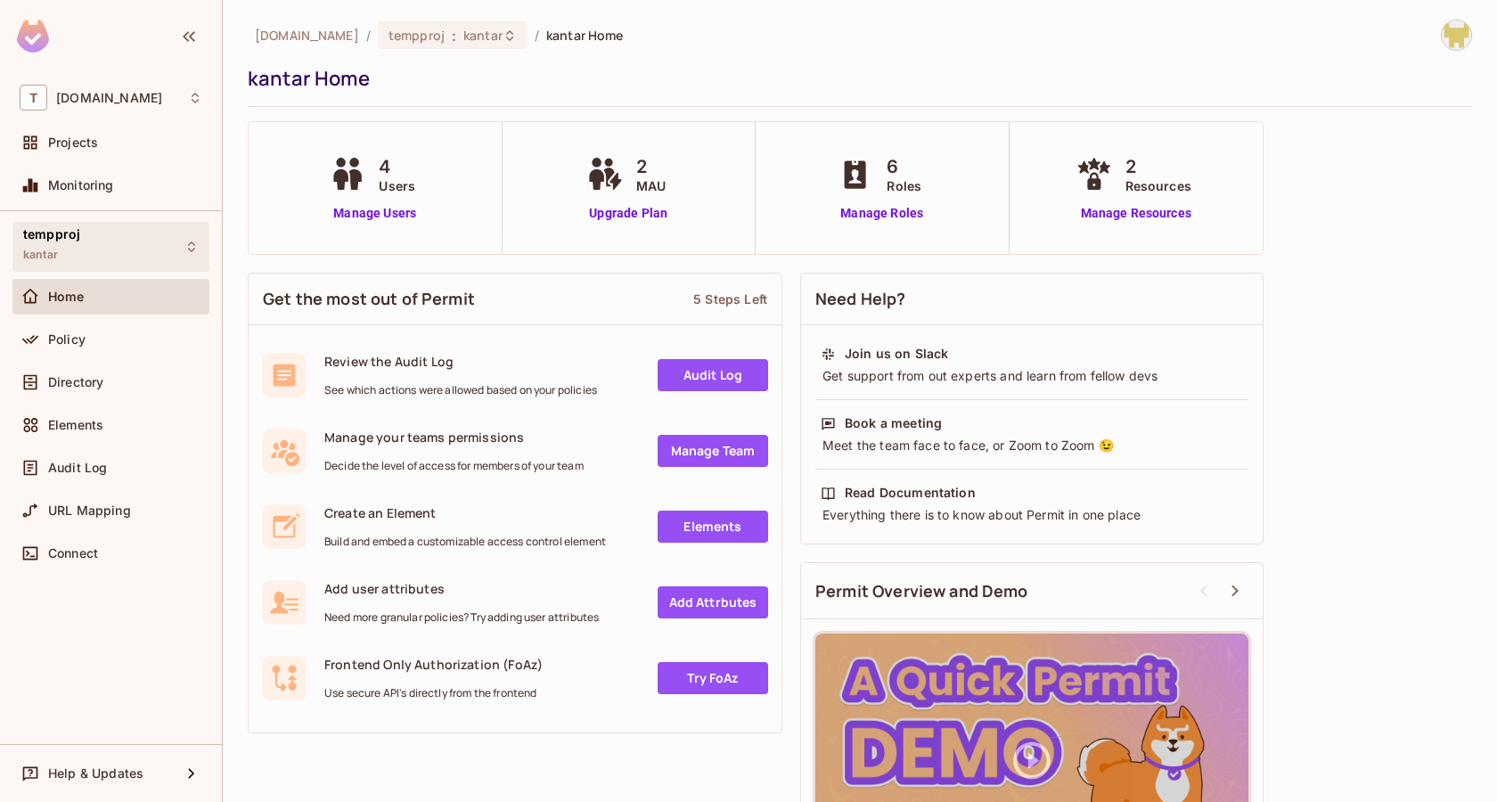
click at [115, 261] on div "tempproj kantar" at bounding box center [110, 246] width 197 height 49
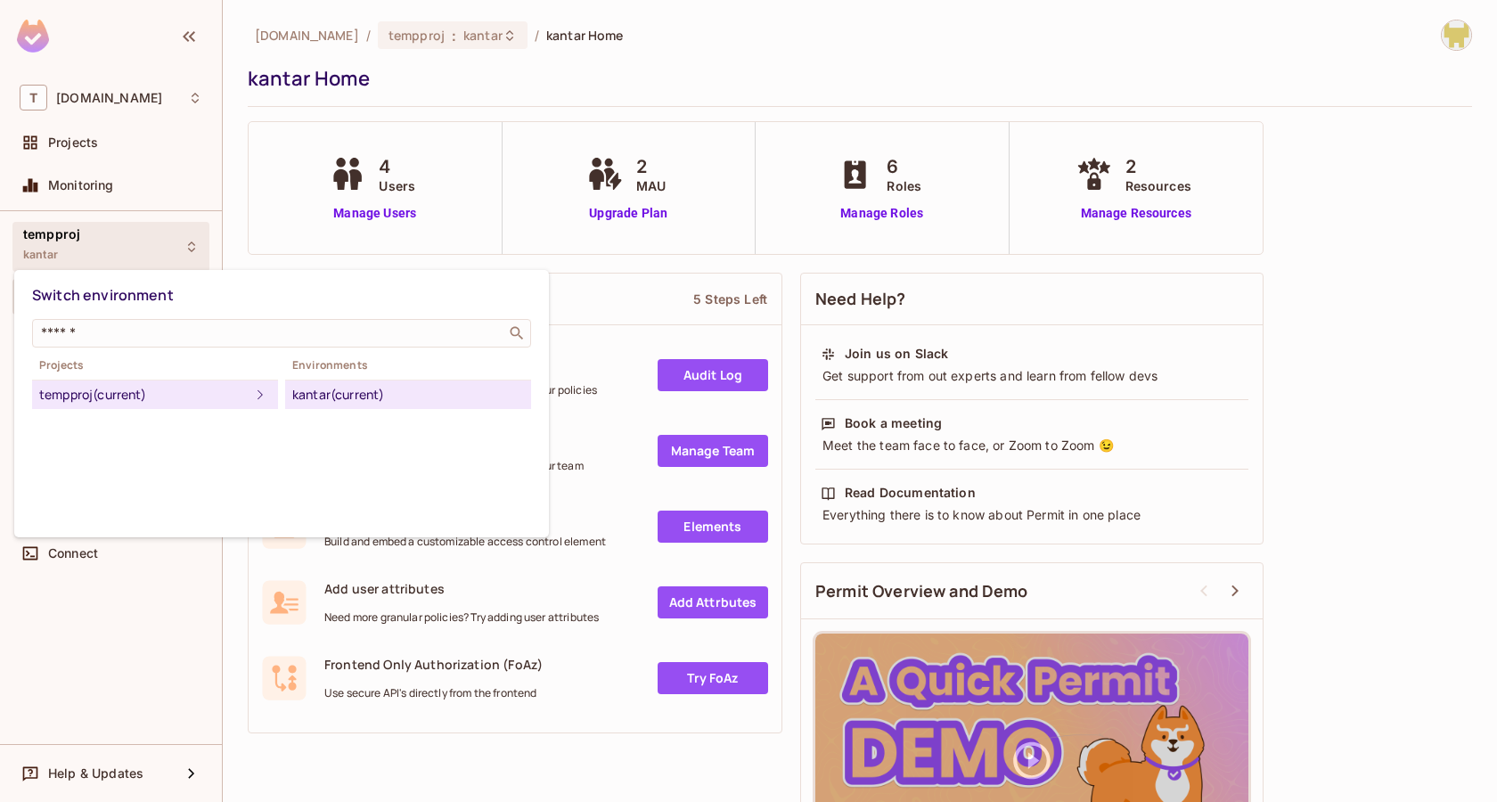
click at [307, 222] on div at bounding box center [748, 401] width 1497 height 802
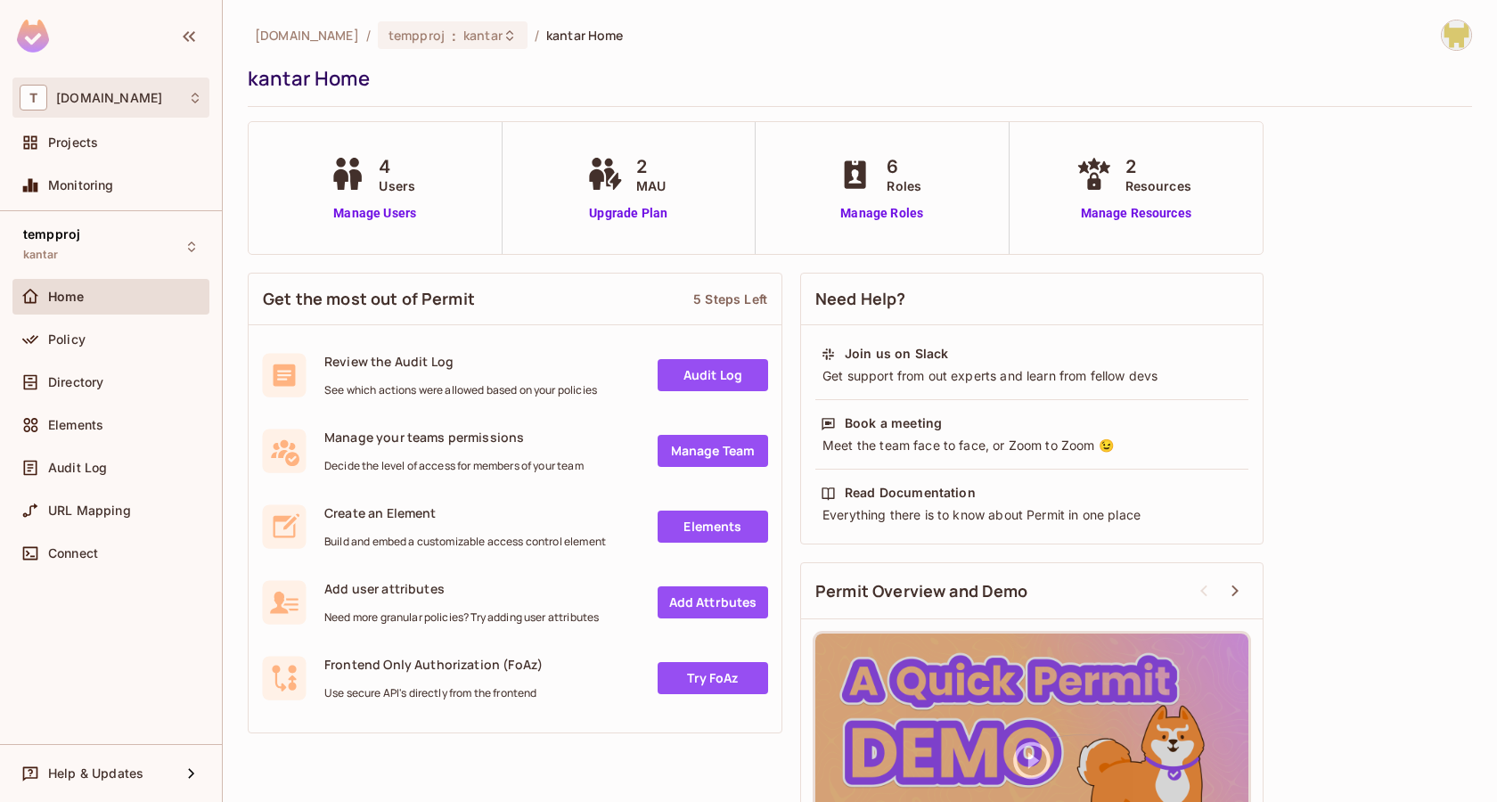
click at [149, 103] on div "T [DOMAIN_NAME]" at bounding box center [111, 98] width 183 height 26
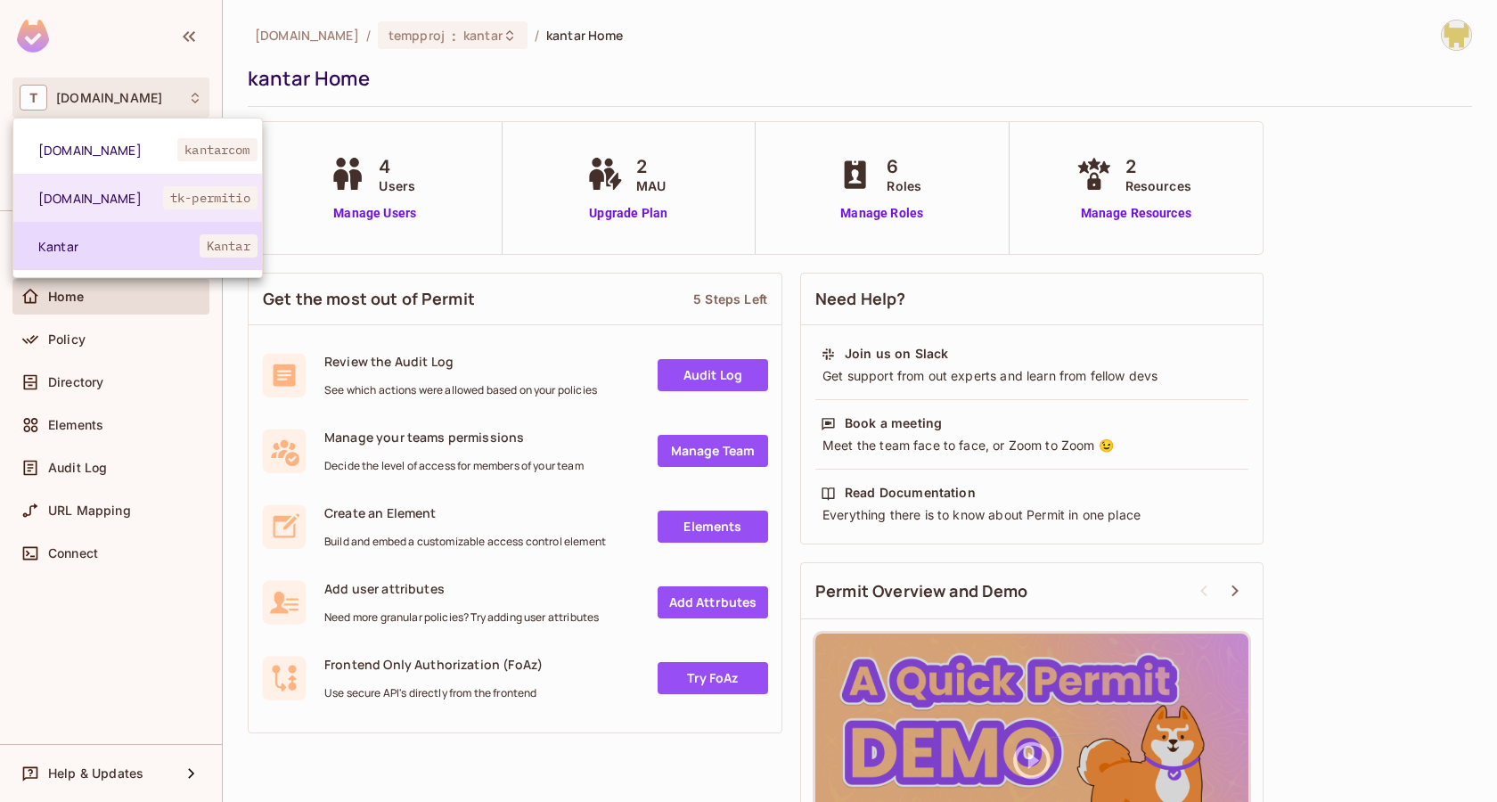
click at [143, 243] on span "Kantar" at bounding box center [118, 246] width 161 height 17
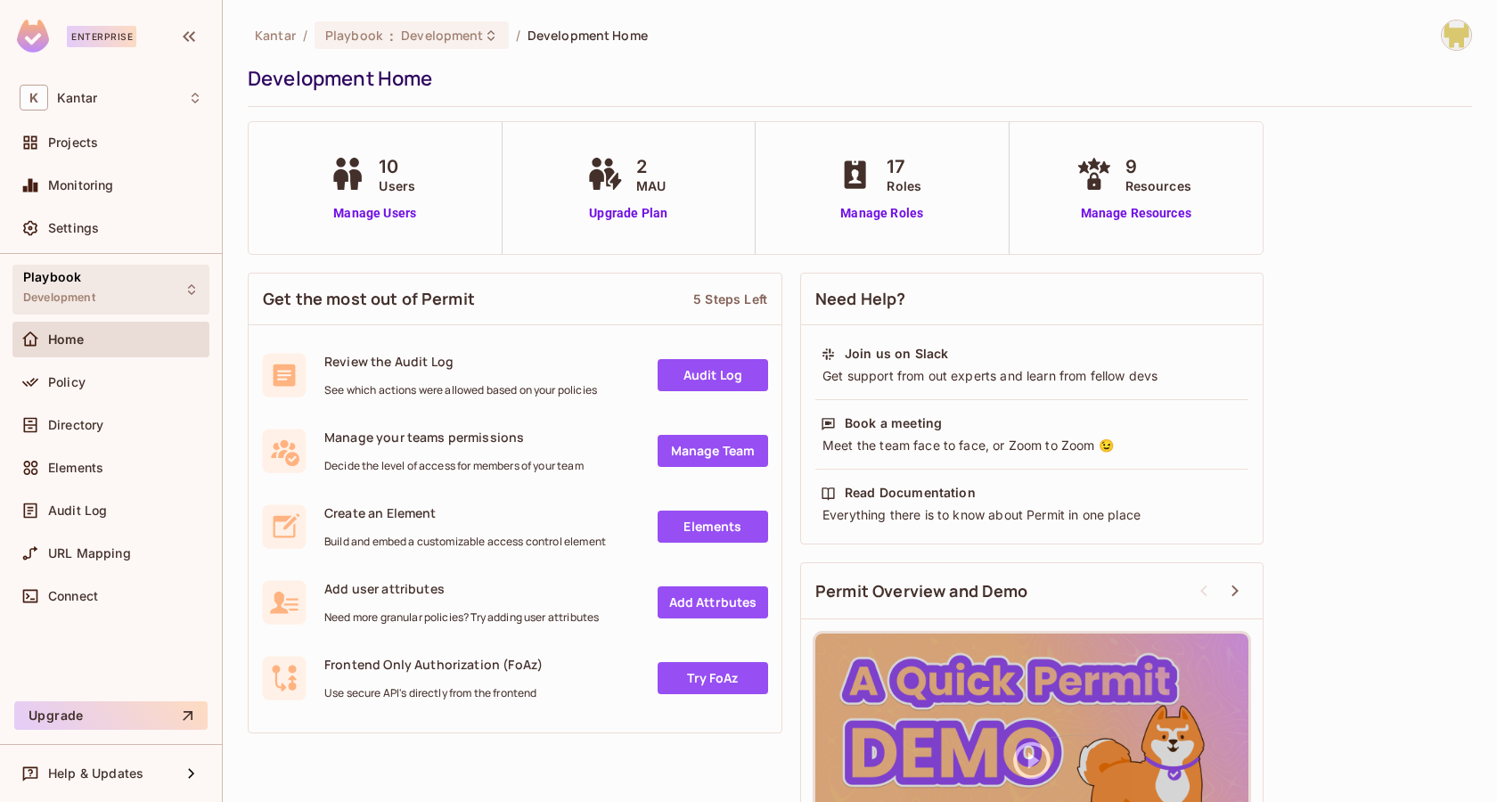
click at [157, 288] on div "Playbook Development" at bounding box center [110, 289] width 197 height 49
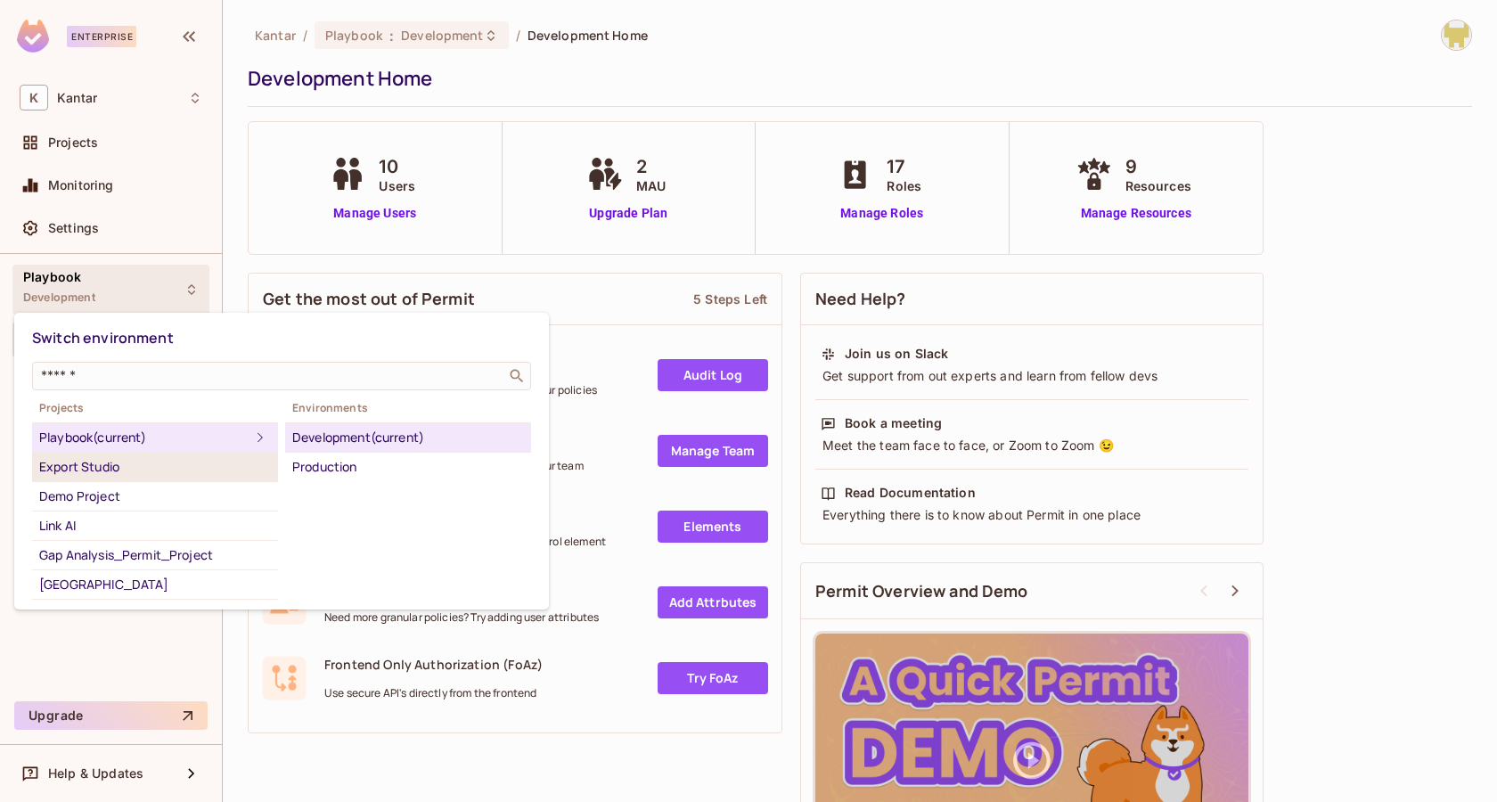
click at [167, 471] on div "Export Studio" at bounding box center [155, 466] width 232 height 21
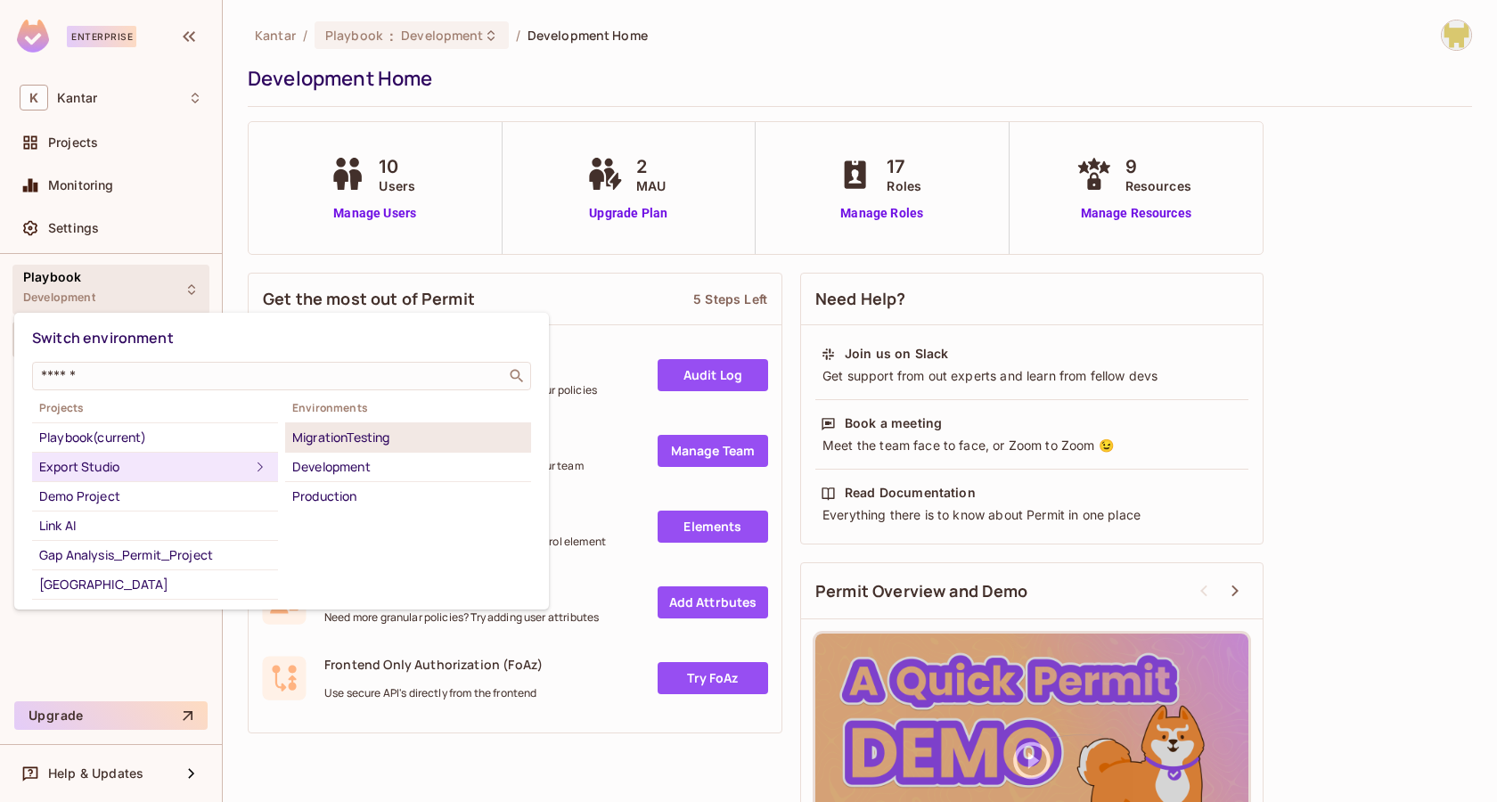
click at [313, 442] on div "MigrationTesting" at bounding box center [408, 437] width 232 height 21
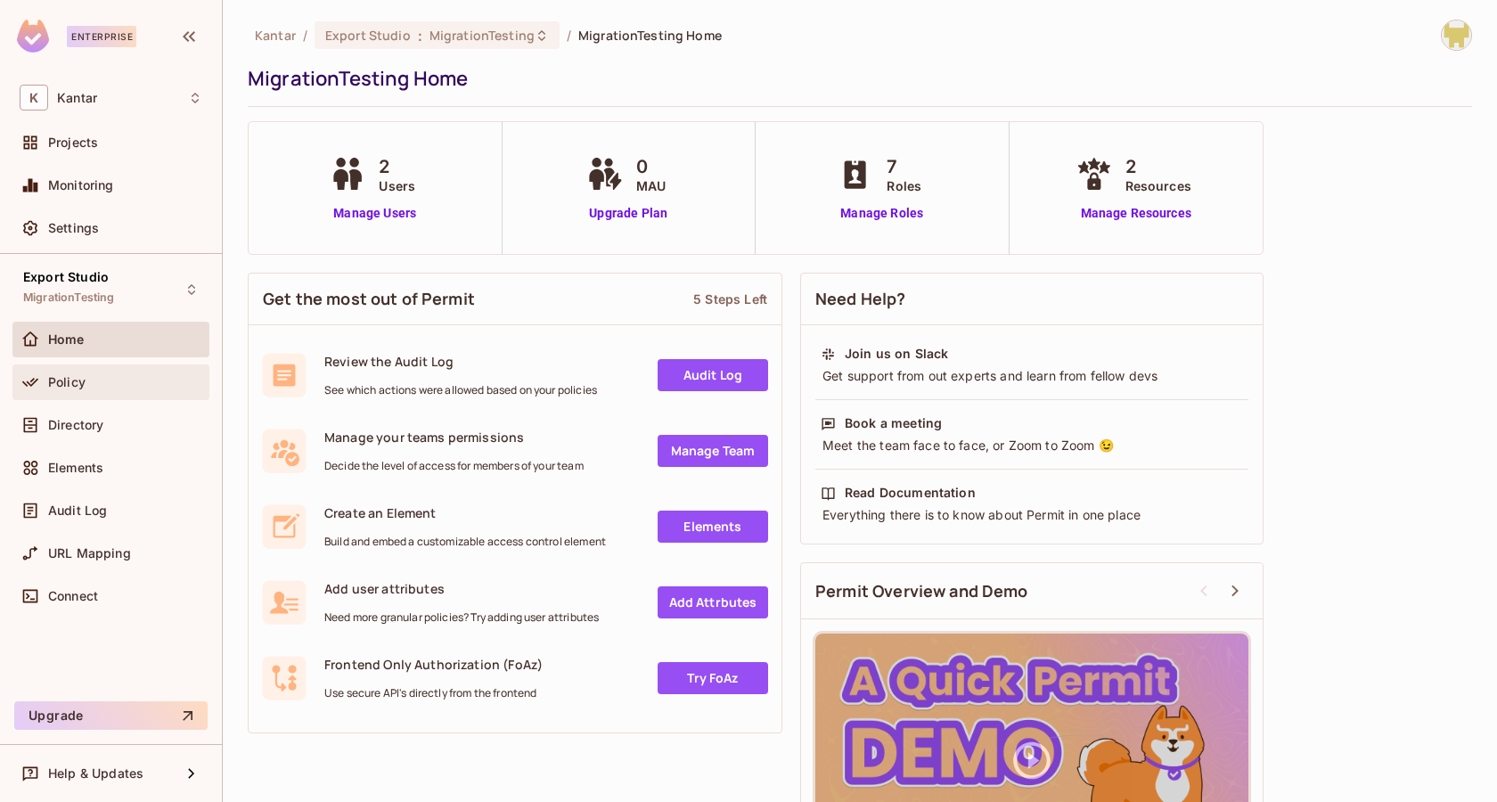
click at [109, 389] on div "Policy" at bounding box center [111, 382] width 183 height 21
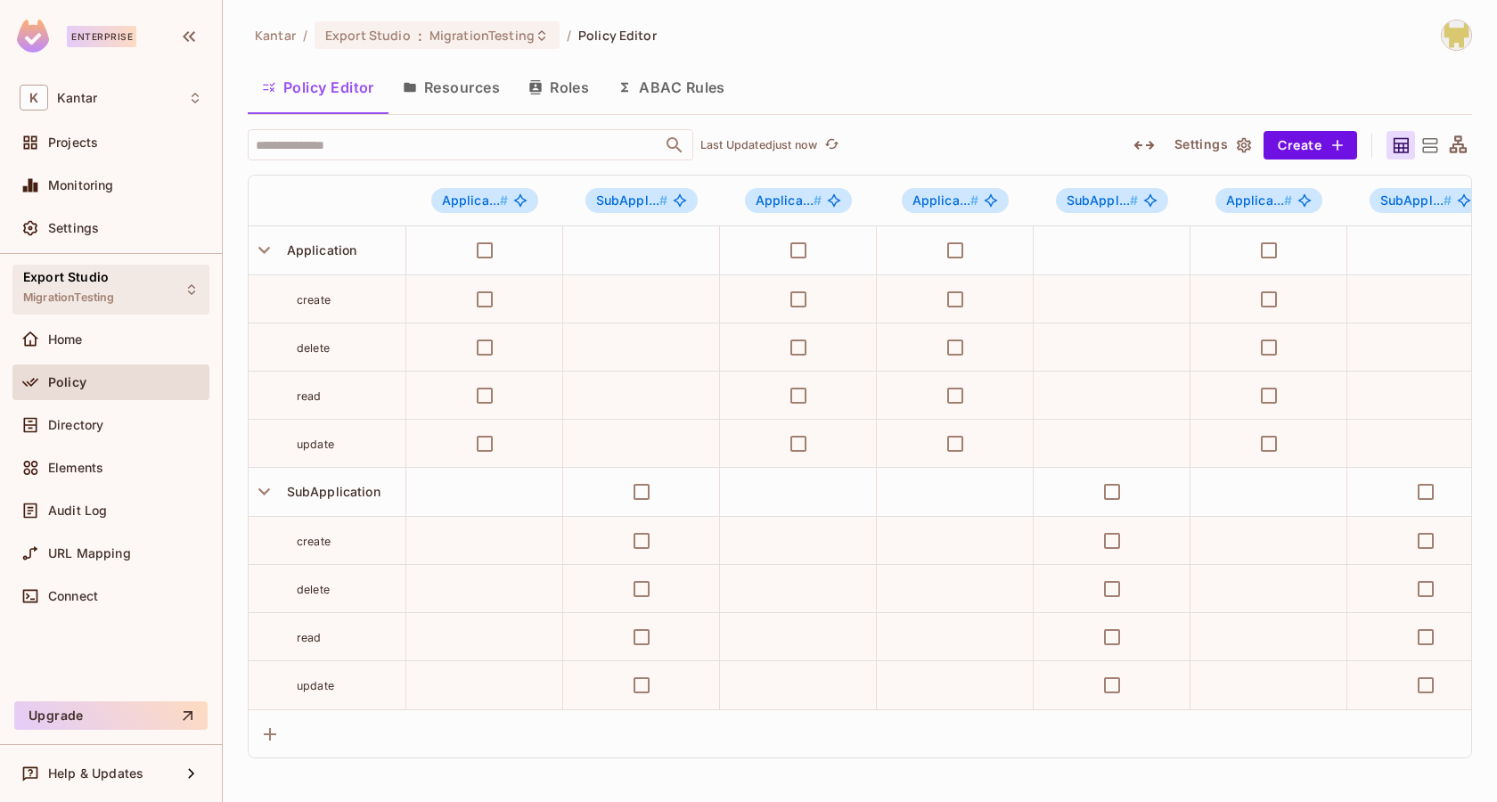
click at [136, 284] on div "Export Studio MigrationTesting" at bounding box center [110, 289] width 197 height 49
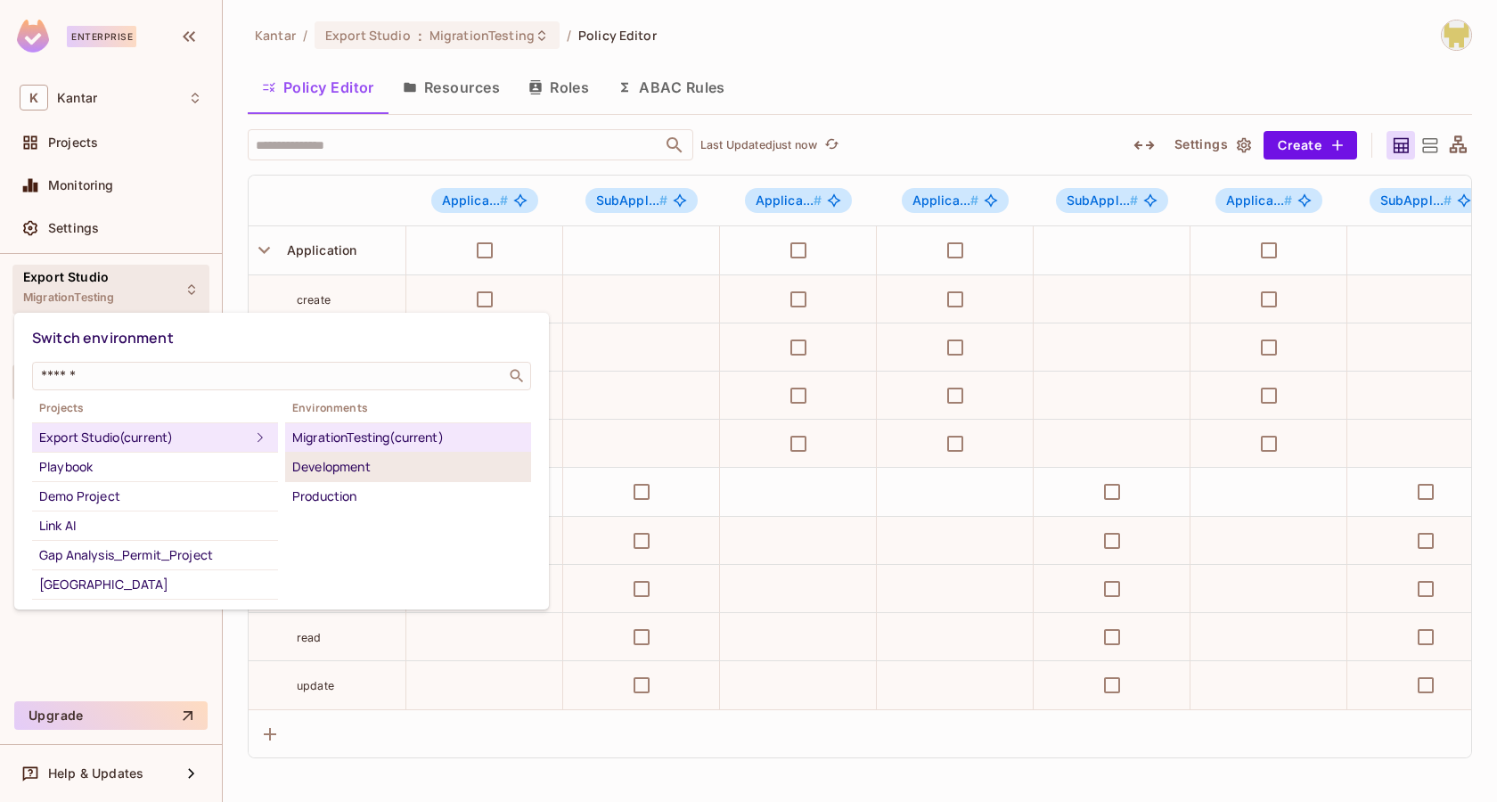
click at [327, 463] on div "Development" at bounding box center [408, 466] width 232 height 21
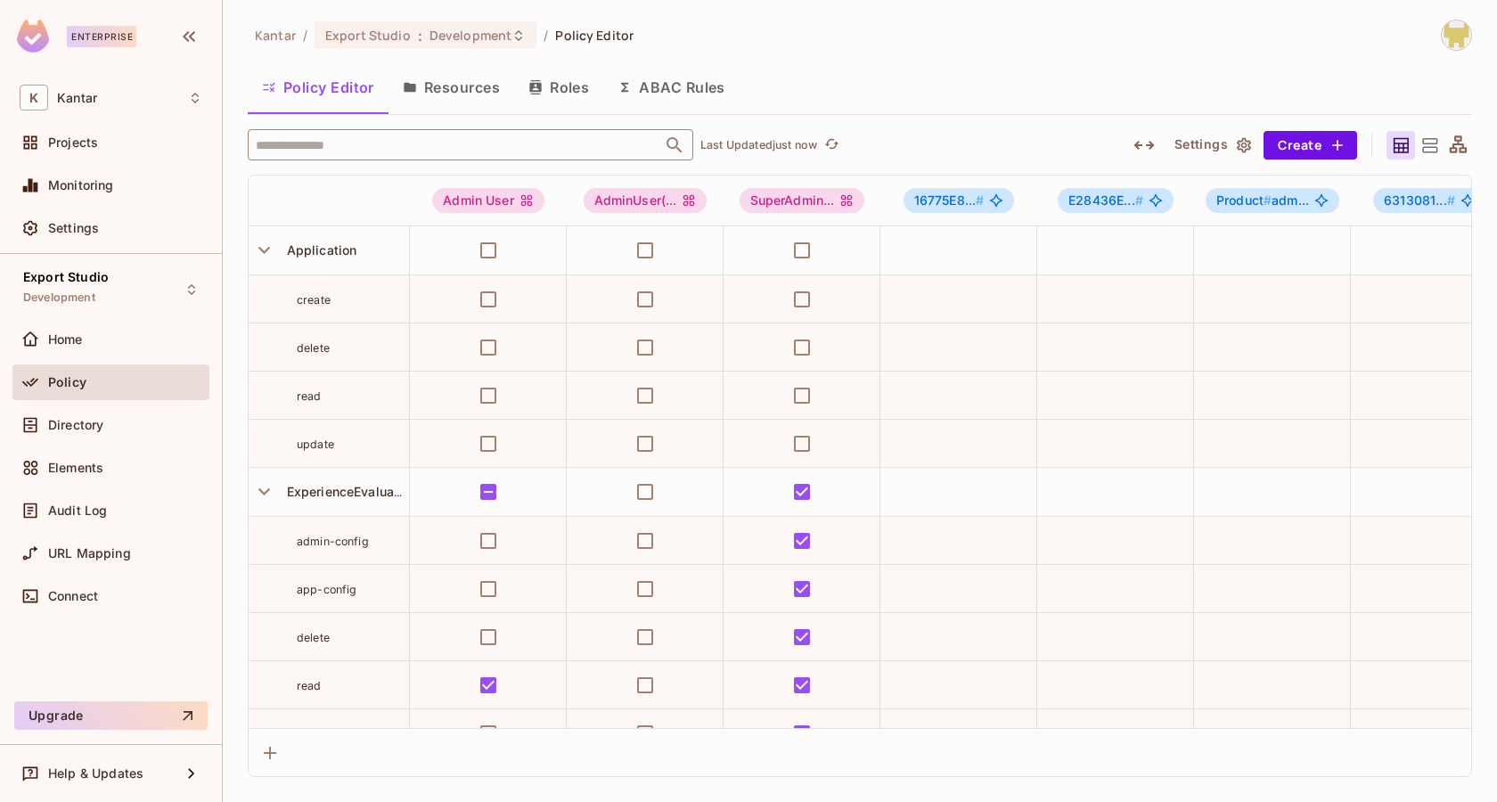
click at [352, 147] on input "text" at bounding box center [454, 144] width 407 height 31
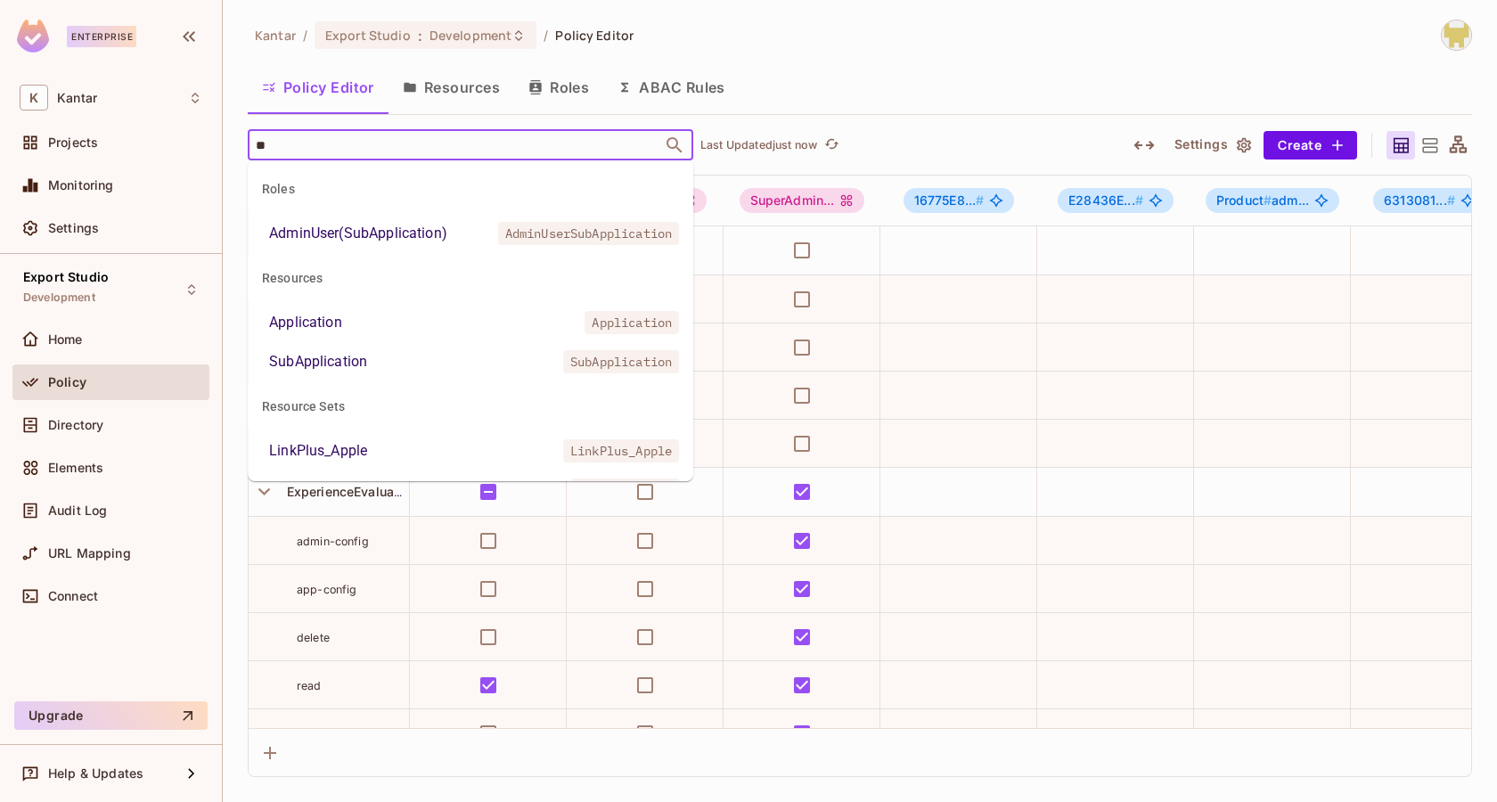
type input "***"
click at [372, 315] on li "Application Application" at bounding box center [471, 323] width 446 height 32
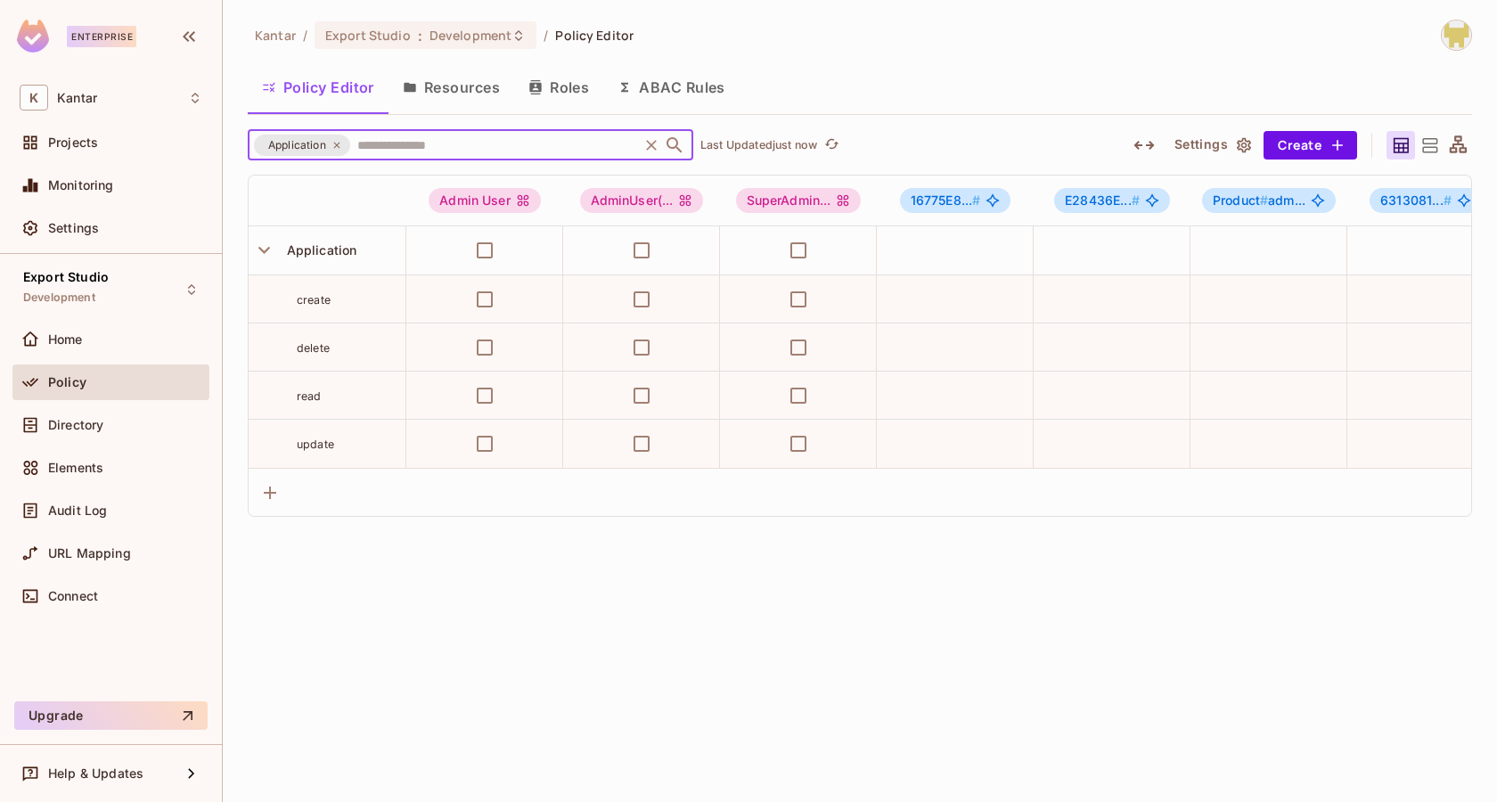
click at [429, 149] on input "text" at bounding box center [494, 144] width 283 height 31
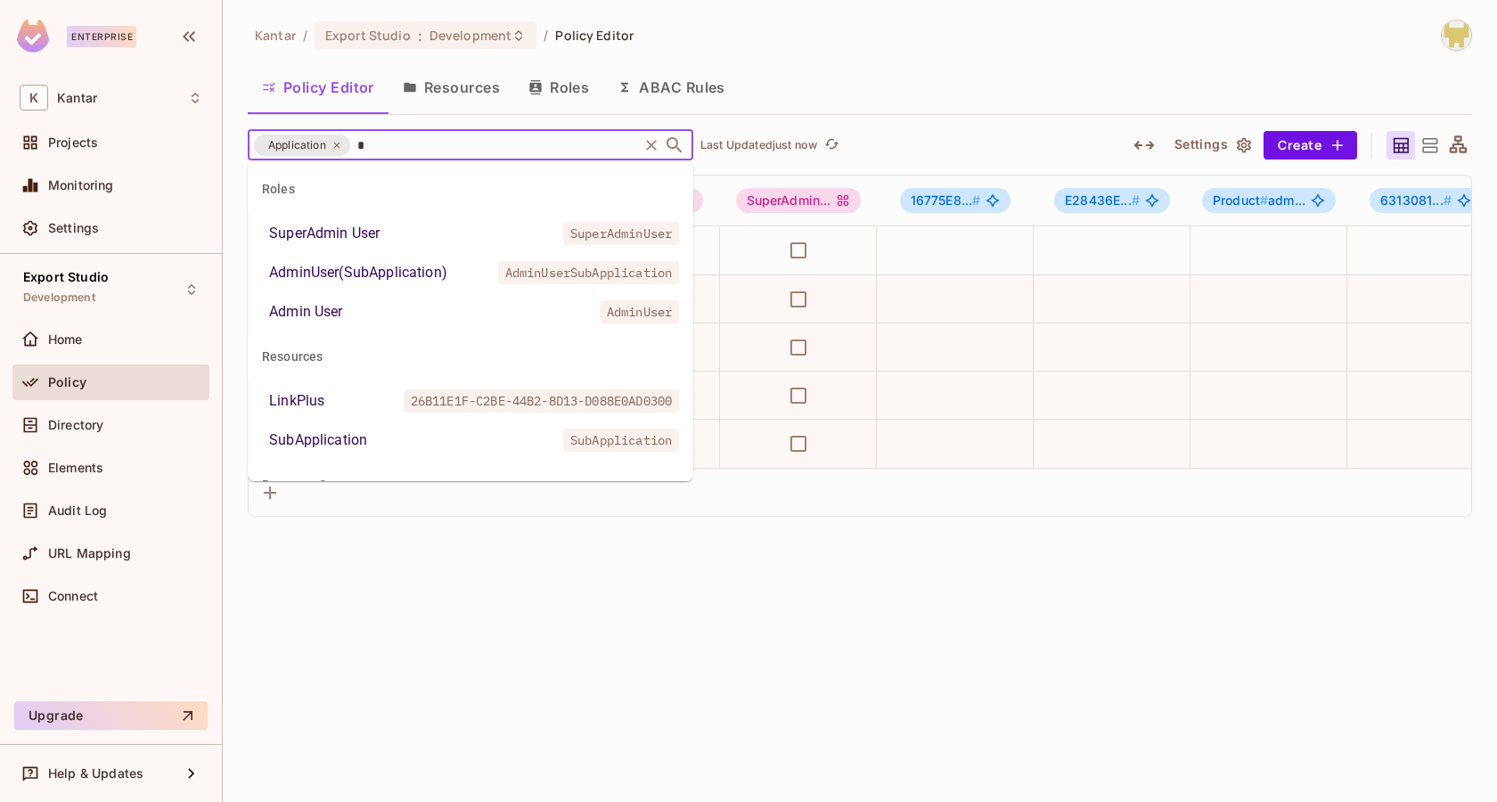
type input "**"
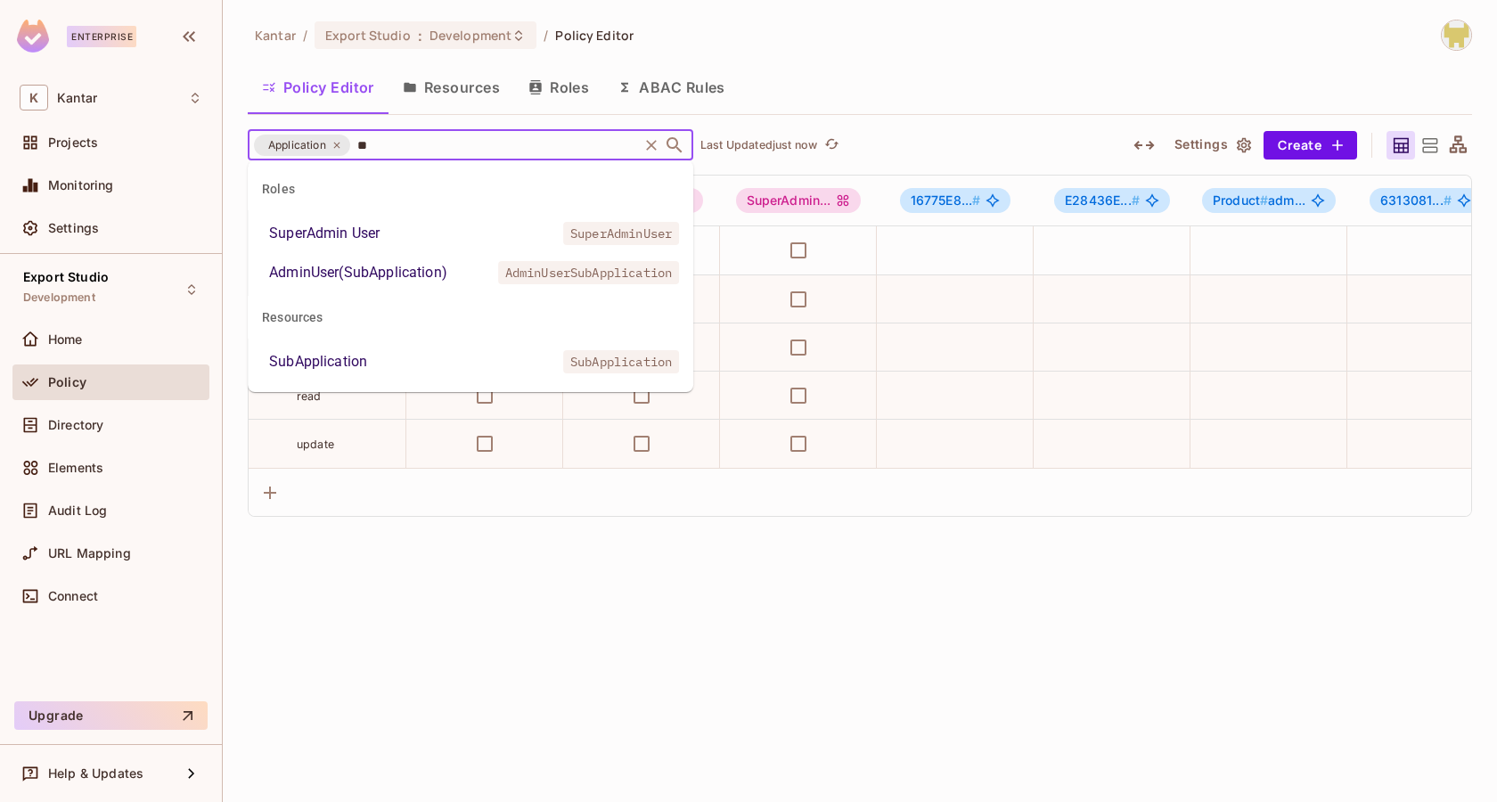
click at [422, 369] on li "SubApplication SubApplication" at bounding box center [471, 362] width 446 height 32
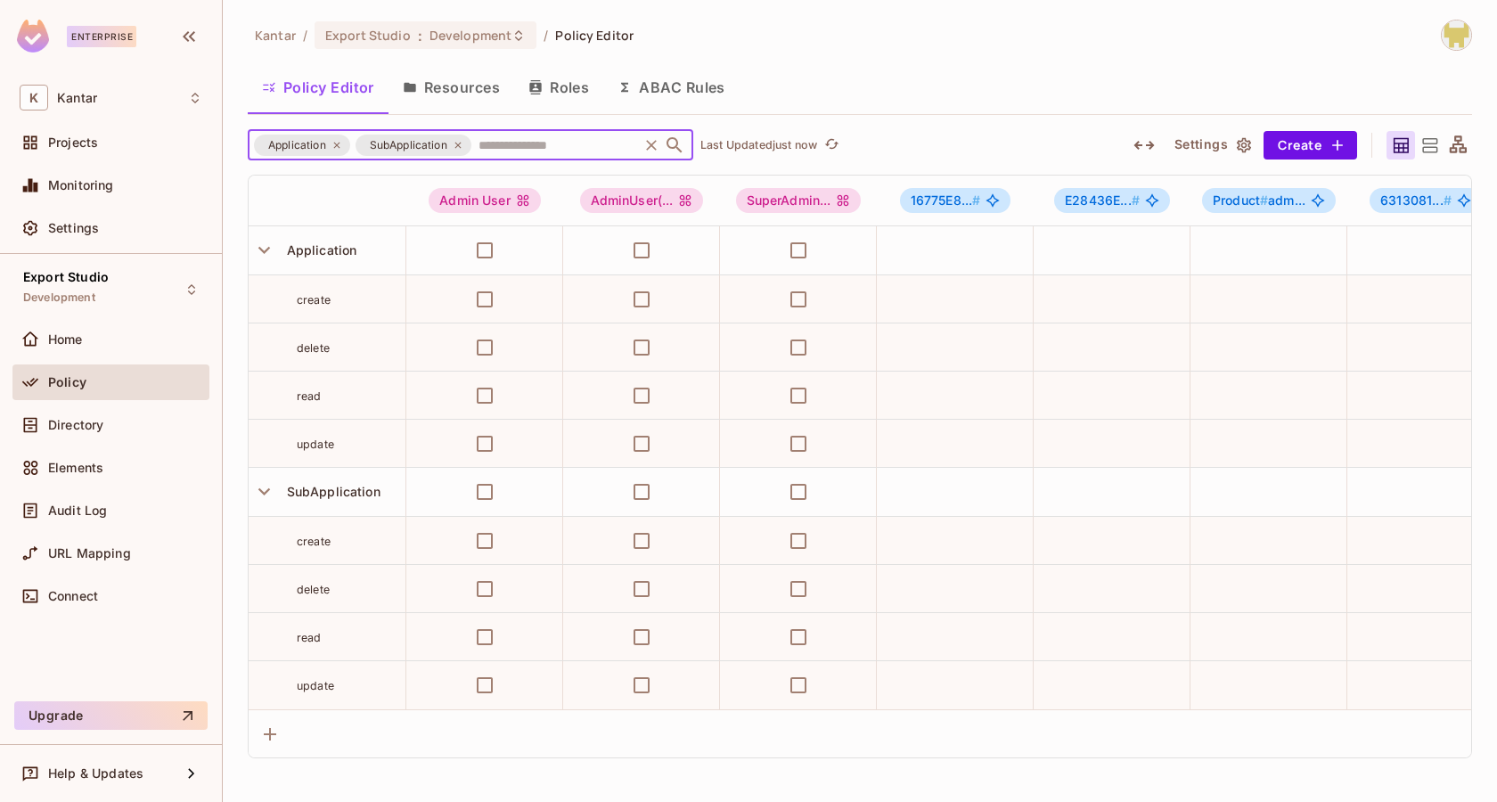
click at [541, 91] on icon "button" at bounding box center [535, 87] width 12 height 14
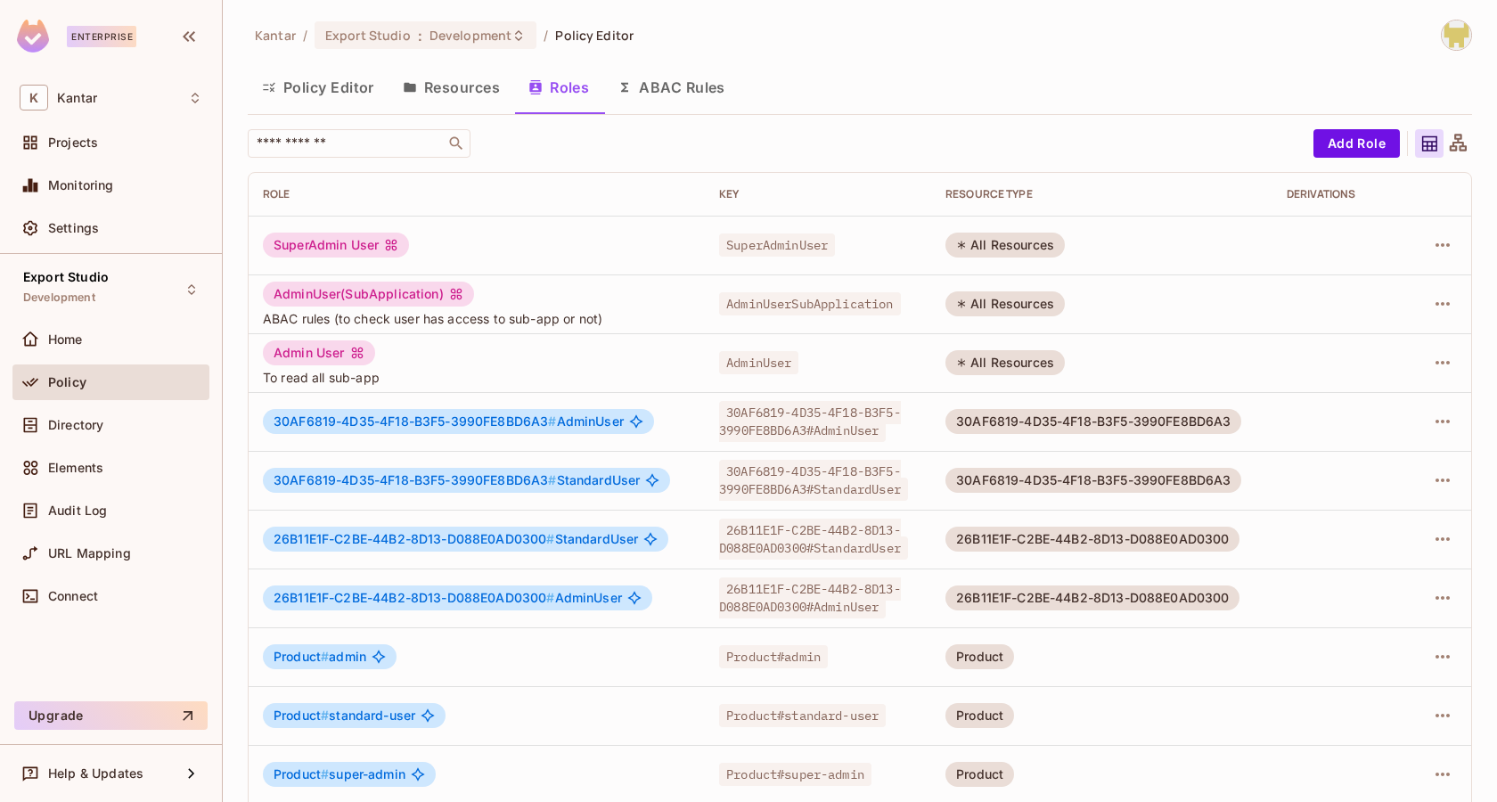
scroll to position [368, 0]
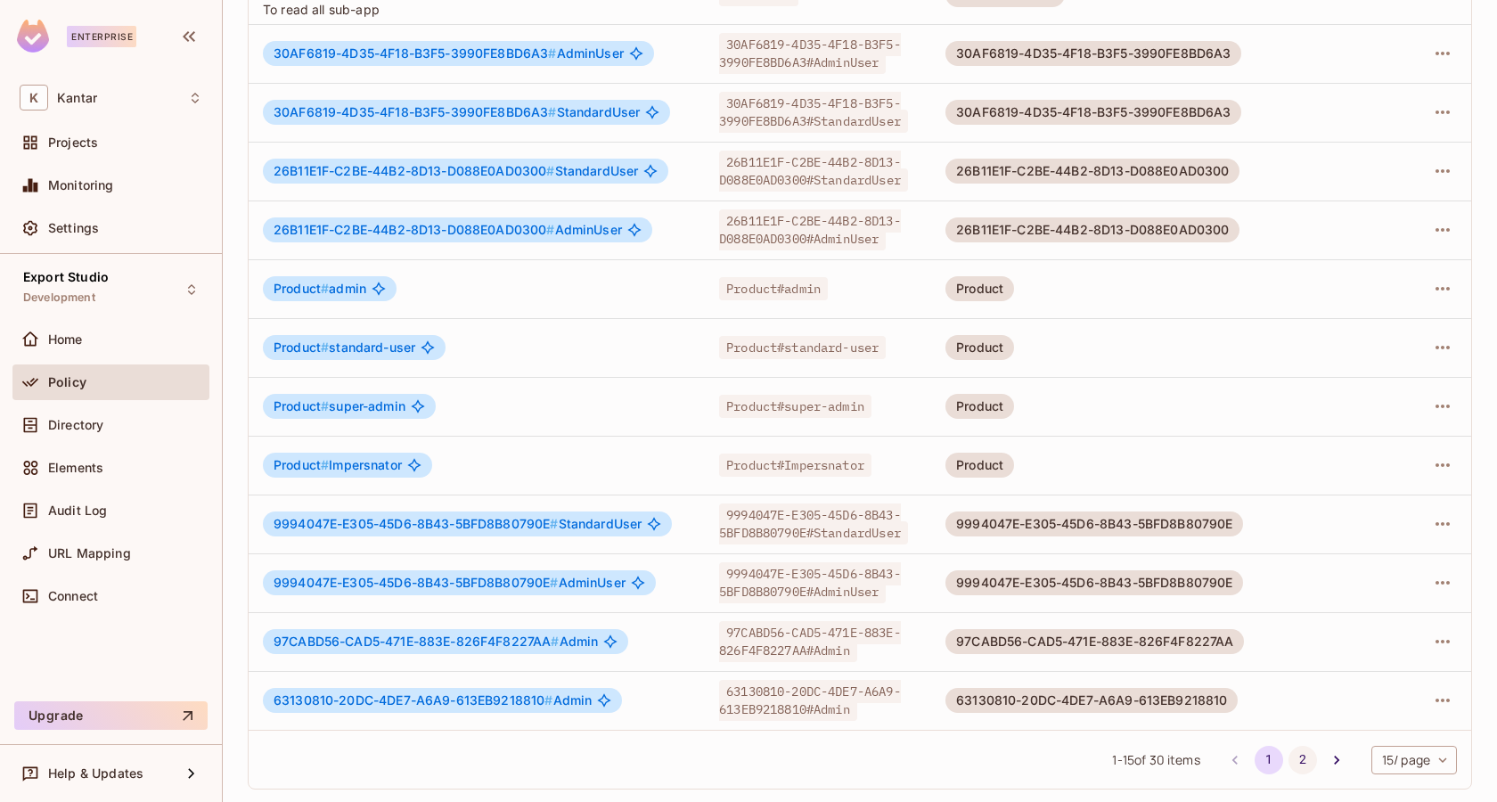
click at [1292, 750] on button "2" at bounding box center [1303, 760] width 29 height 29
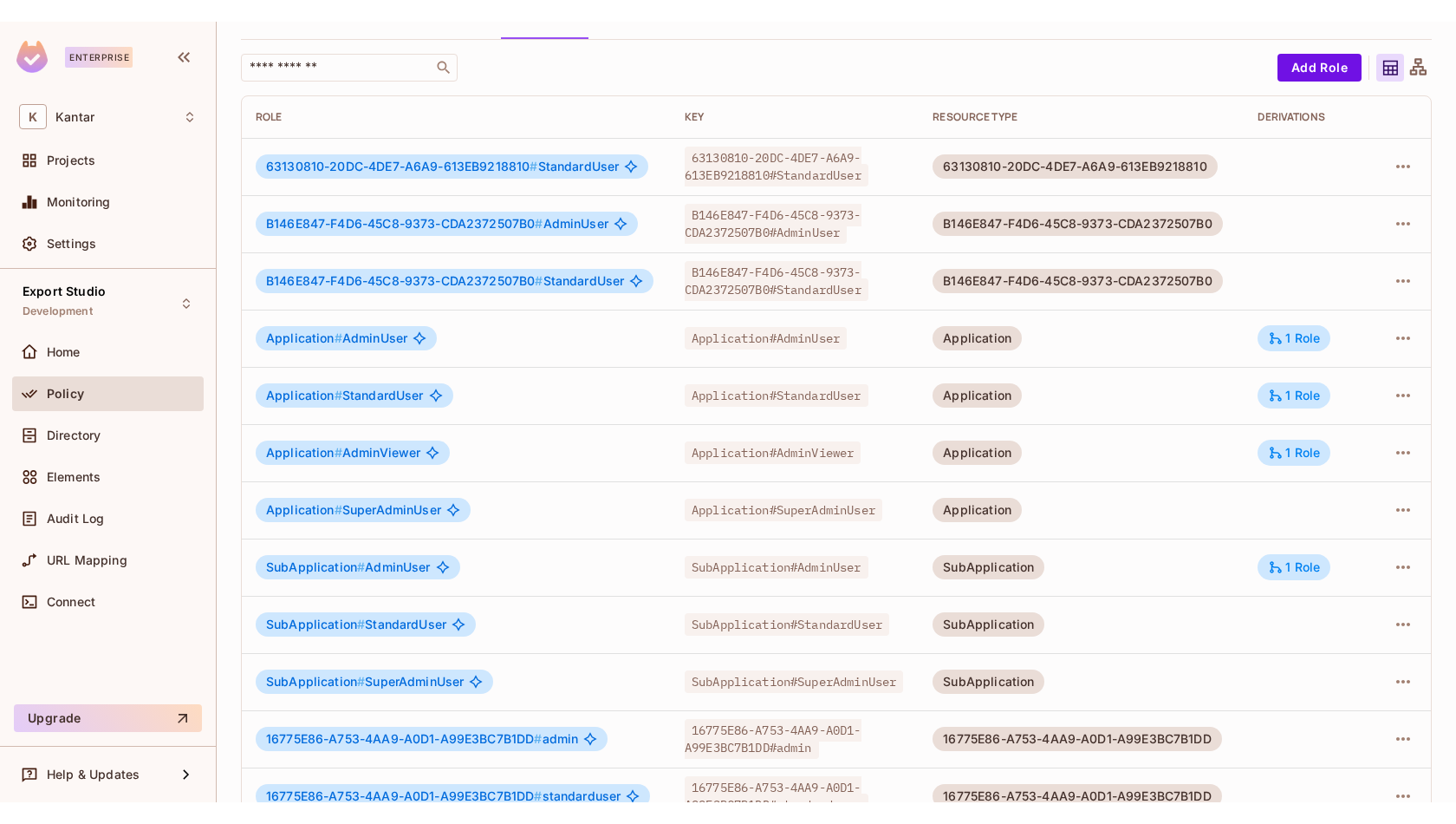
scroll to position [90, 0]
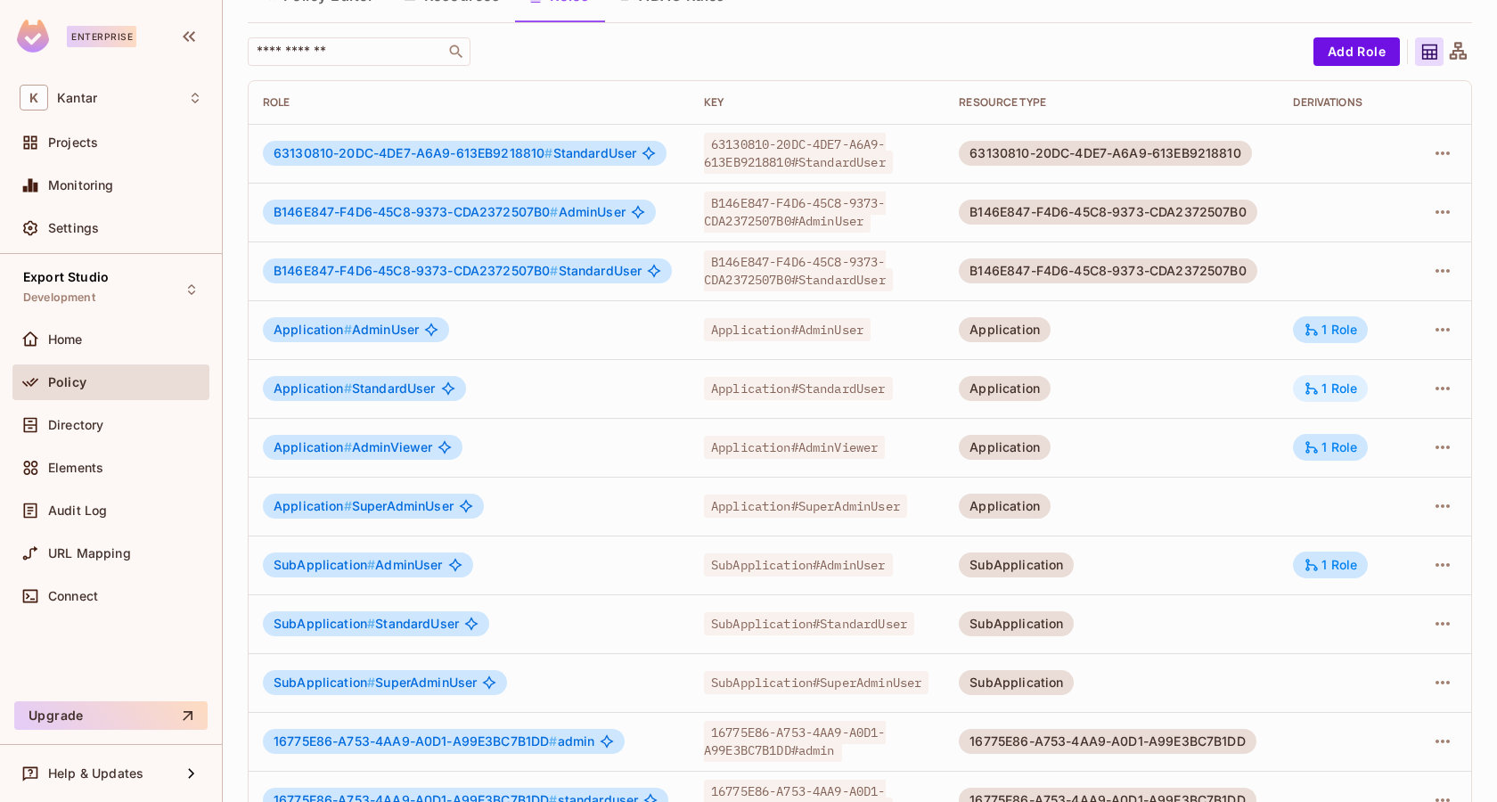
click at [1348, 391] on div "1 Role" at bounding box center [1330, 389] width 53 height 16
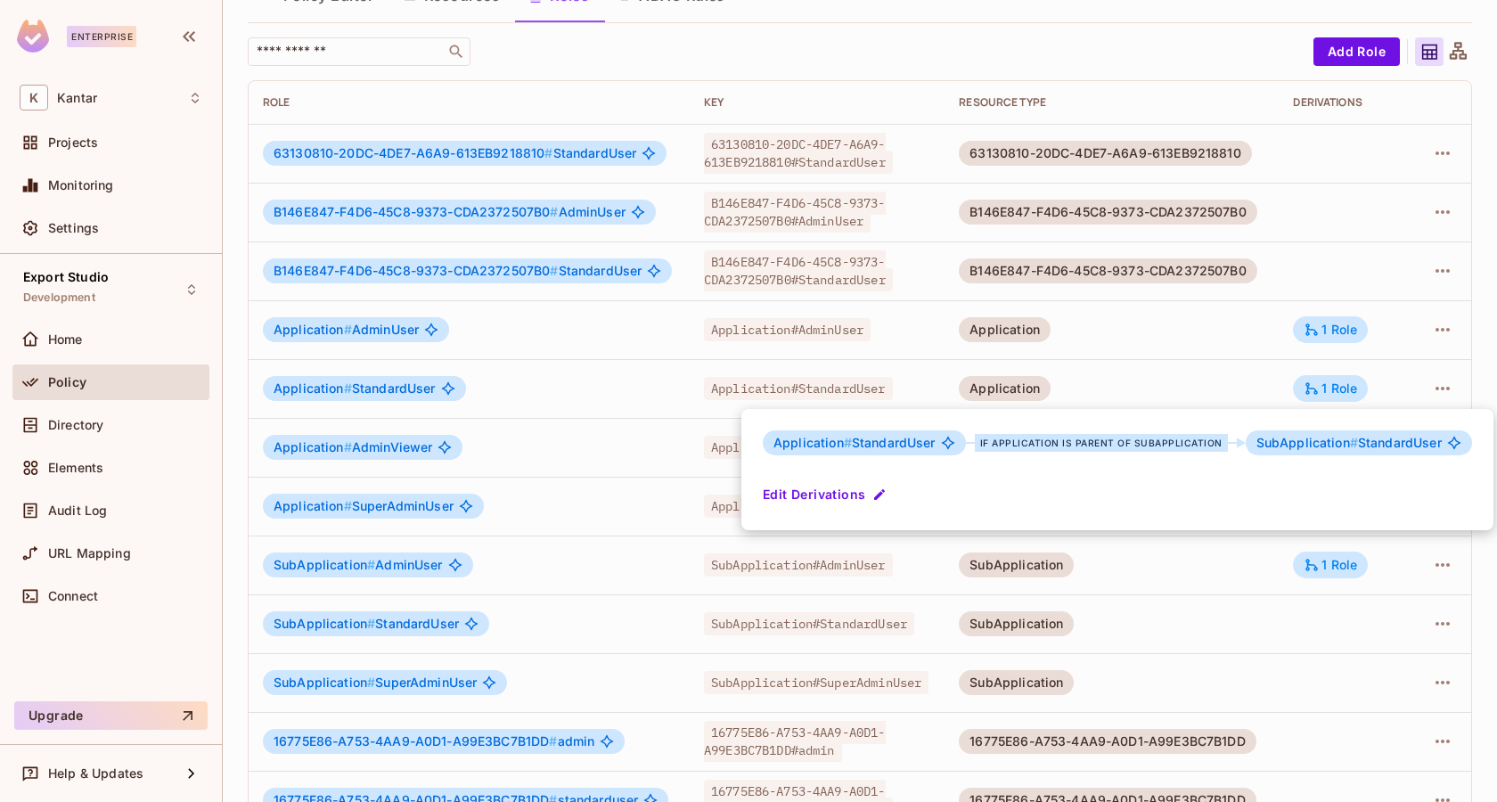
click at [1206, 372] on div at bounding box center [748, 401] width 1497 height 802
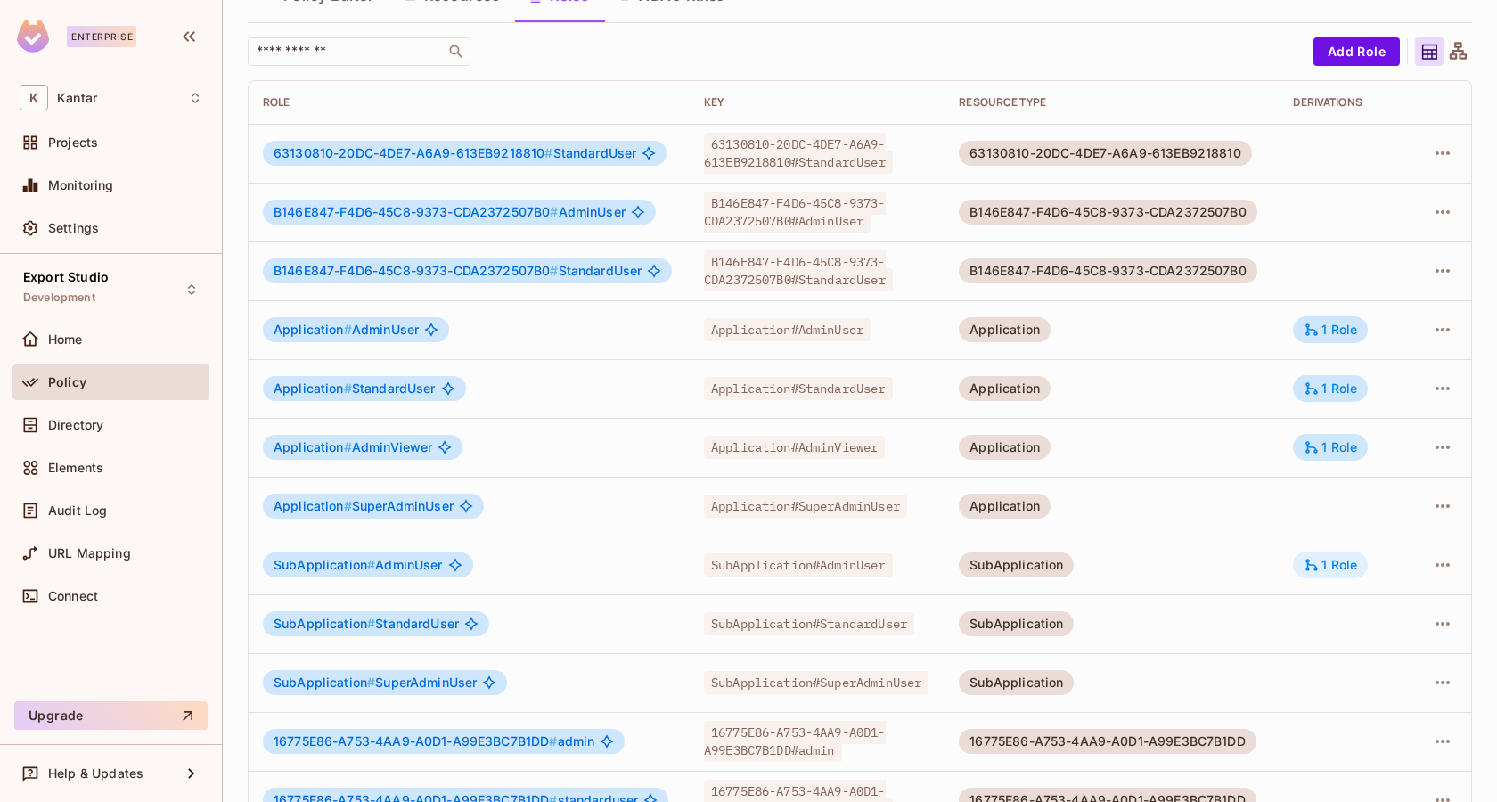
click at [1319, 563] on icon at bounding box center [1313, 565] width 12 height 12
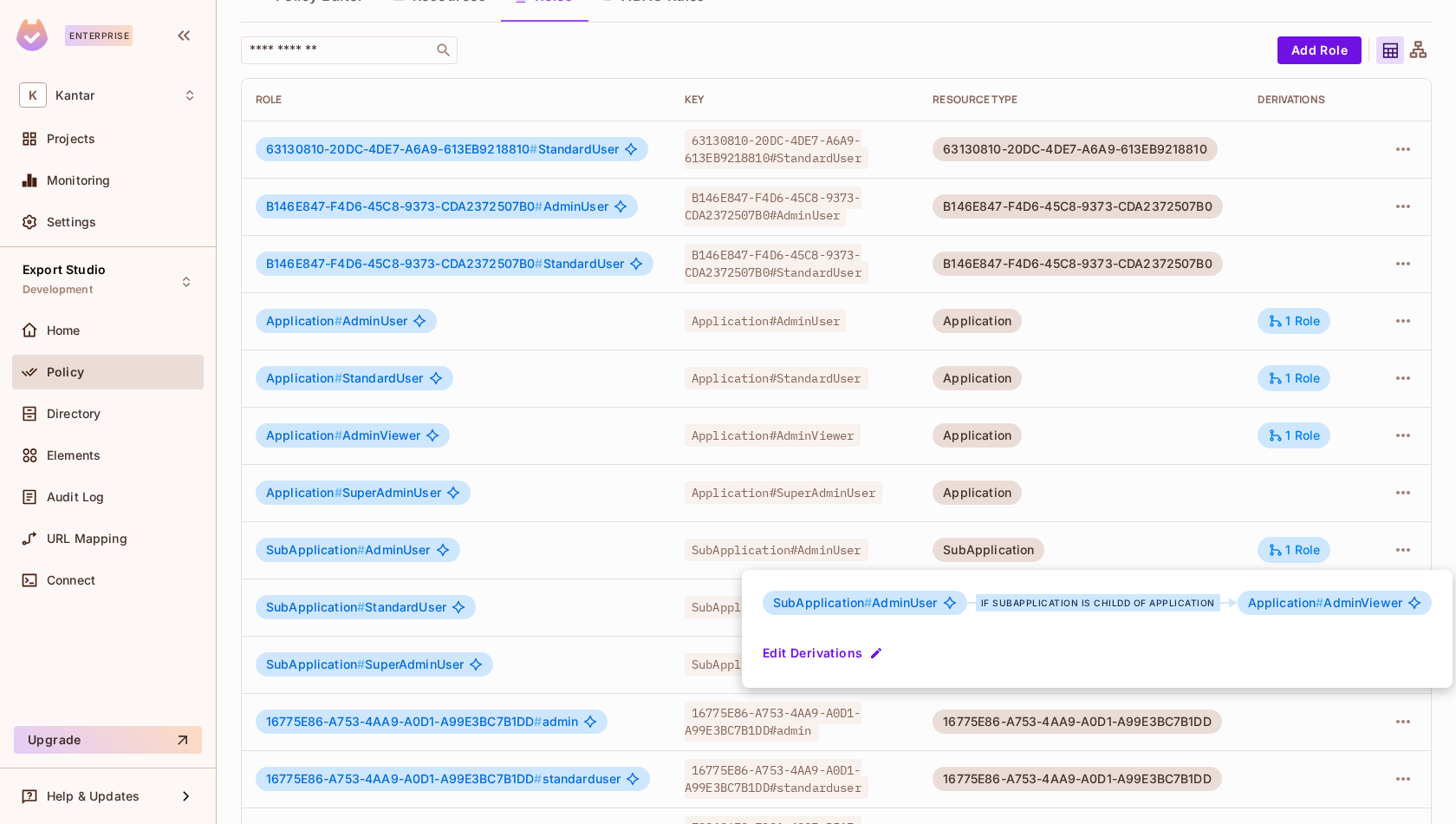
click at [689, 56] on div at bounding box center [728, 412] width 1456 height 824
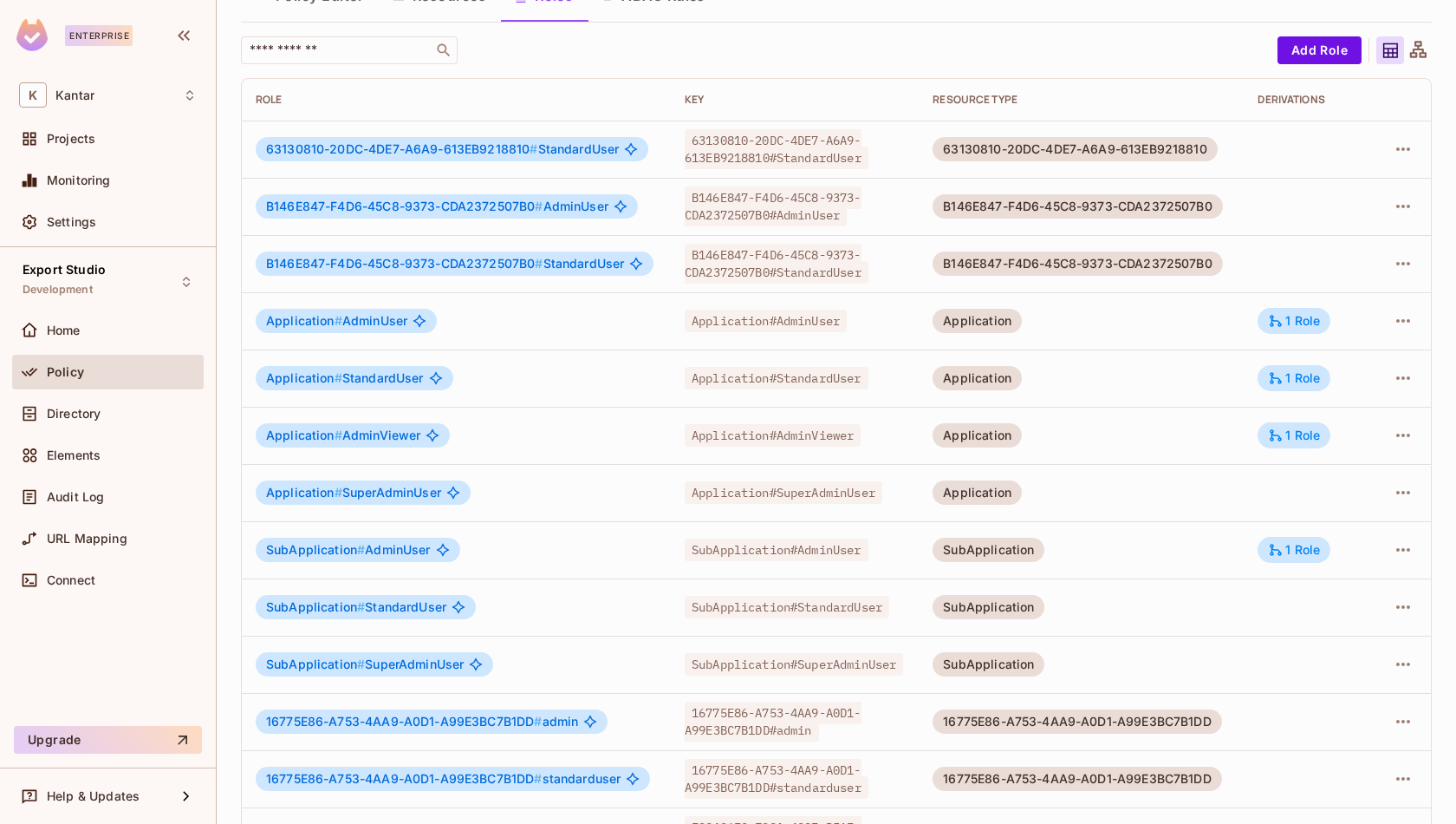
scroll to position [0, 0]
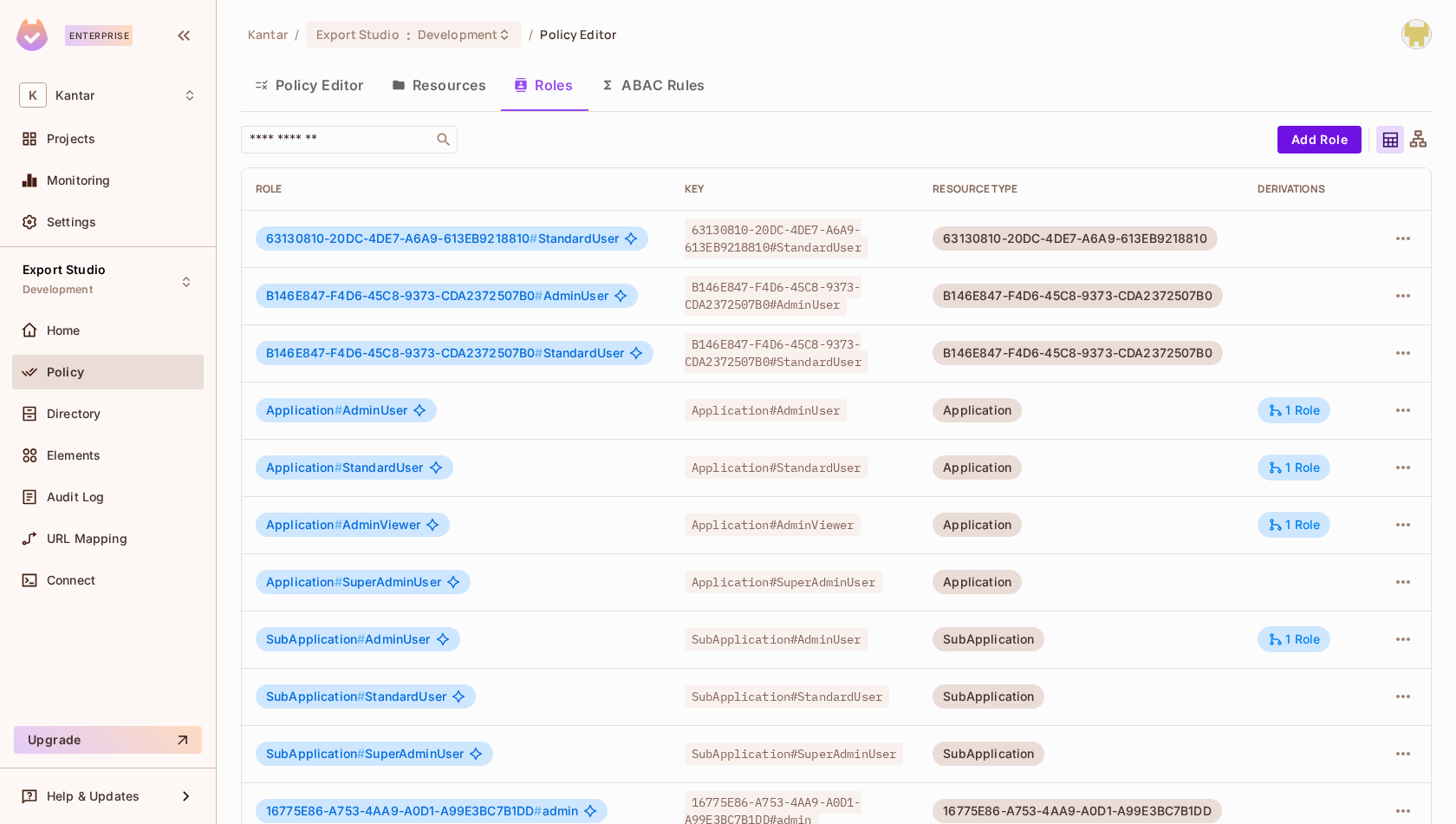
click at [442, 90] on button "Resources" at bounding box center [440, 85] width 123 height 44
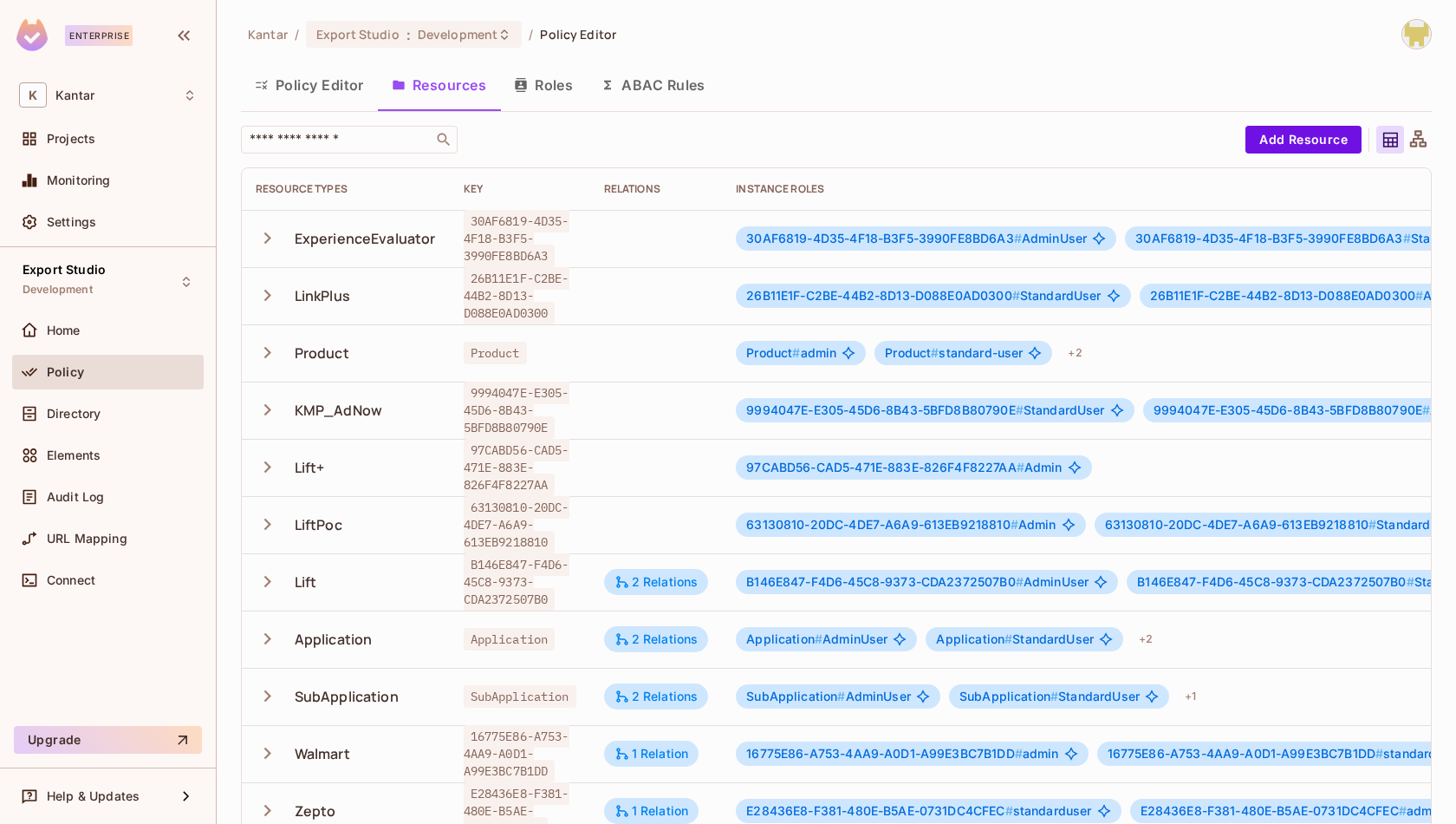
click at [547, 91] on button "Roles" at bounding box center [543, 85] width 87 height 44
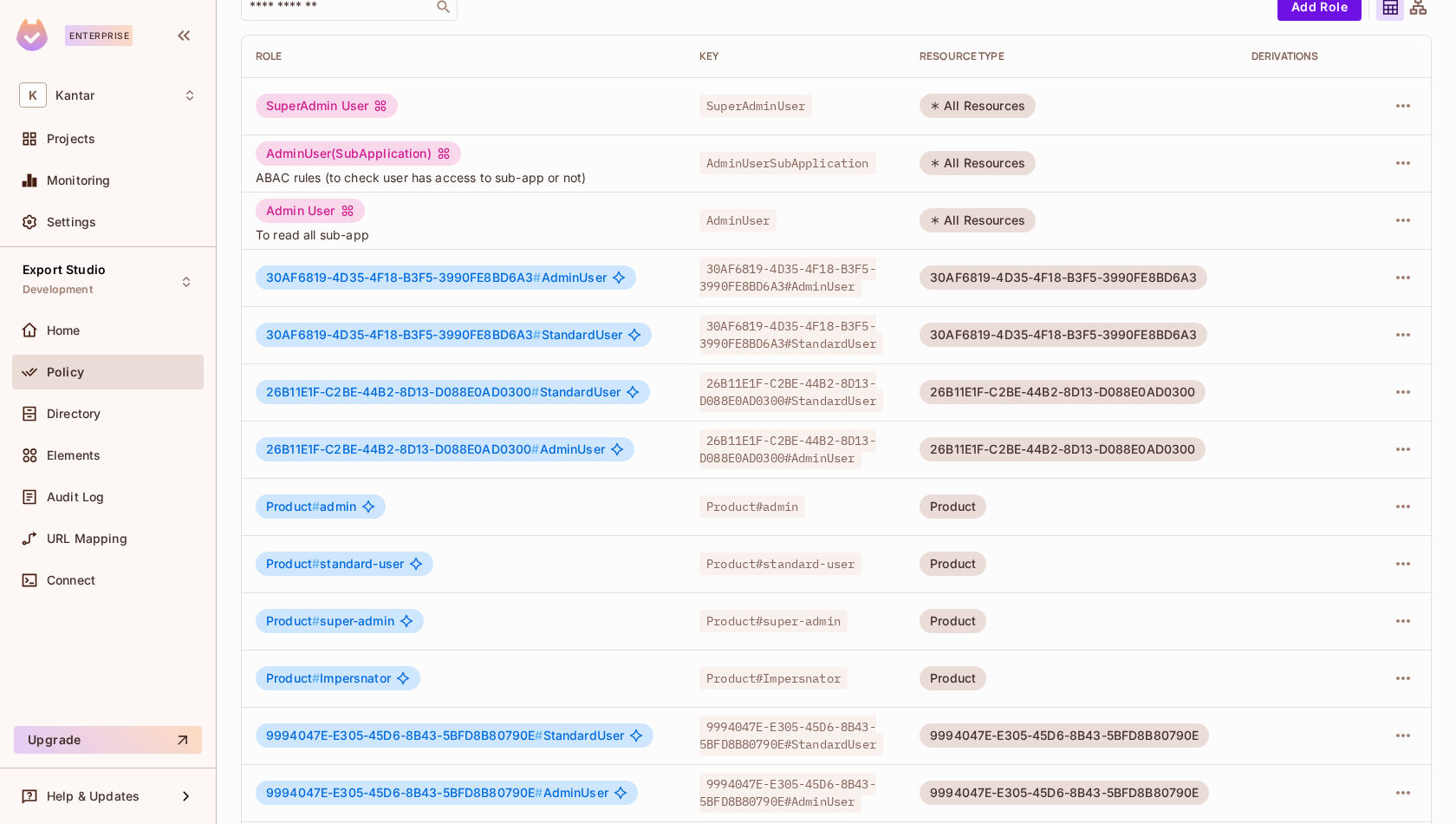
scroll to position [315, 0]
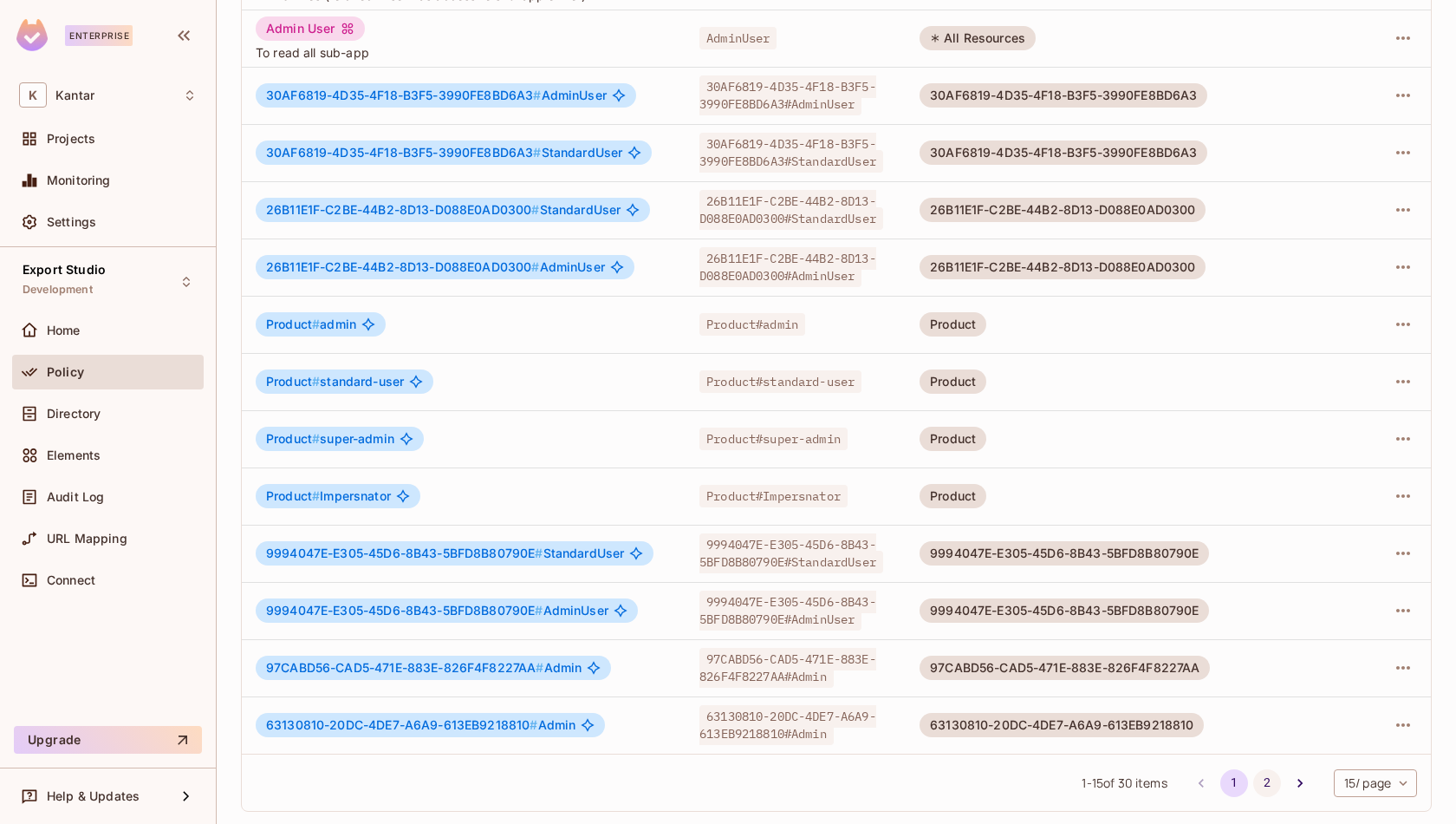
click at [1271, 779] on button "2" at bounding box center [1267, 783] width 28 height 28
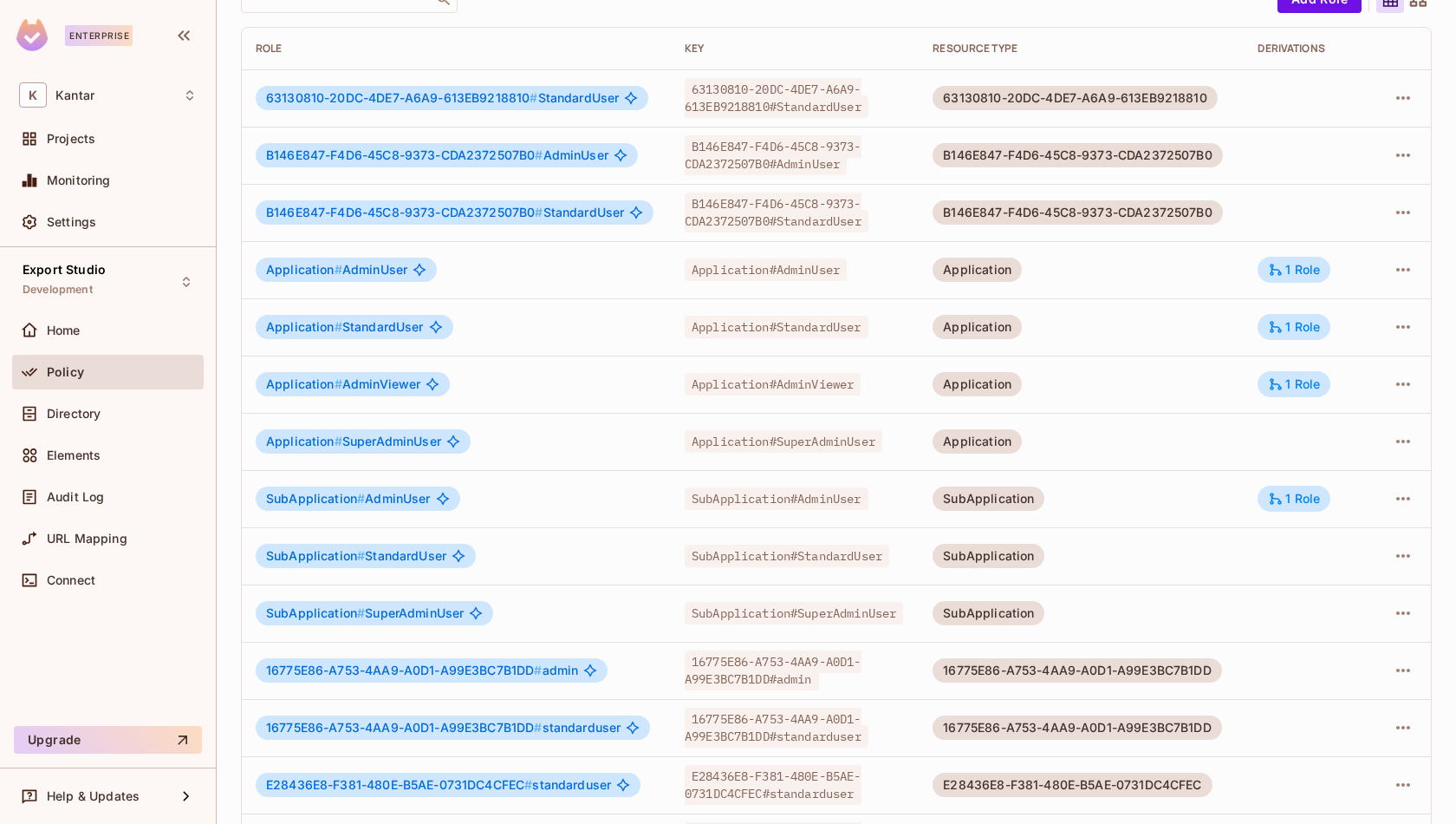
scroll to position [0, 0]
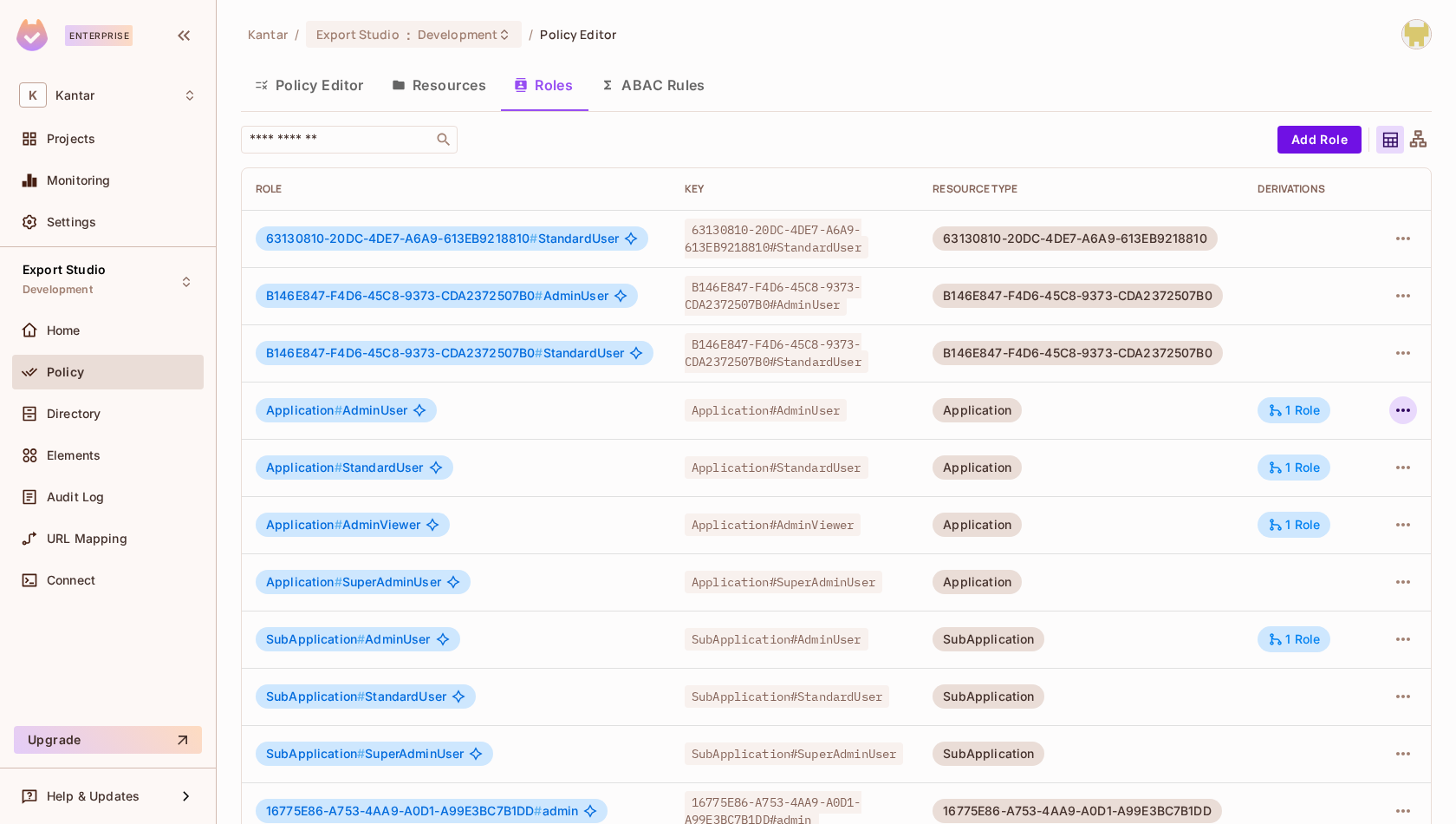
click at [1403, 414] on icon "button" at bounding box center [1403, 410] width 20 height 20
click at [1324, 455] on div "Edit Role" at bounding box center [1326, 449] width 52 height 18
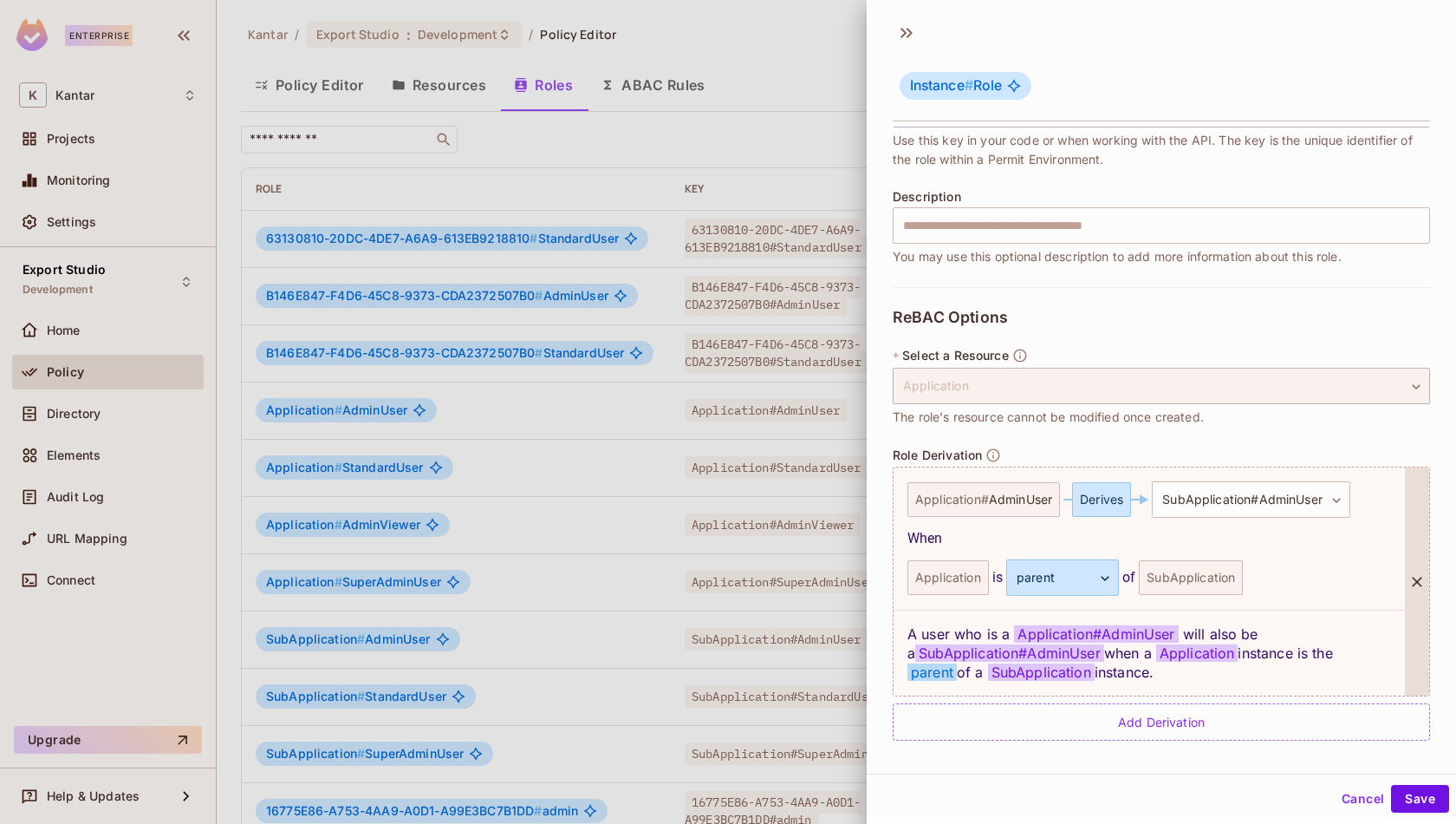
scroll to position [2, 0]
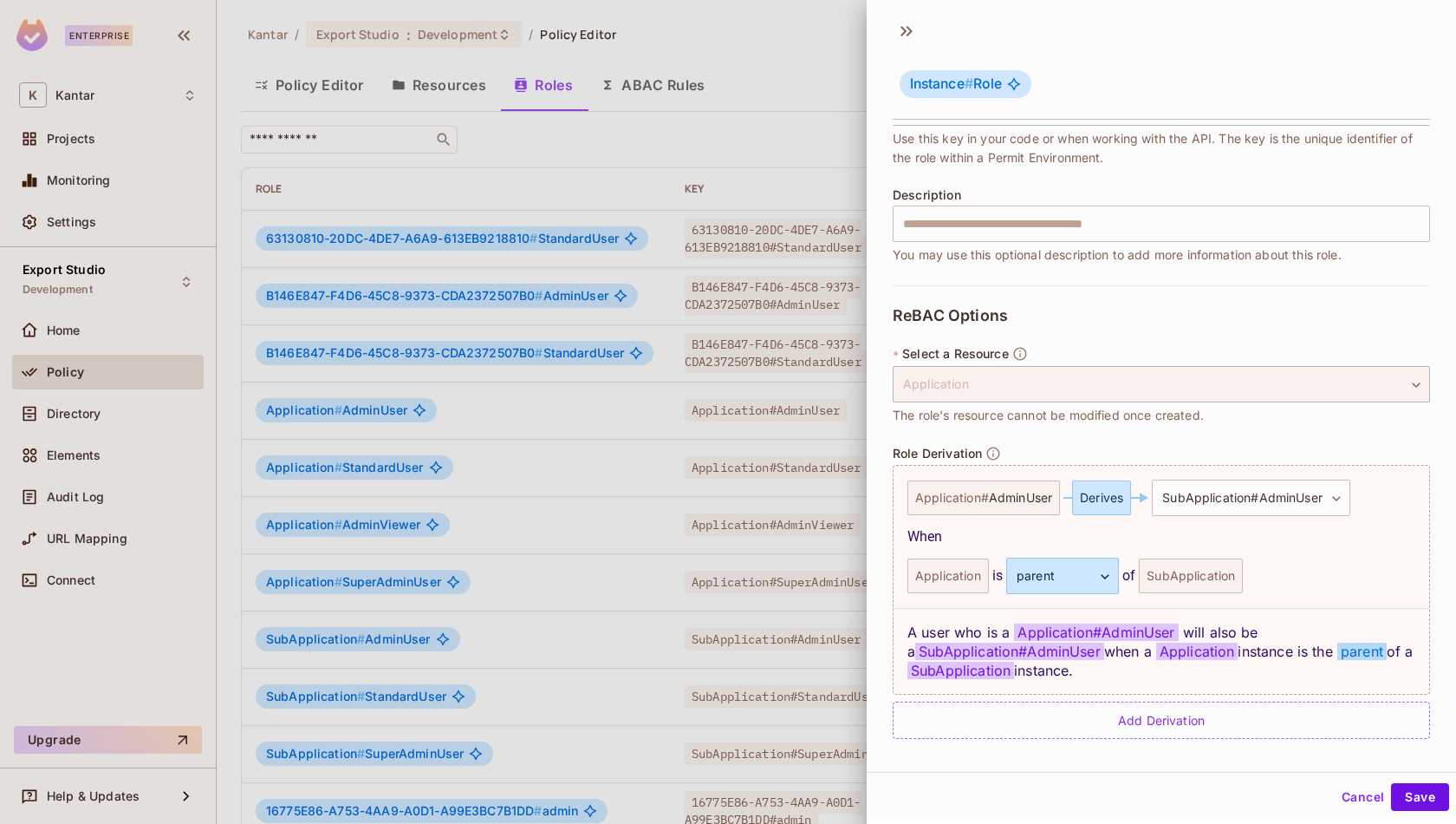
click at [1351, 779] on button "Cancel" at bounding box center [1364, 797] width 56 height 28
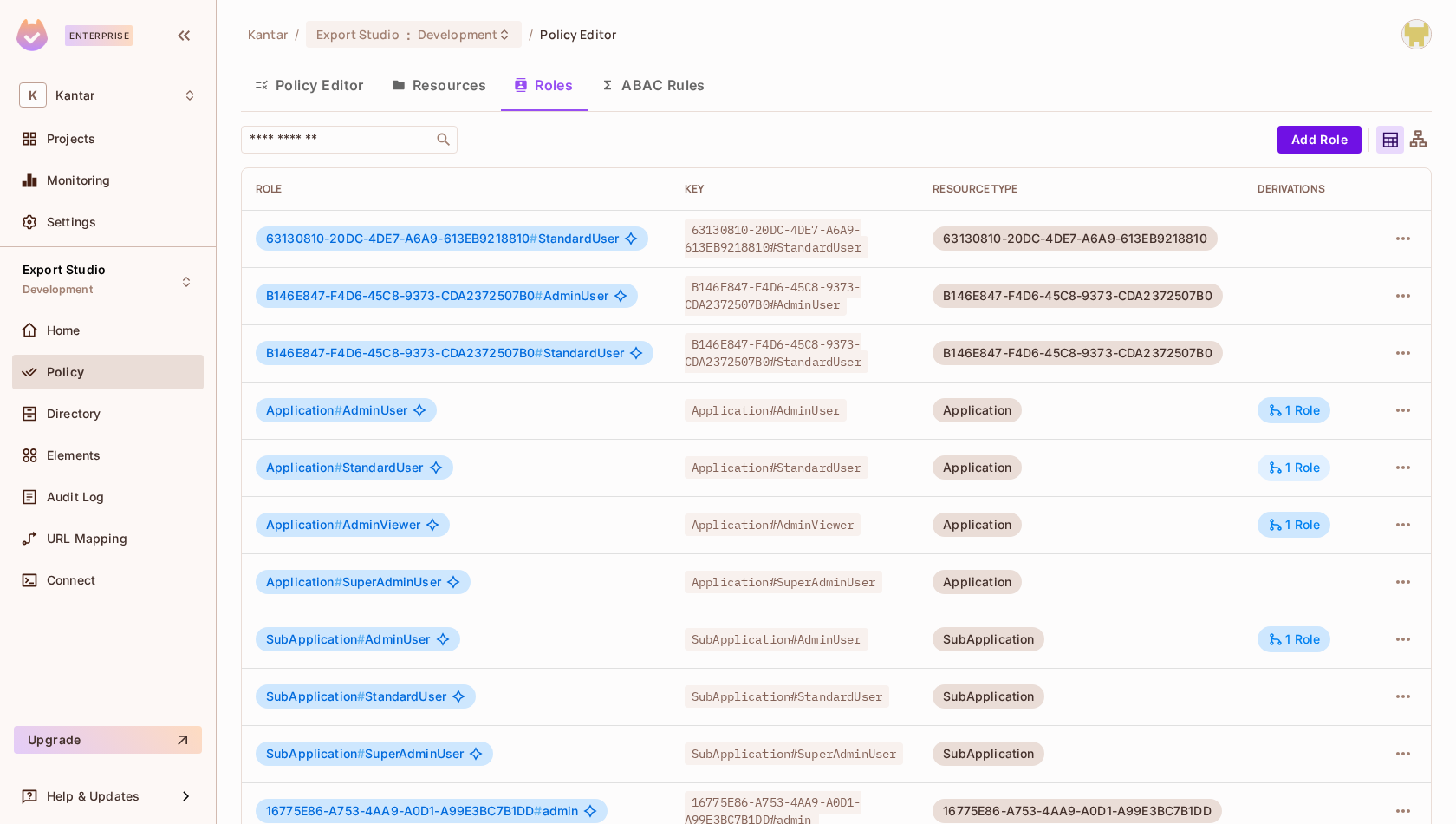
click at [1296, 465] on div "1 Role" at bounding box center [1294, 467] width 52 height 16
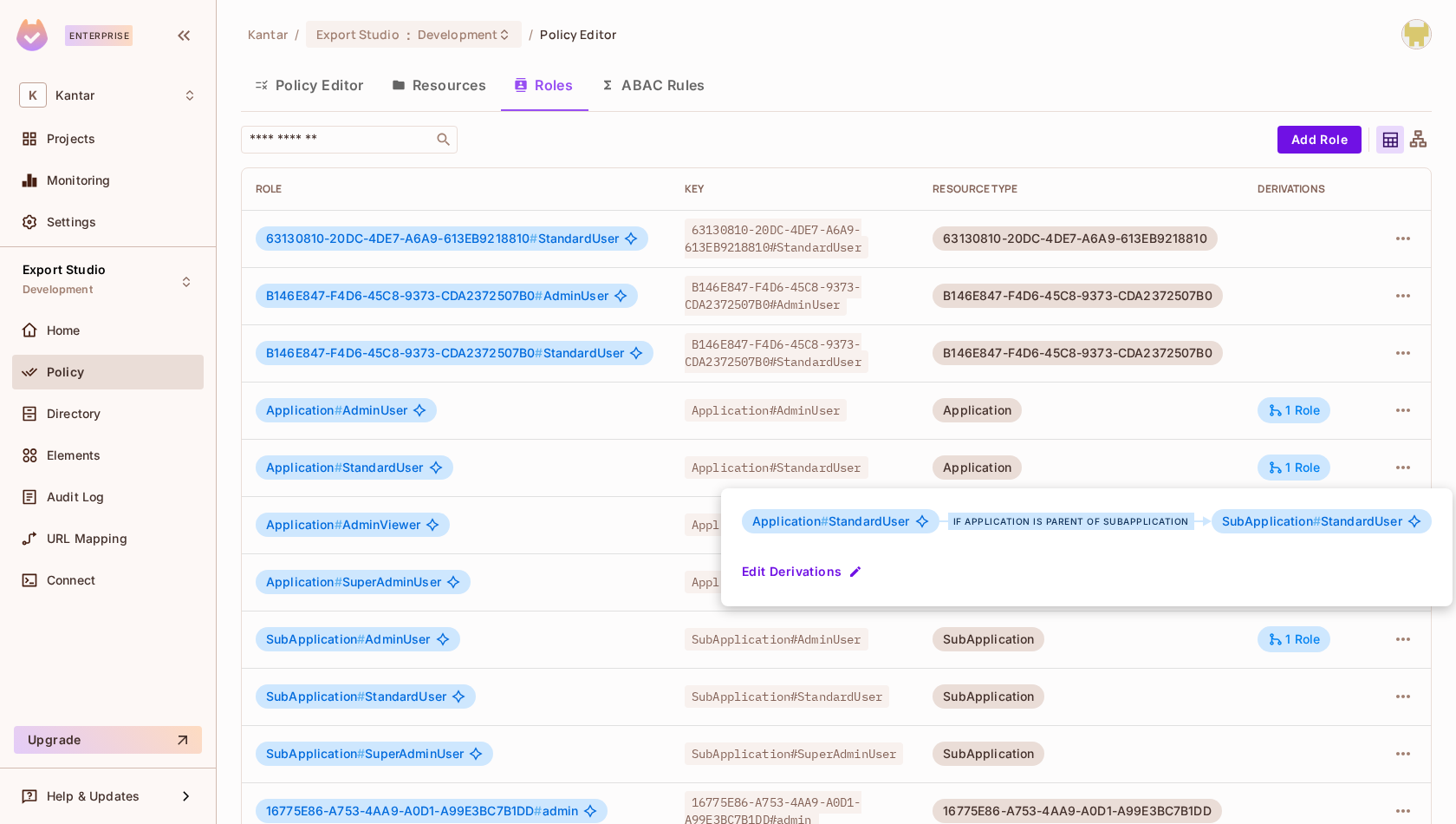
click at [1296, 476] on div at bounding box center [728, 412] width 1456 height 824
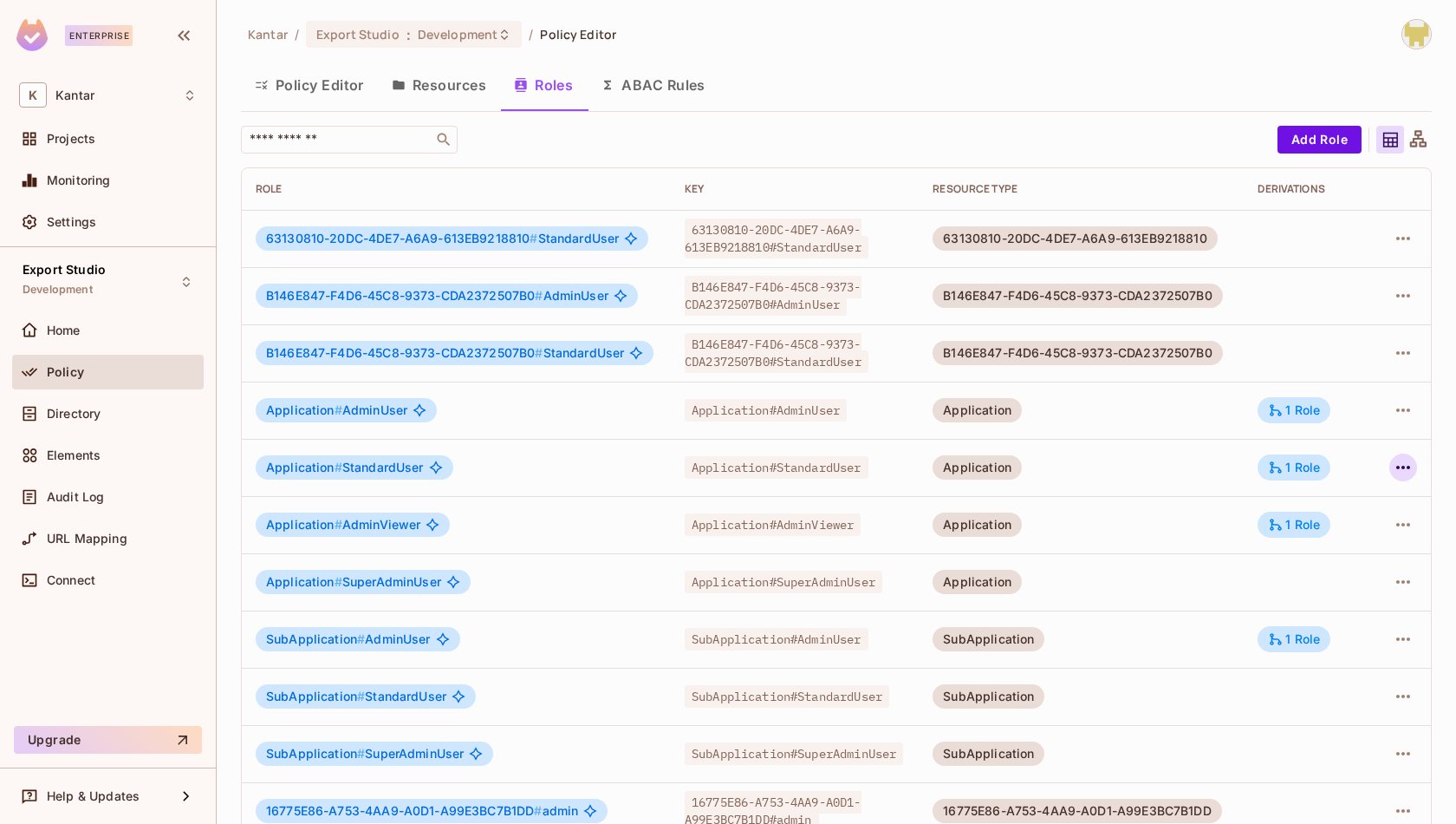
click at [1405, 472] on icon "button" at bounding box center [1403, 467] width 20 height 20
click at [1350, 547] on div "Edit Attributes" at bounding box center [1343, 545] width 86 height 18
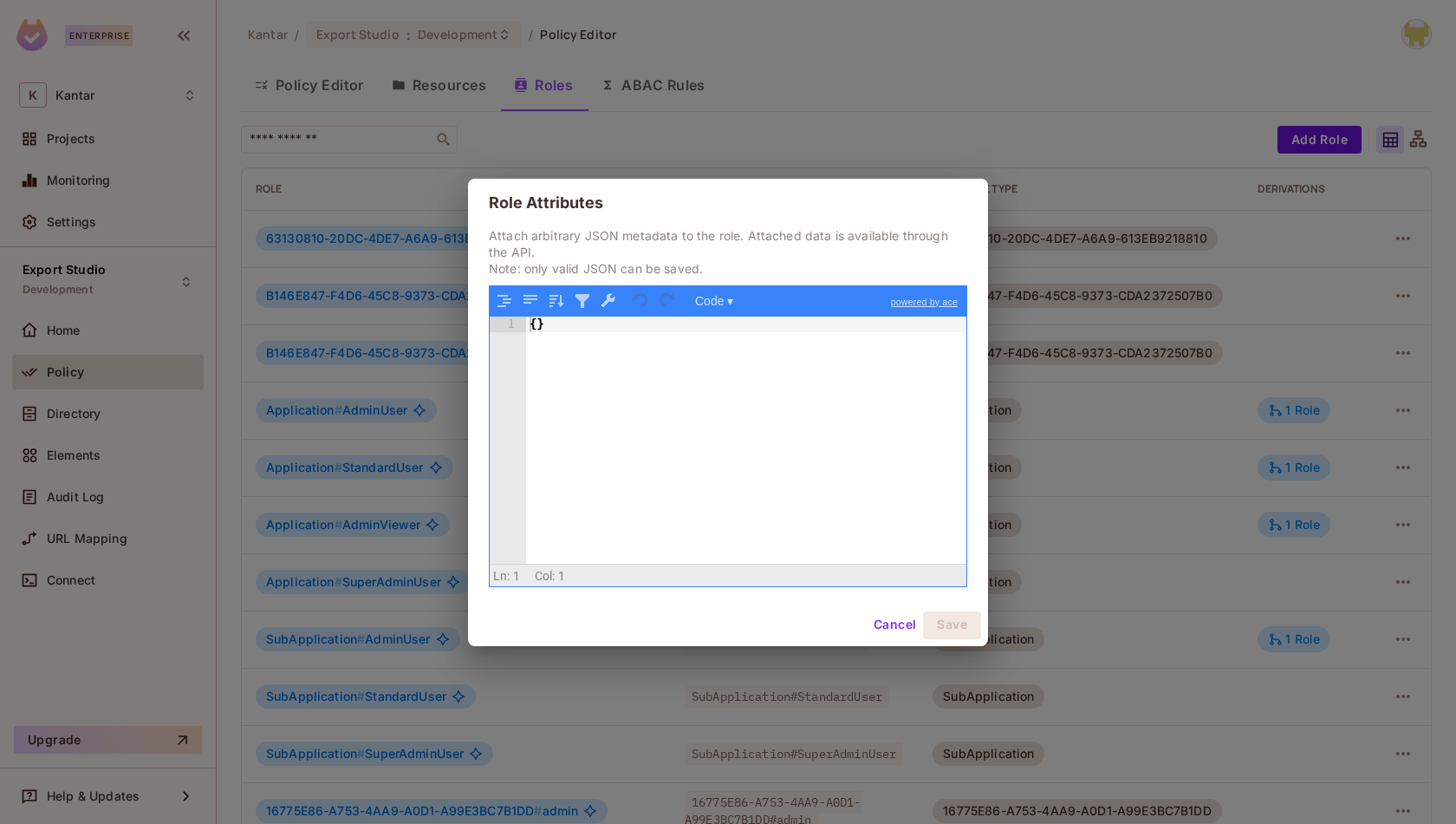
click at [904, 499] on div "{ }" at bounding box center [747, 456] width 442 height 280
click at [889, 627] on button "Cancel" at bounding box center [895, 625] width 56 height 28
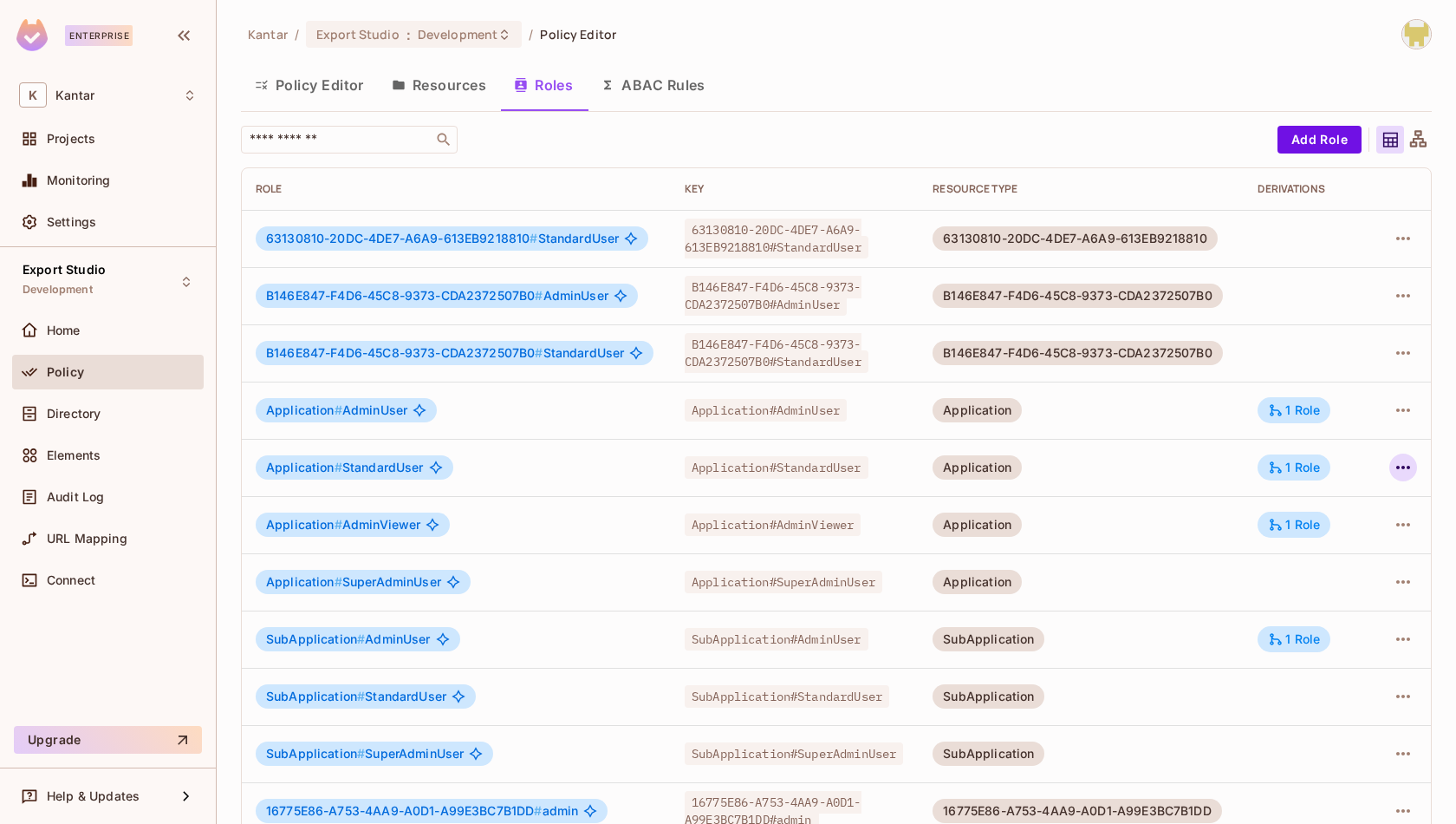
click at [1408, 476] on icon "button" at bounding box center [1403, 467] width 20 height 20
click at [1311, 498] on div "Edit Role" at bounding box center [1326, 507] width 52 height 18
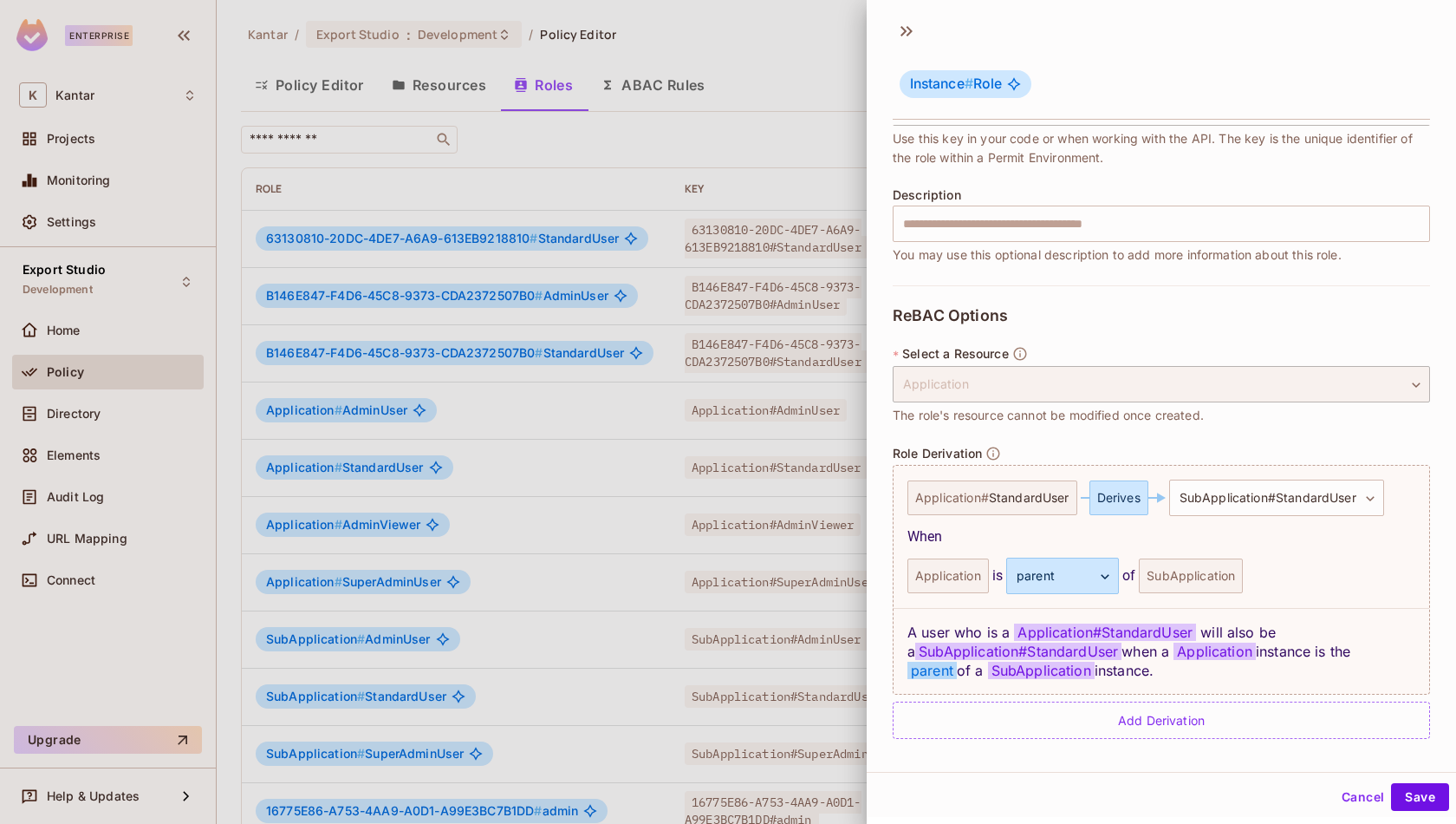
click at [1353, 779] on button "Cancel" at bounding box center [1364, 797] width 56 height 28
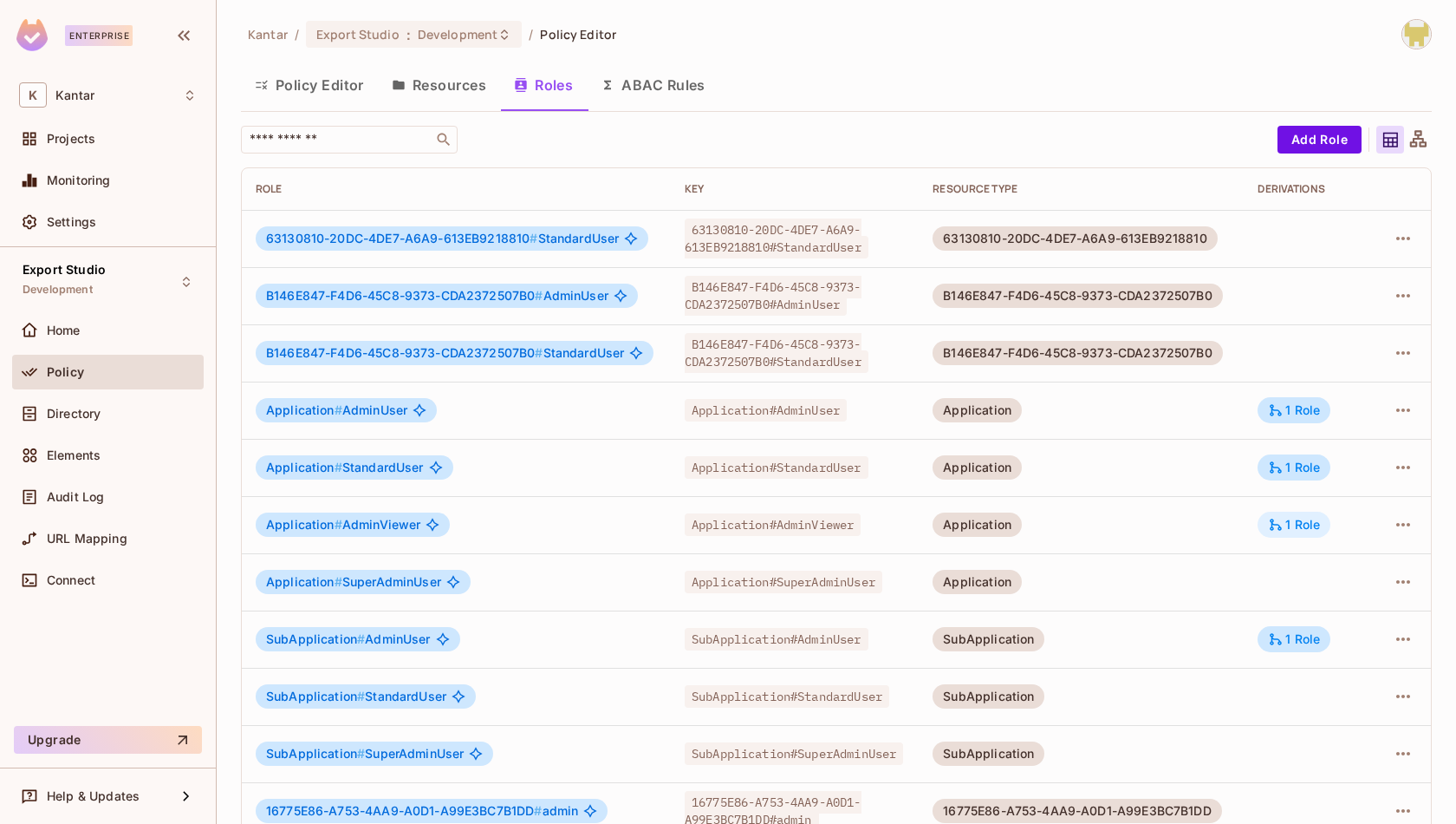
click at [1283, 526] on icon at bounding box center [1277, 524] width 12 height 12
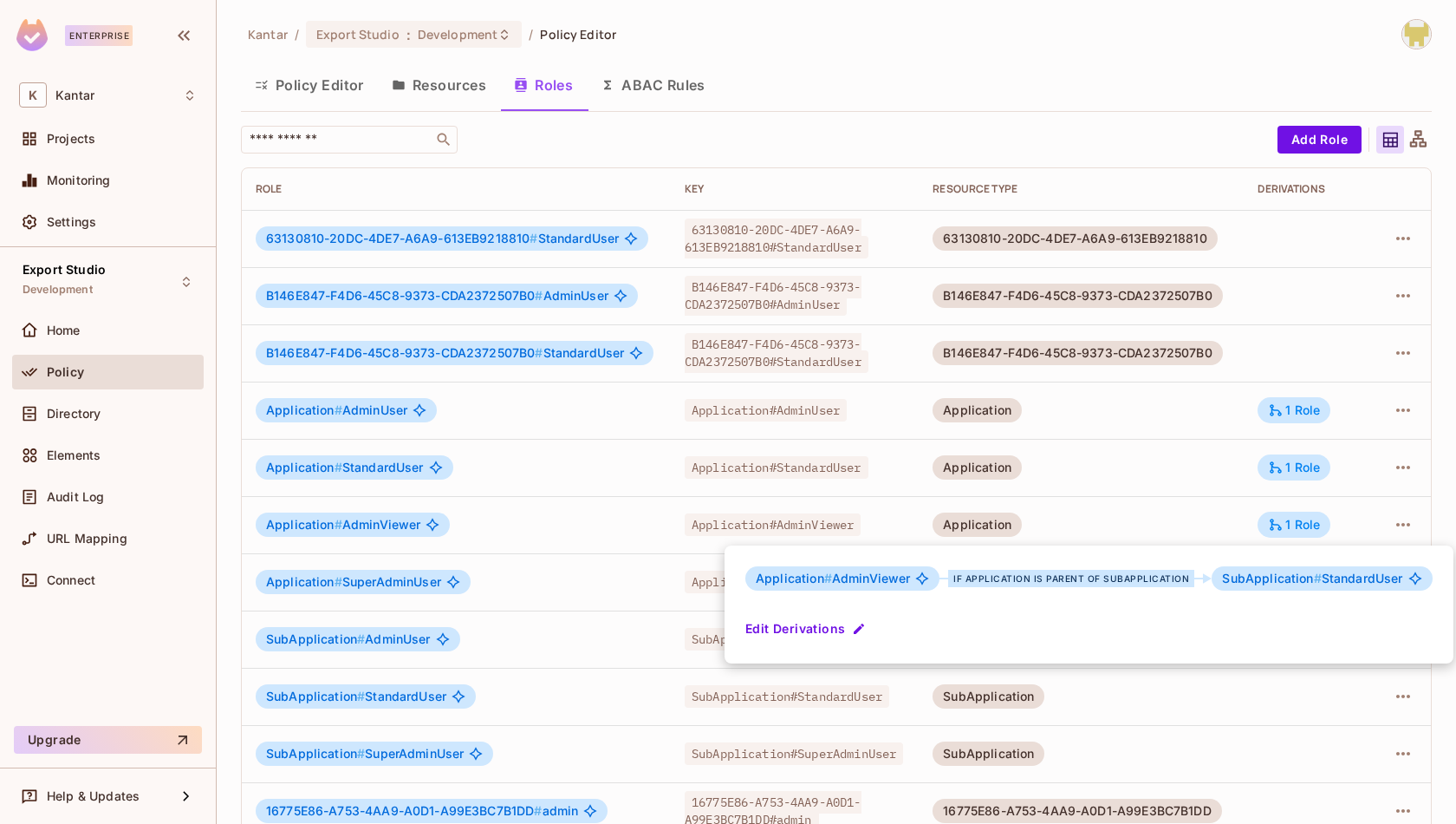
click at [1244, 527] on div at bounding box center [728, 412] width 1456 height 824
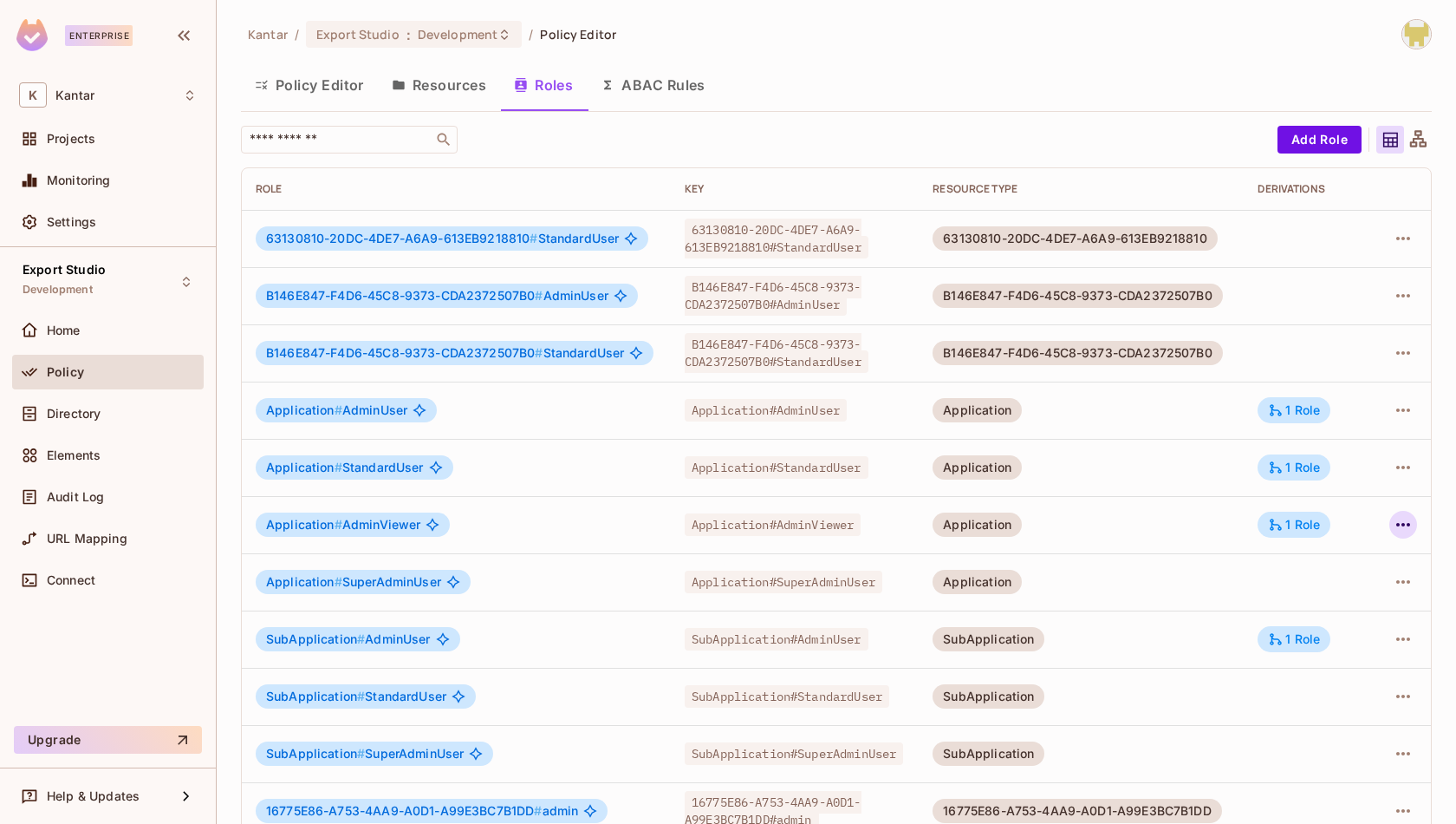
click at [1401, 526] on icon "button" at bounding box center [1403, 524] width 20 height 20
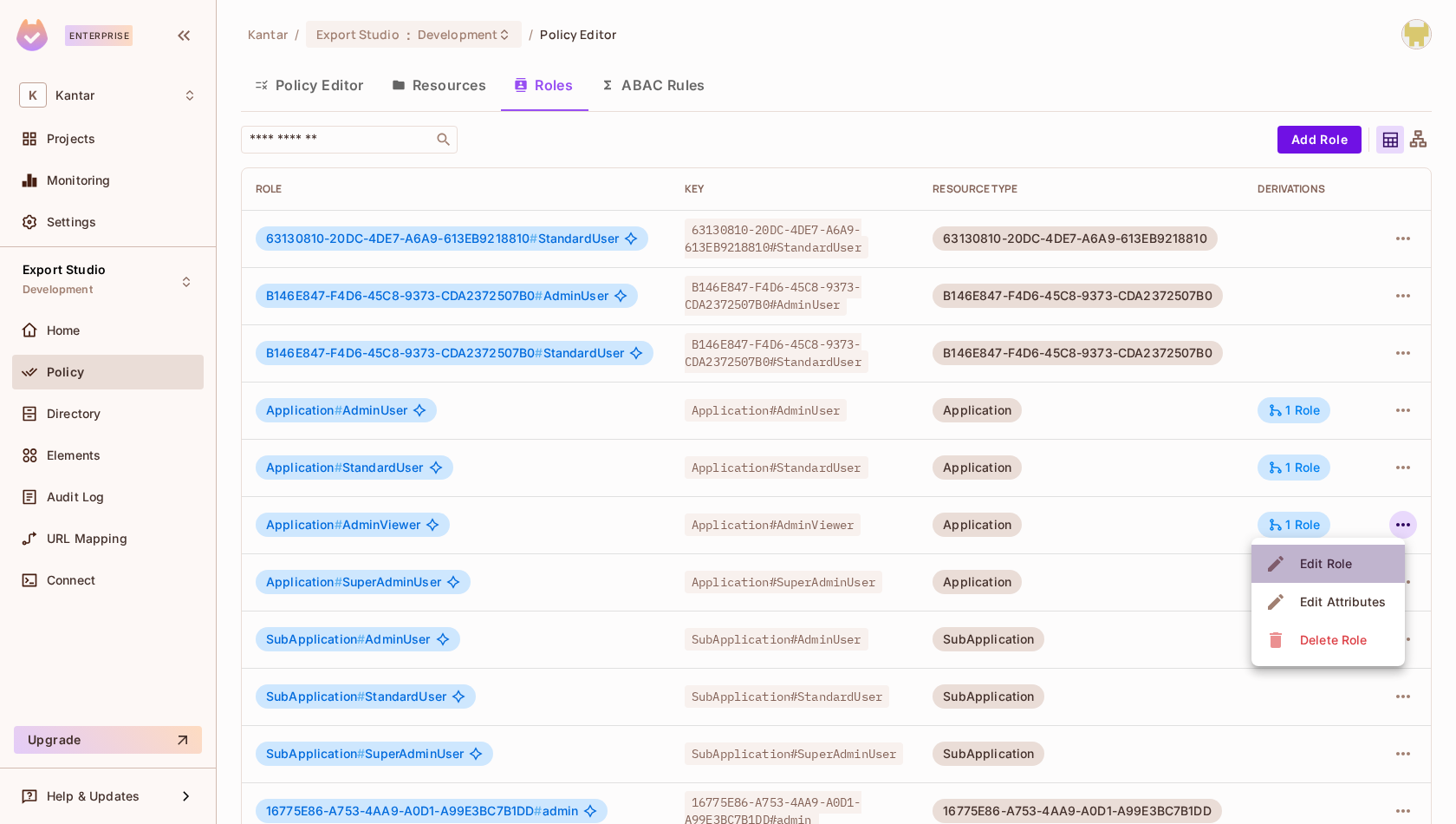
click at [1358, 550] on li "Edit Role" at bounding box center [1329, 563] width 154 height 38
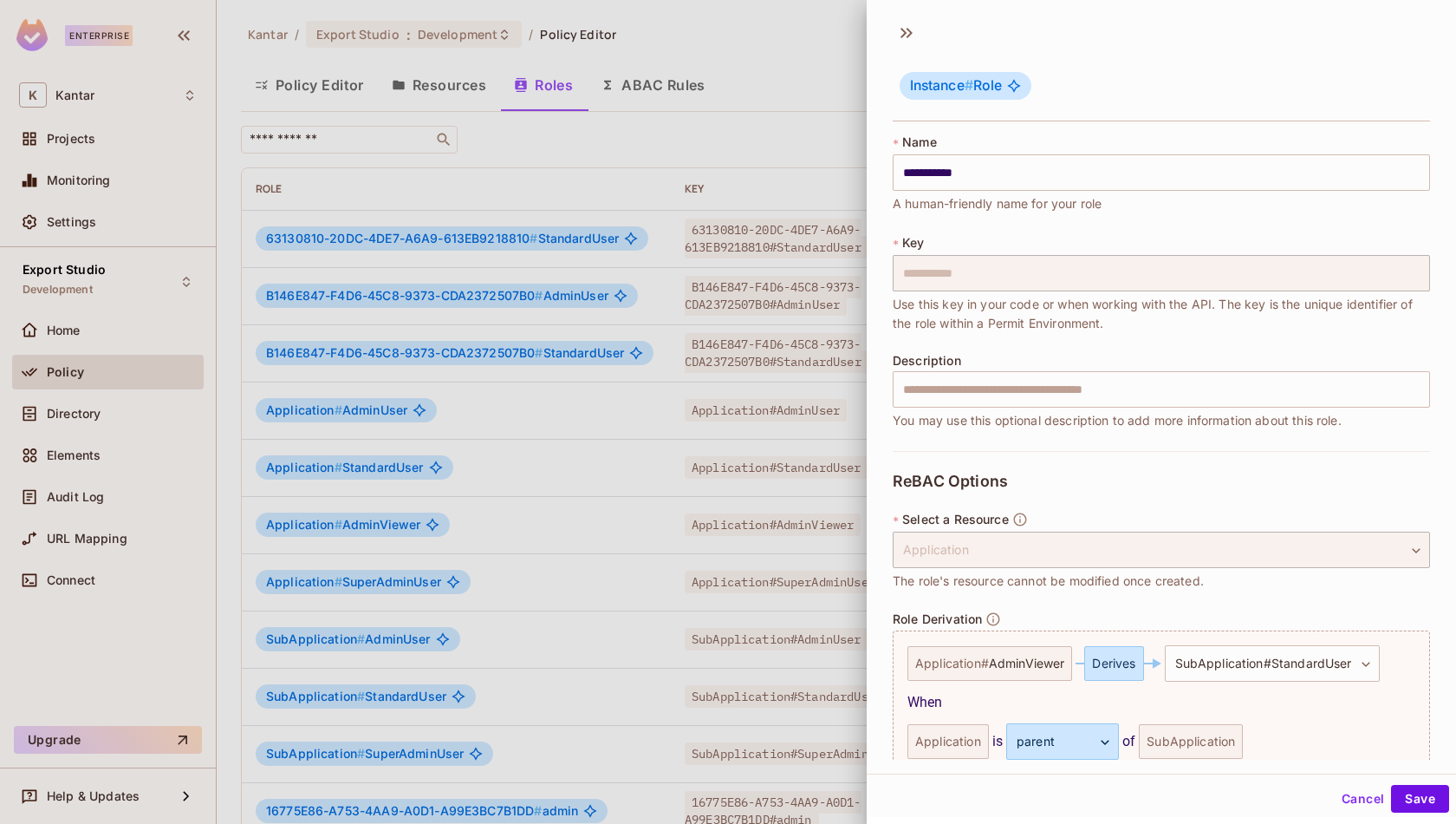
scroll to position [163, 0]
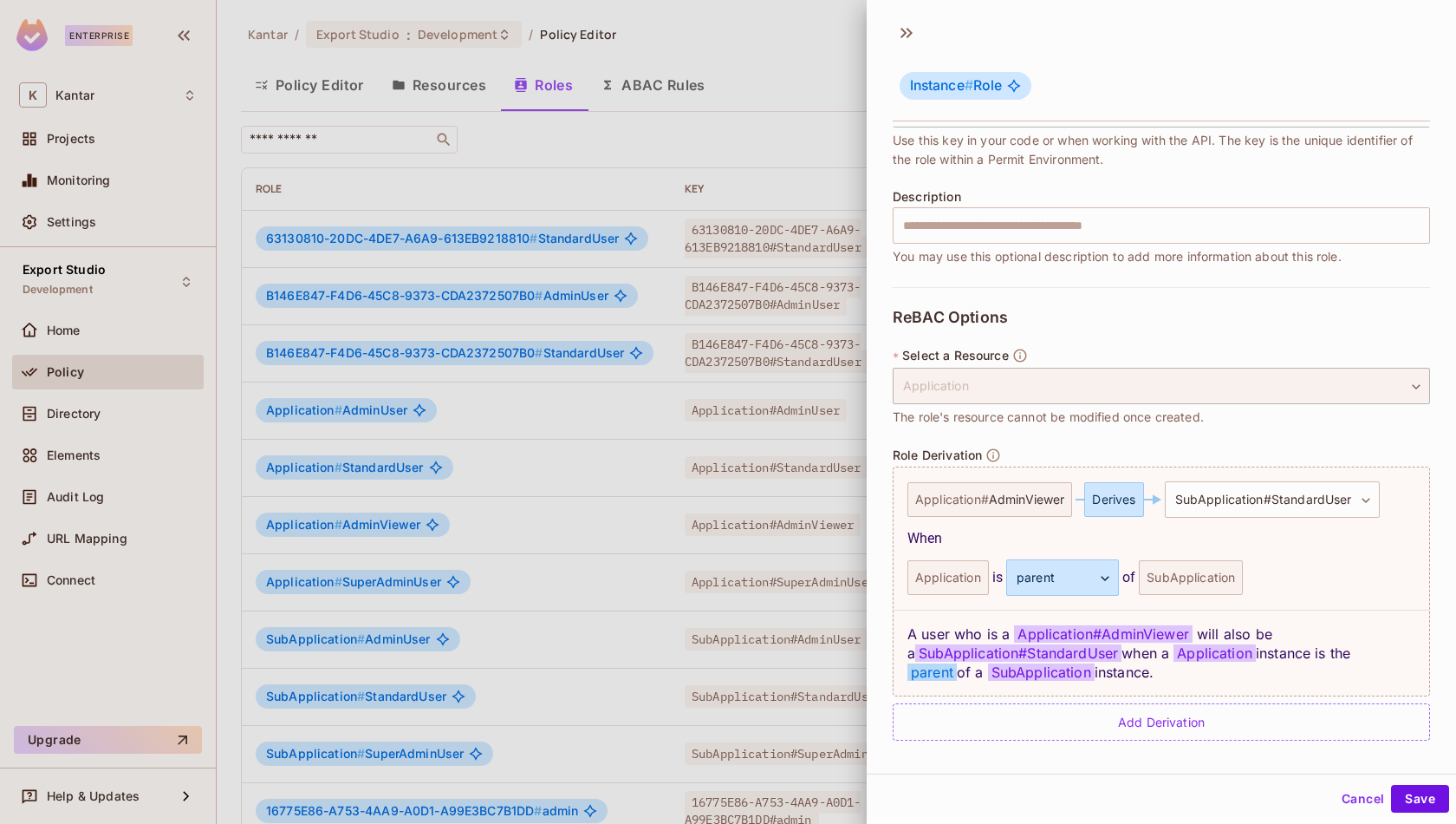
click at [1367, 779] on button "Cancel" at bounding box center [1364, 799] width 56 height 28
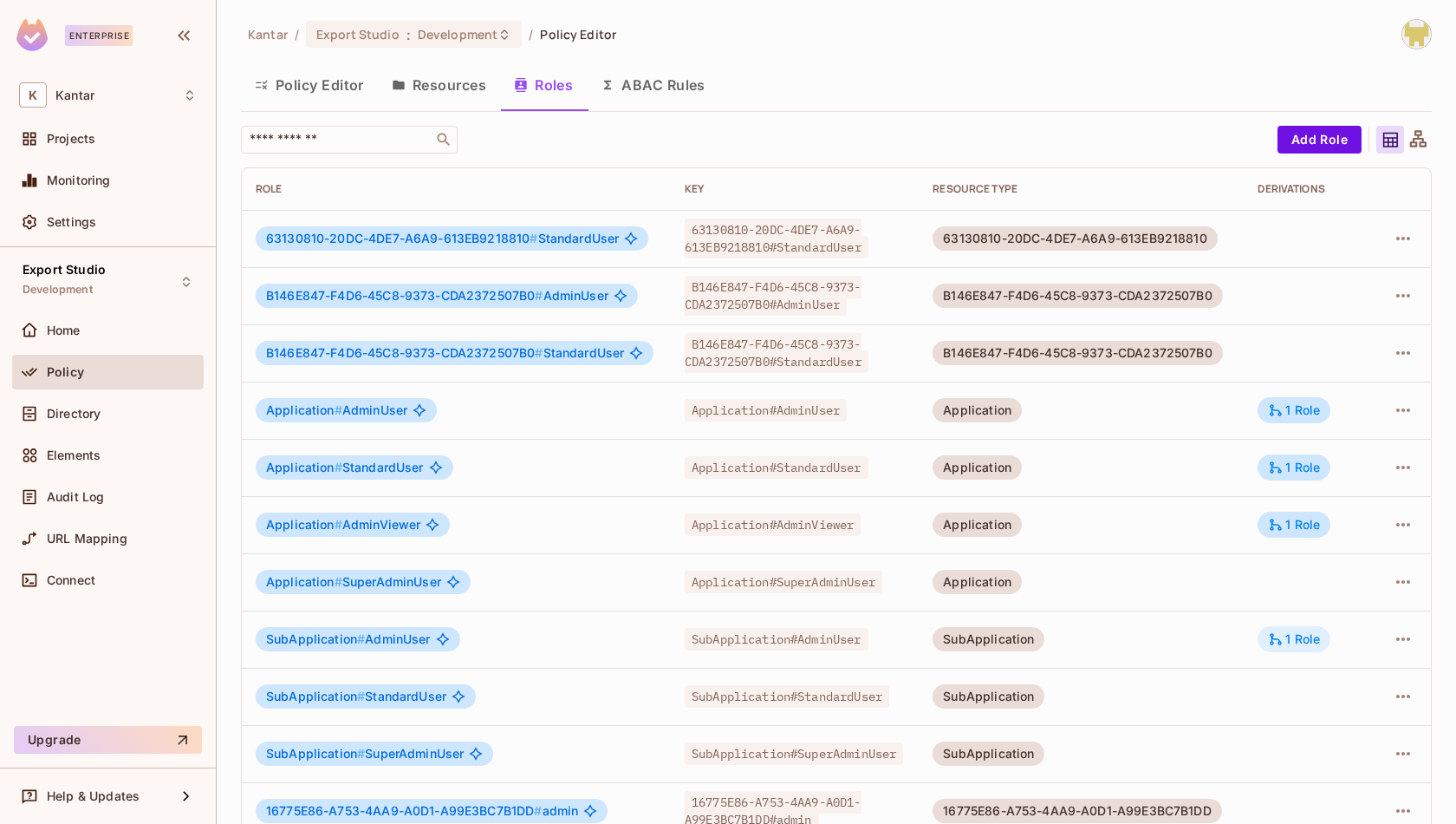
click at [1305, 636] on div "1 Role" at bounding box center [1294, 639] width 52 height 16
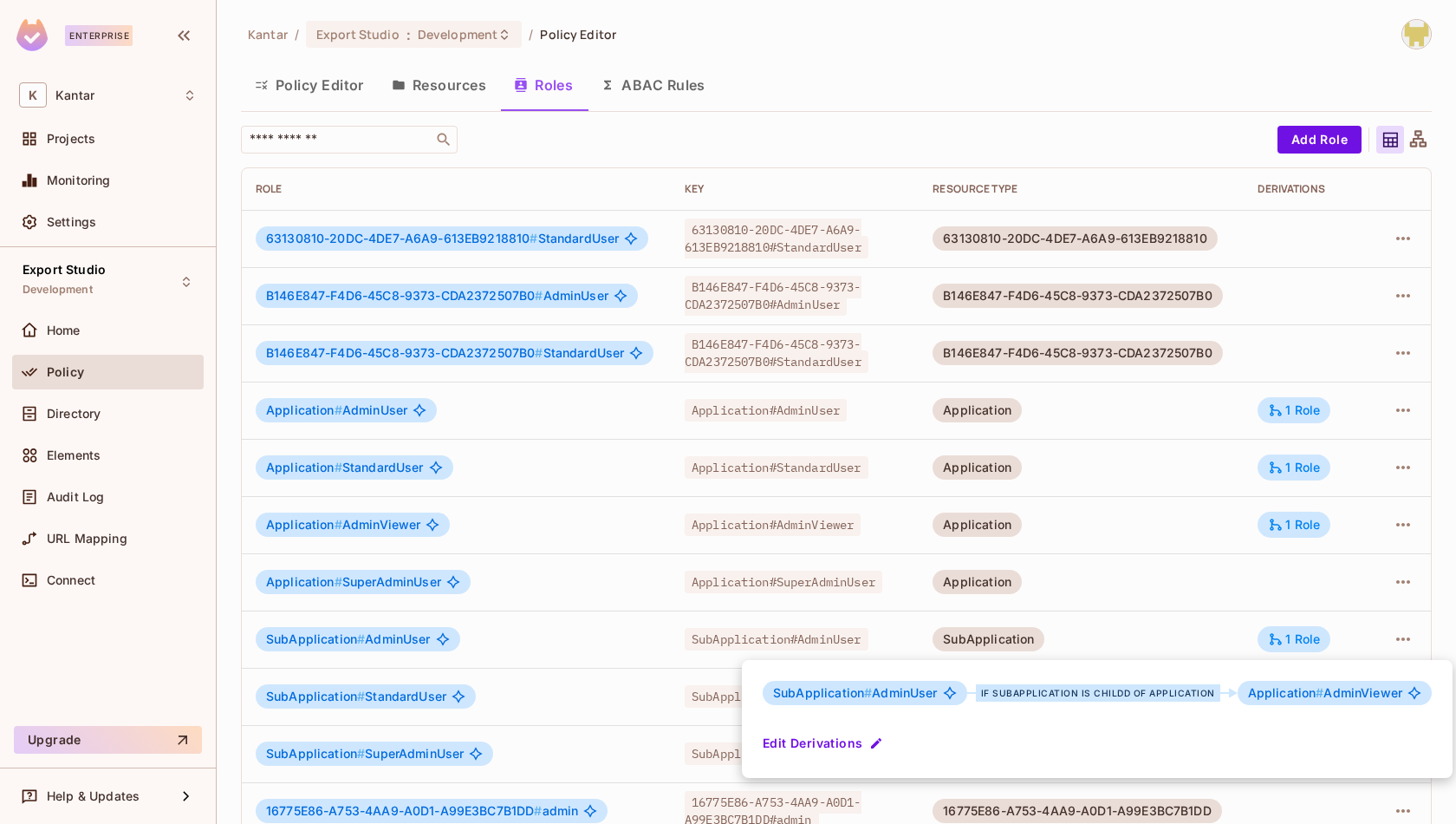
click at [1258, 634] on div at bounding box center [728, 412] width 1456 height 824
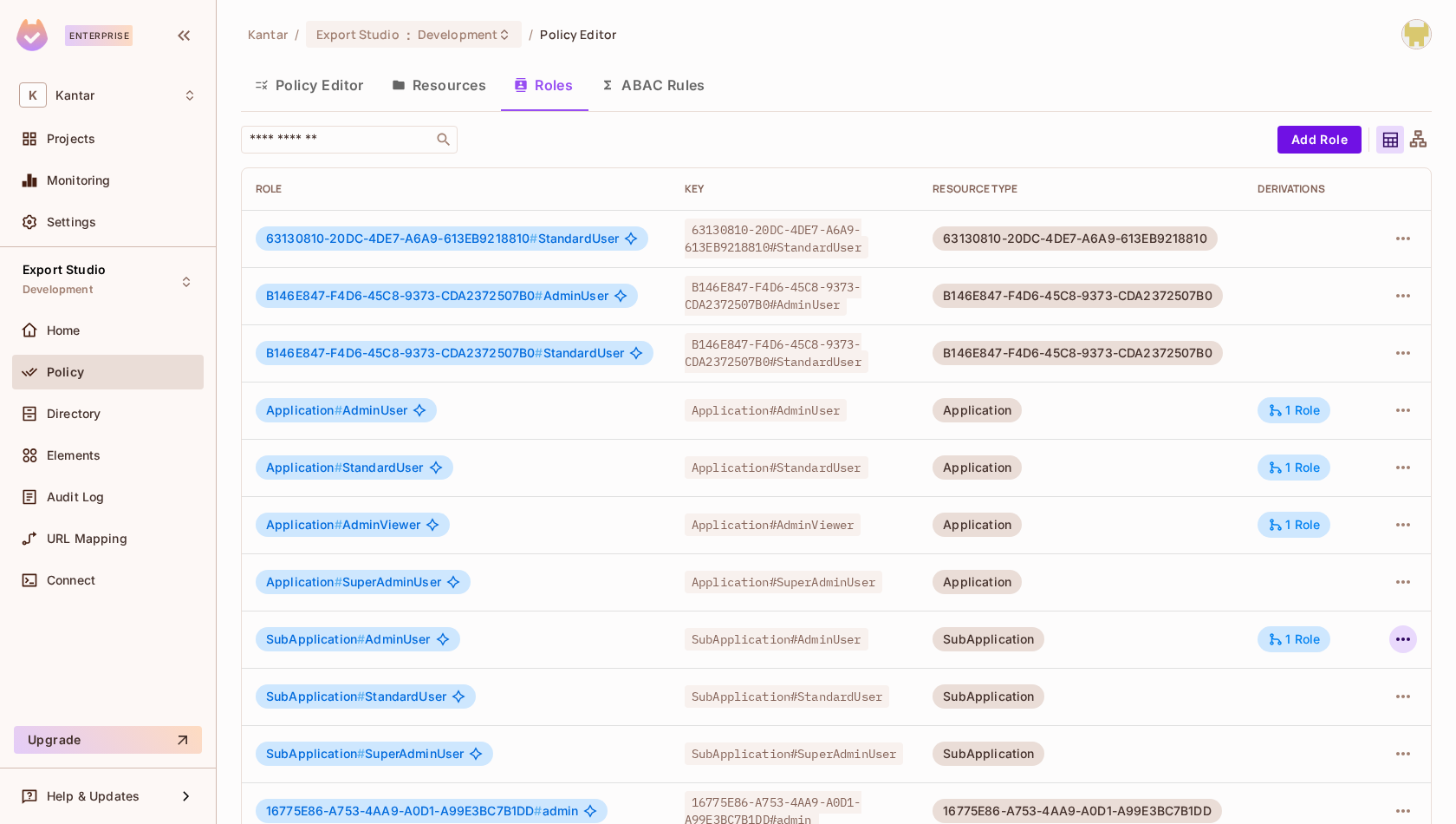
click at [1416, 635] on button "button" at bounding box center [1403, 639] width 28 height 28
click at [1347, 682] on div "Edit Role" at bounding box center [1326, 678] width 52 height 18
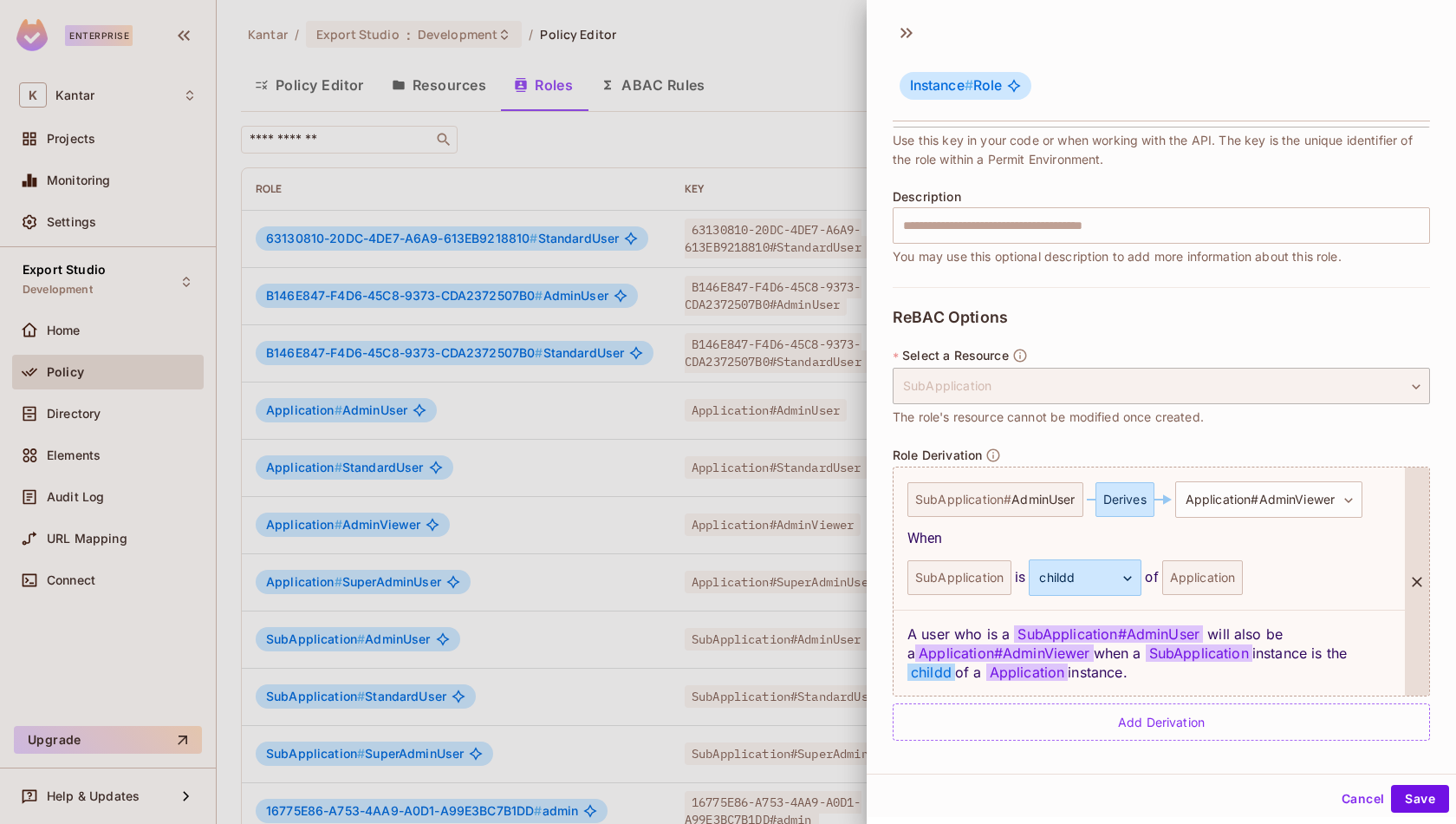
scroll to position [2, 0]
click at [905, 44] on div "Instance # Role" at bounding box center [1161, 71] width 589 height 108
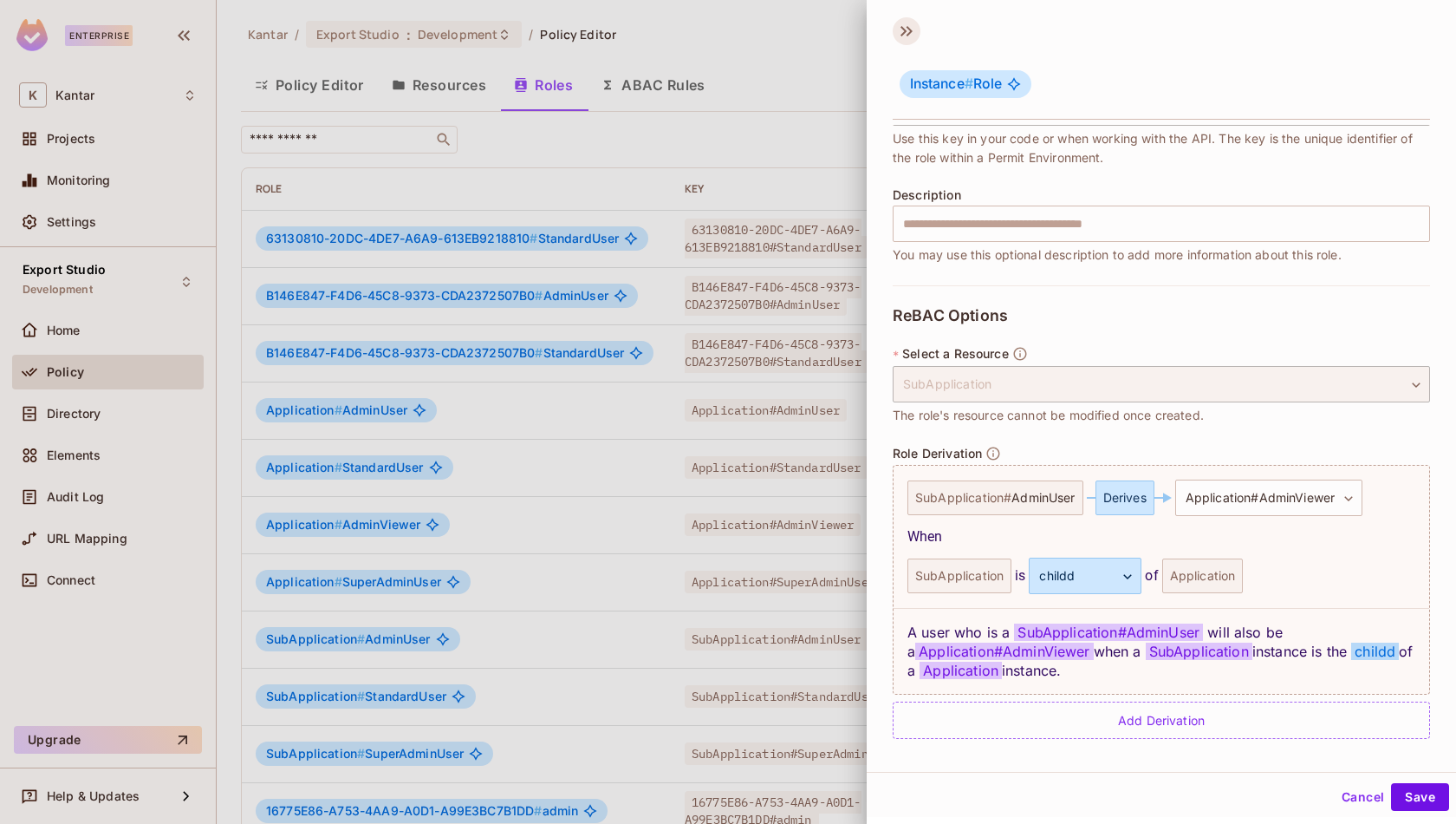
click at [905, 42] on icon at bounding box center [906, 31] width 28 height 28
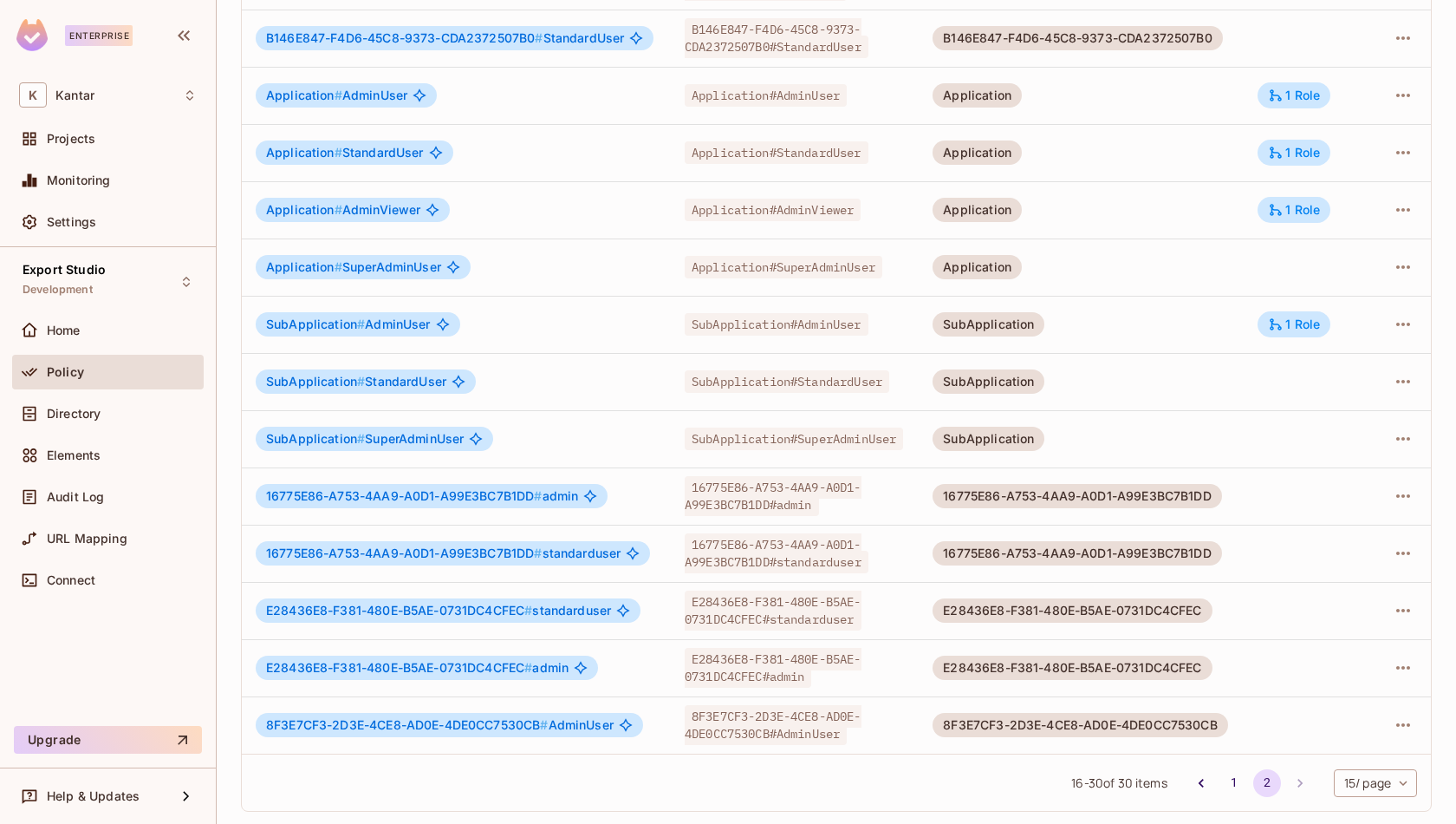
scroll to position [0, 0]
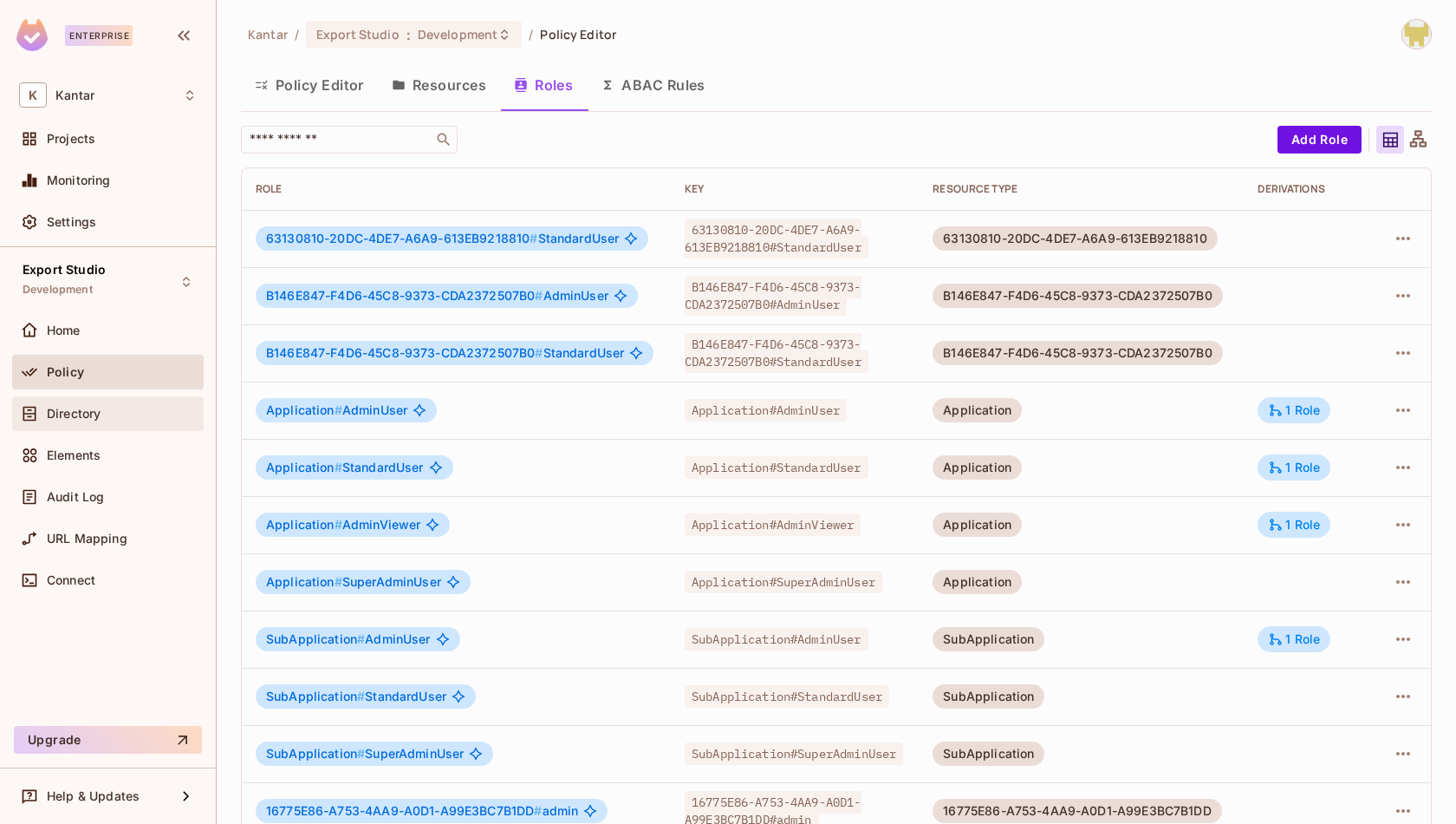
click at [124, 408] on div "Directory" at bounding box center [122, 413] width 150 height 14
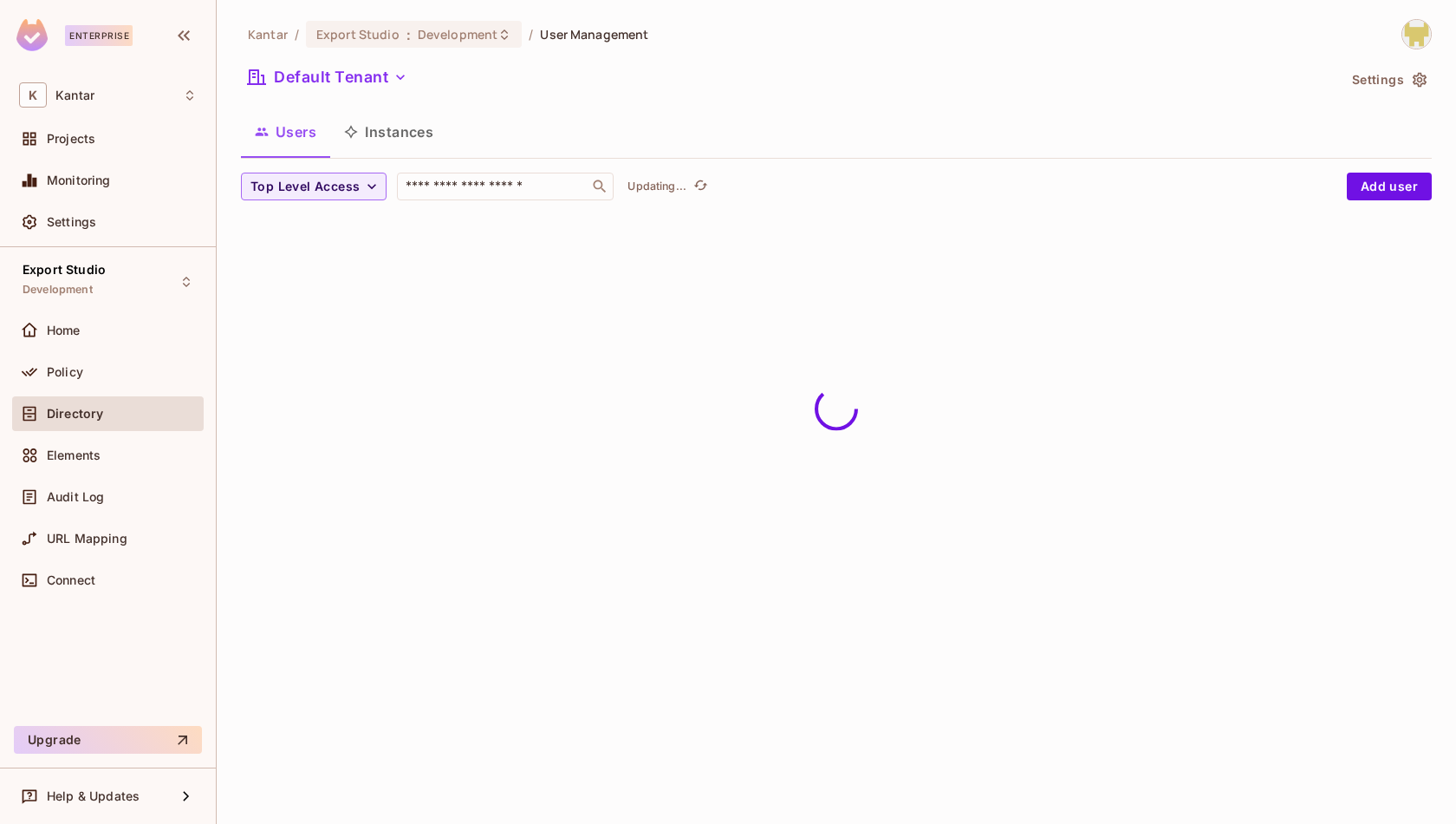
click at [118, 453] on div "Elements" at bounding box center [122, 455] width 150 height 14
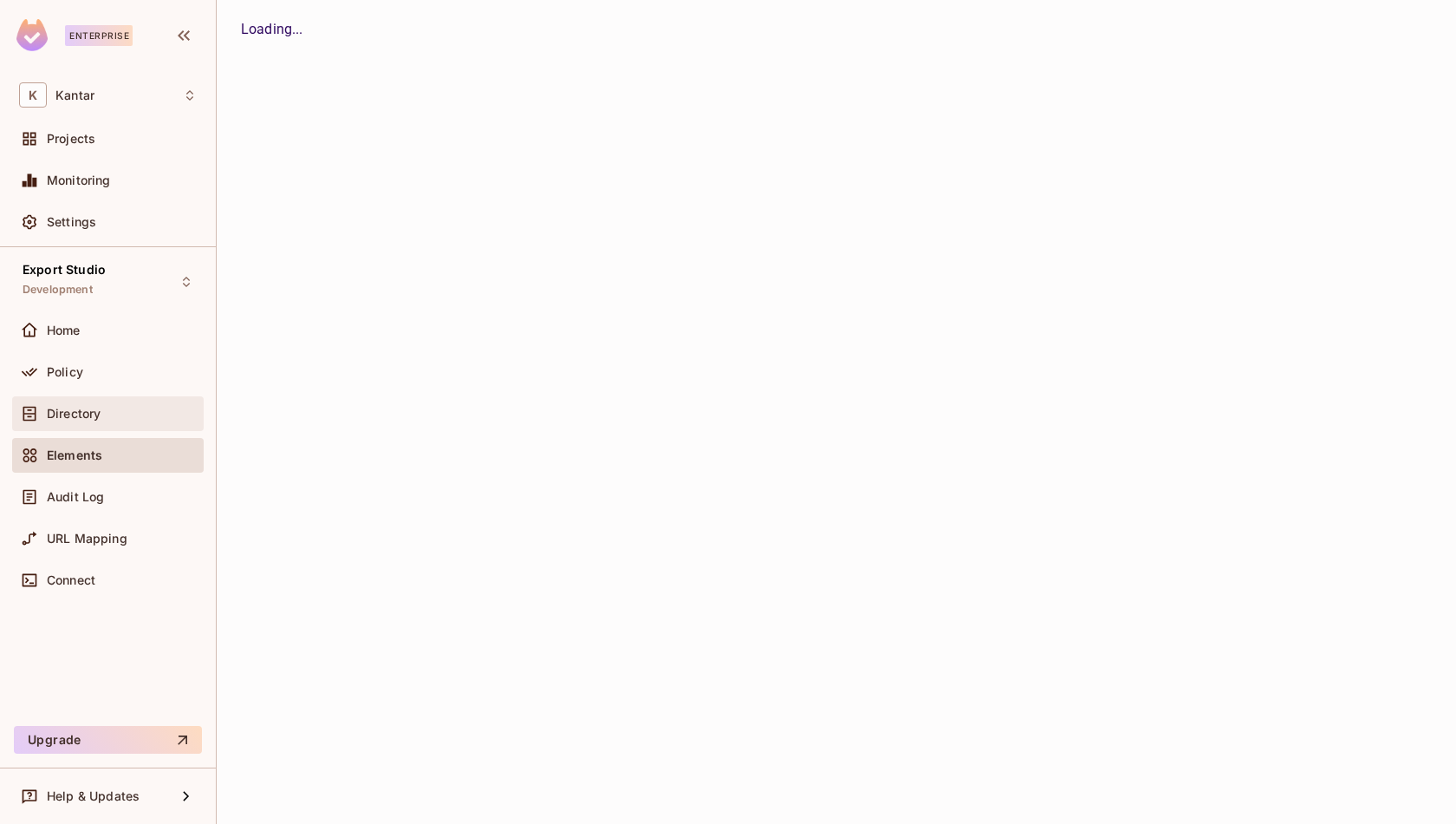
click at [104, 416] on div "Directory" at bounding box center [122, 413] width 150 height 14
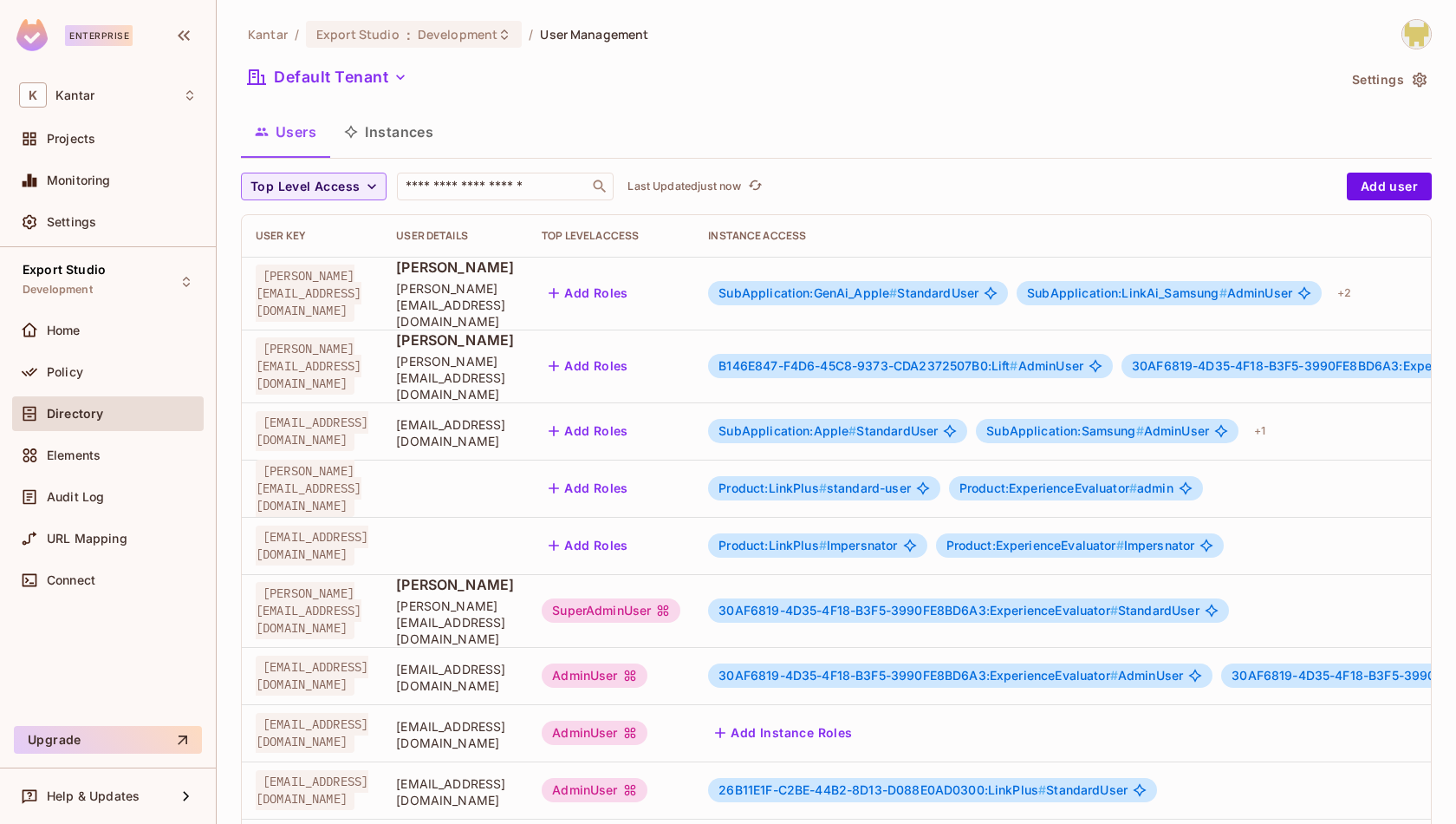
click at [528, 517] on td at bounding box center [455, 545] width 146 height 57
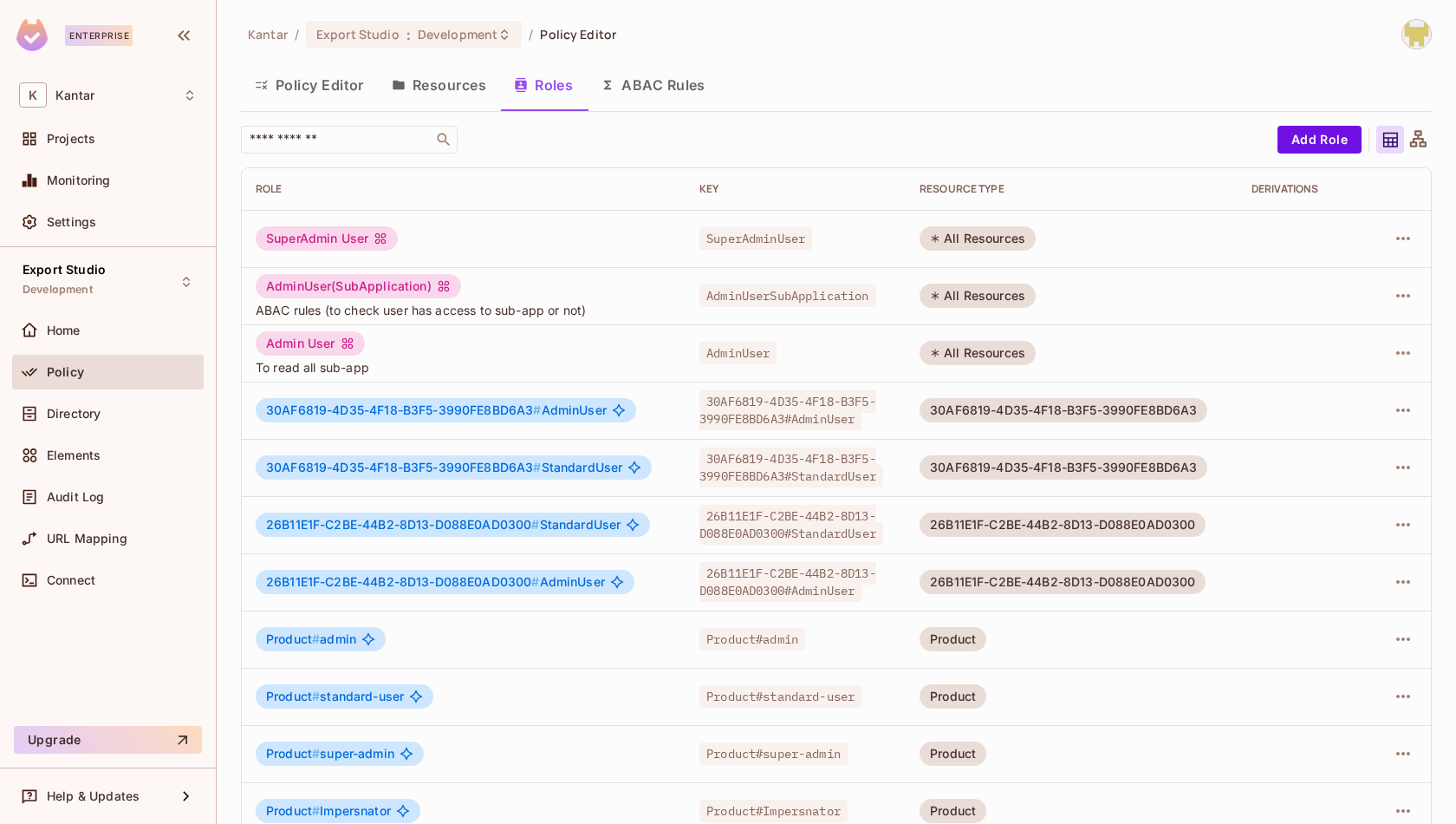
click at [347, 91] on button "Policy Editor" at bounding box center [309, 85] width 137 height 44
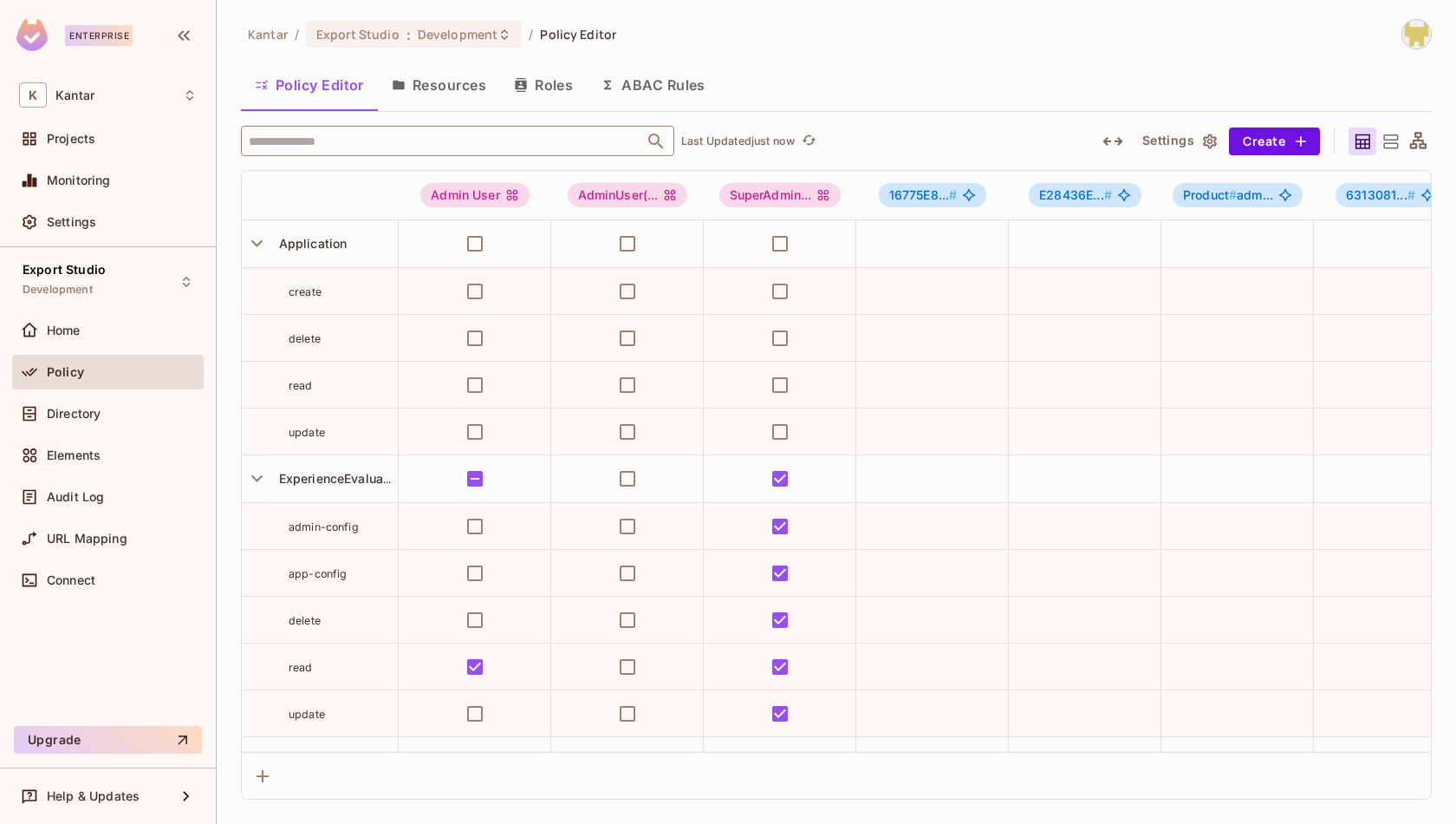
click at [506, 140] on input "text" at bounding box center [442, 140] width 396 height 30
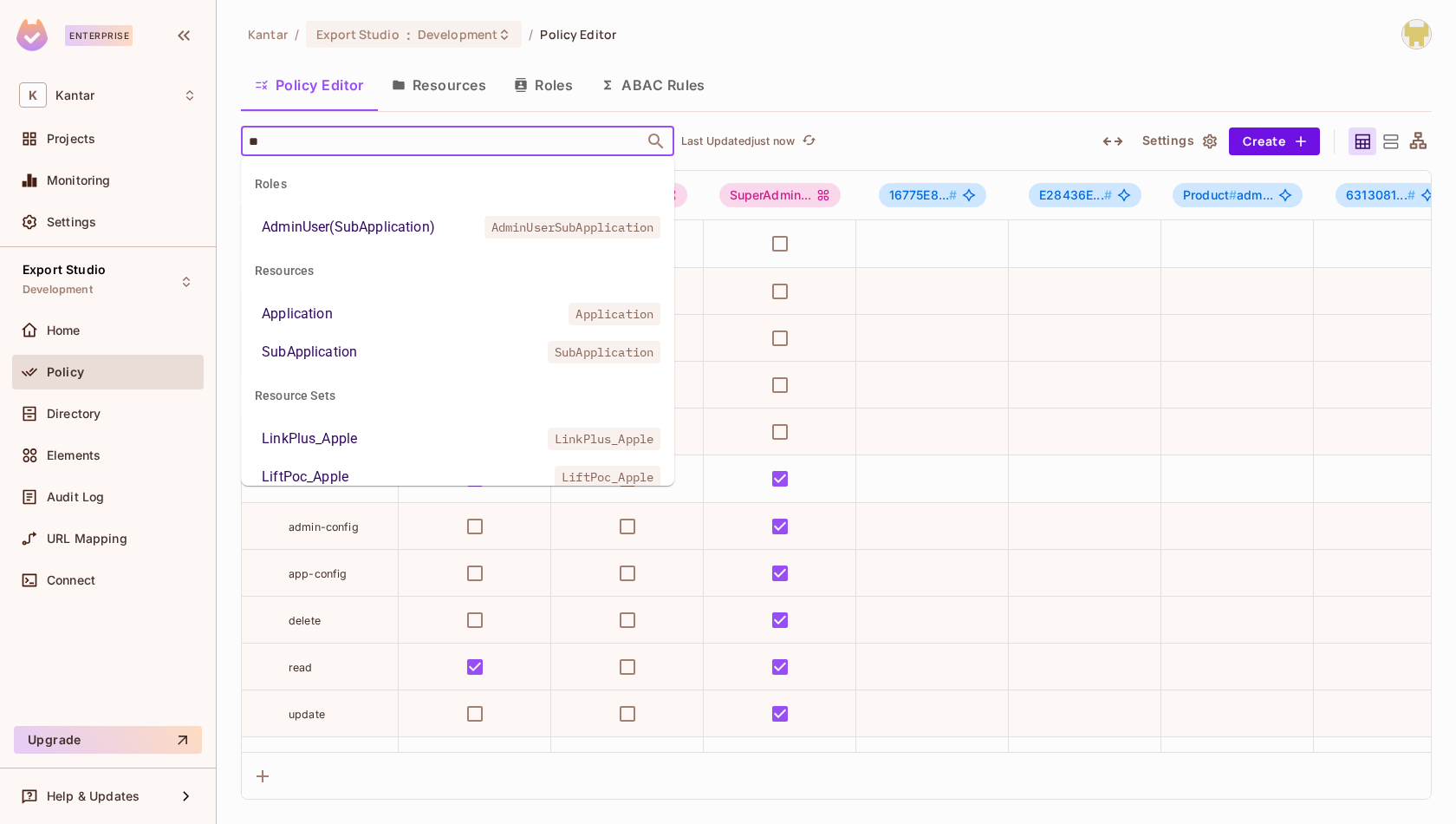
type input "***"
click at [393, 321] on li "Application Application" at bounding box center [458, 314] width 434 height 31
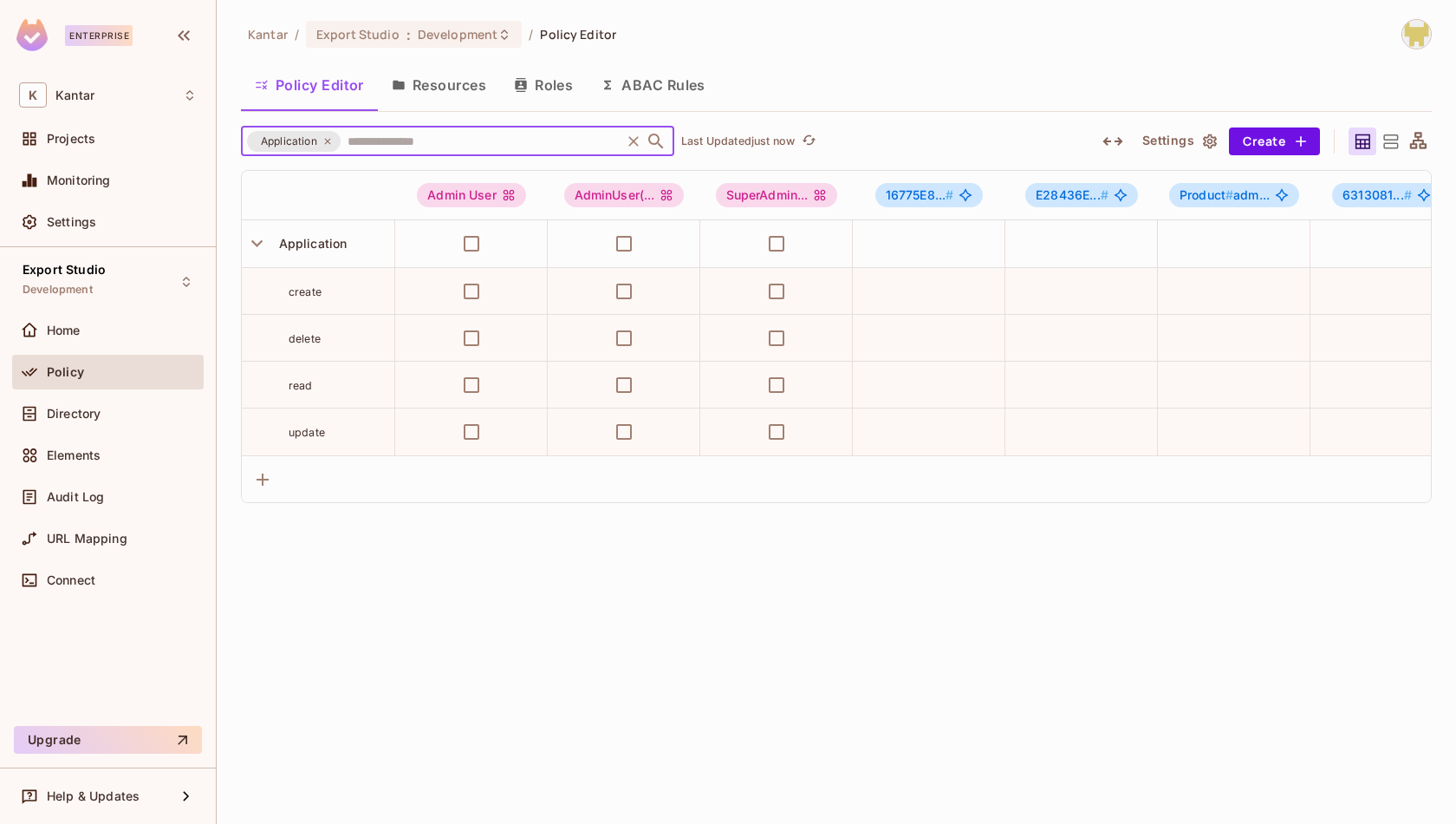
type input "*"
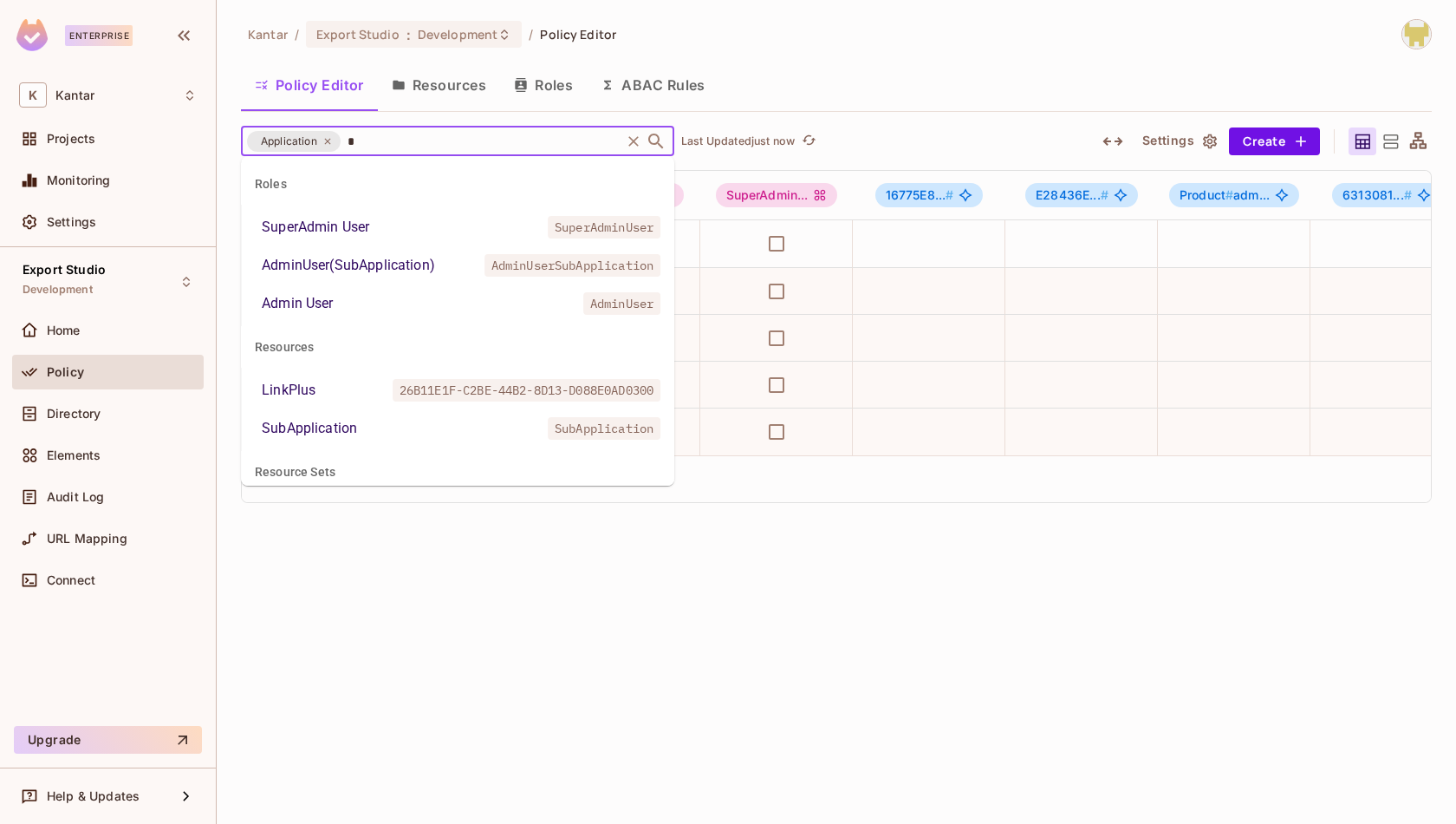
click at [386, 429] on li "SubApplication SubApplication" at bounding box center [458, 428] width 434 height 31
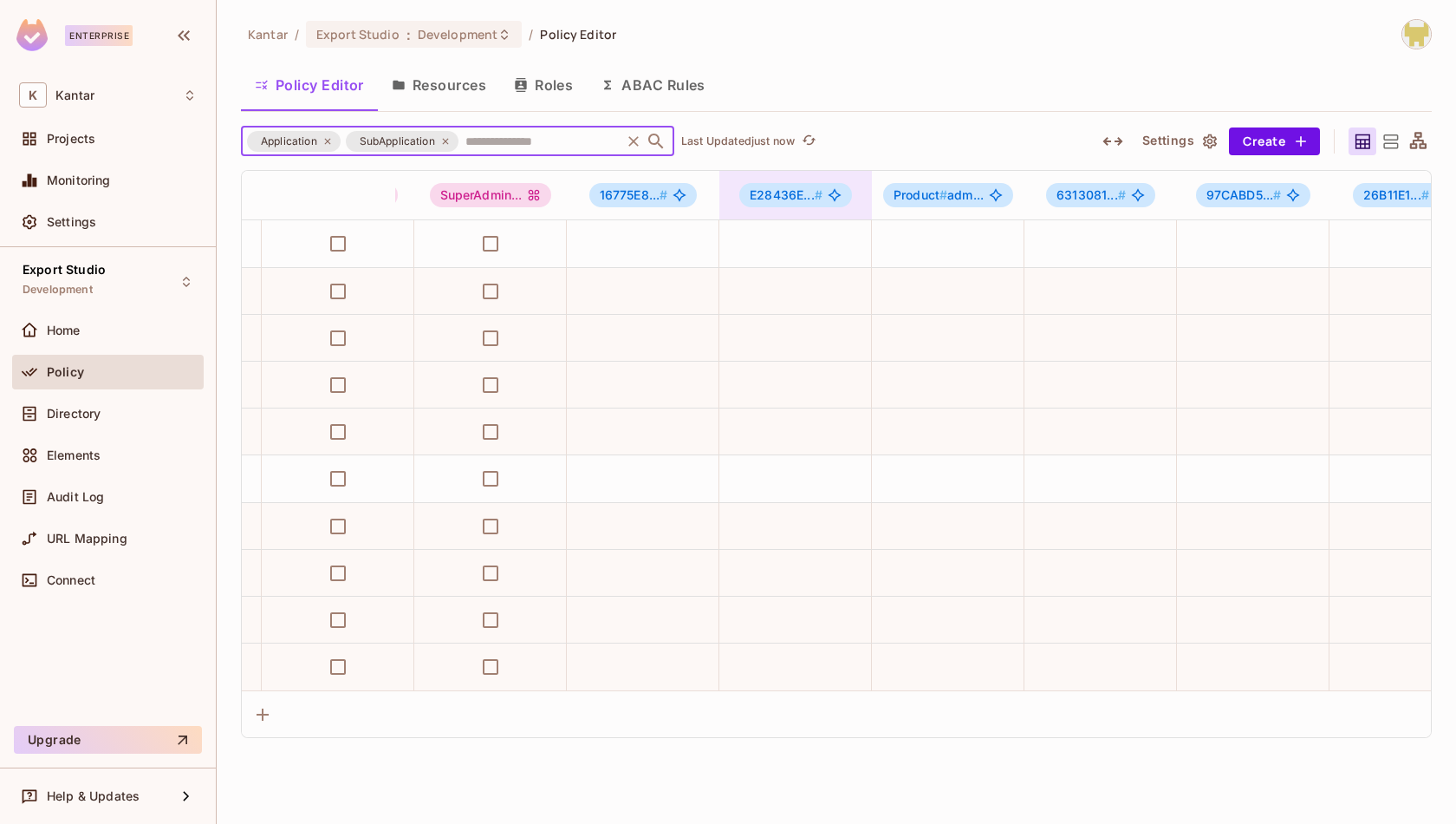
scroll to position [0, 298]
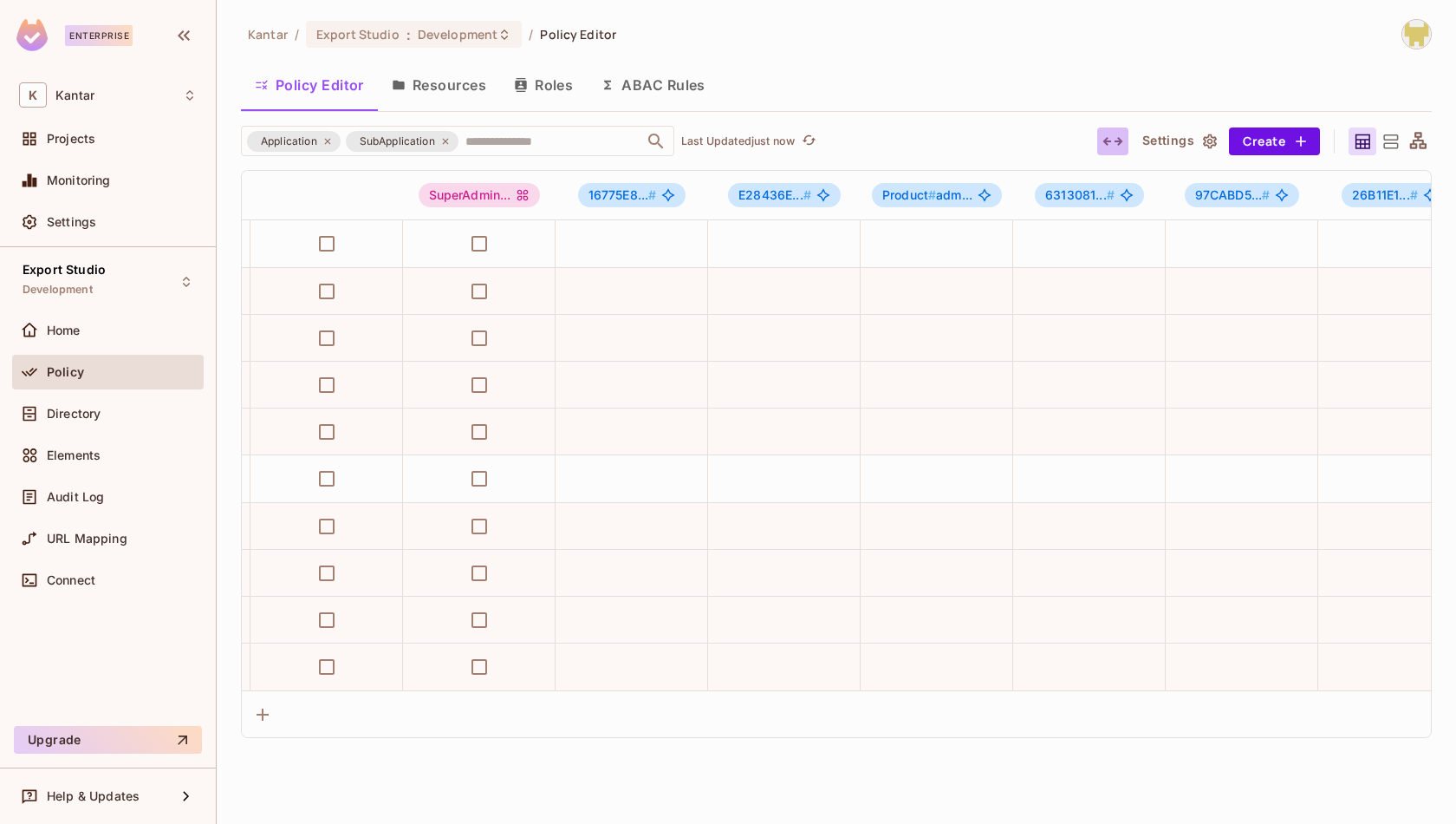
click at [1119, 142] on icon "button" at bounding box center [1113, 141] width 20 height 20
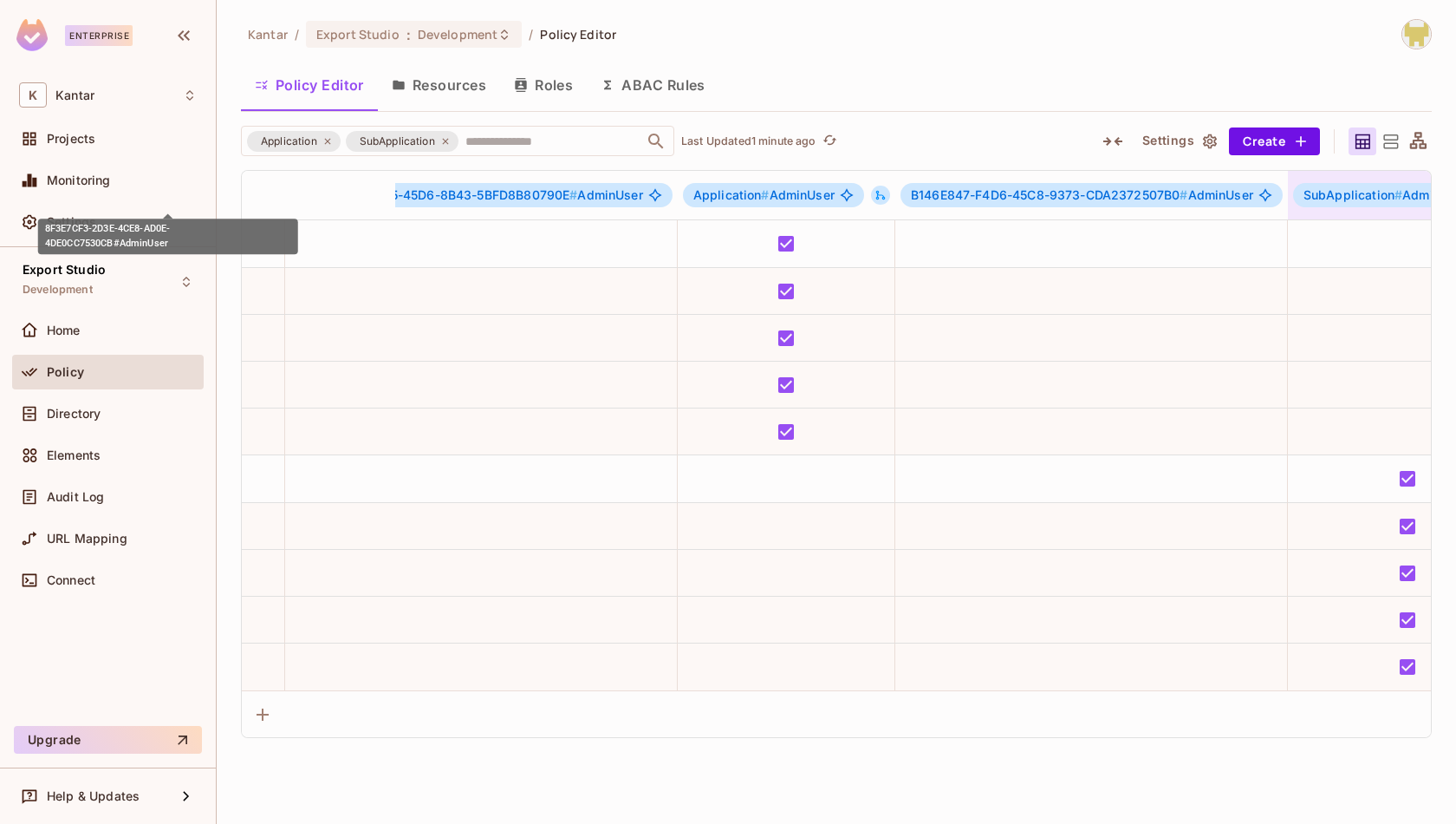
scroll to position [0, 3555]
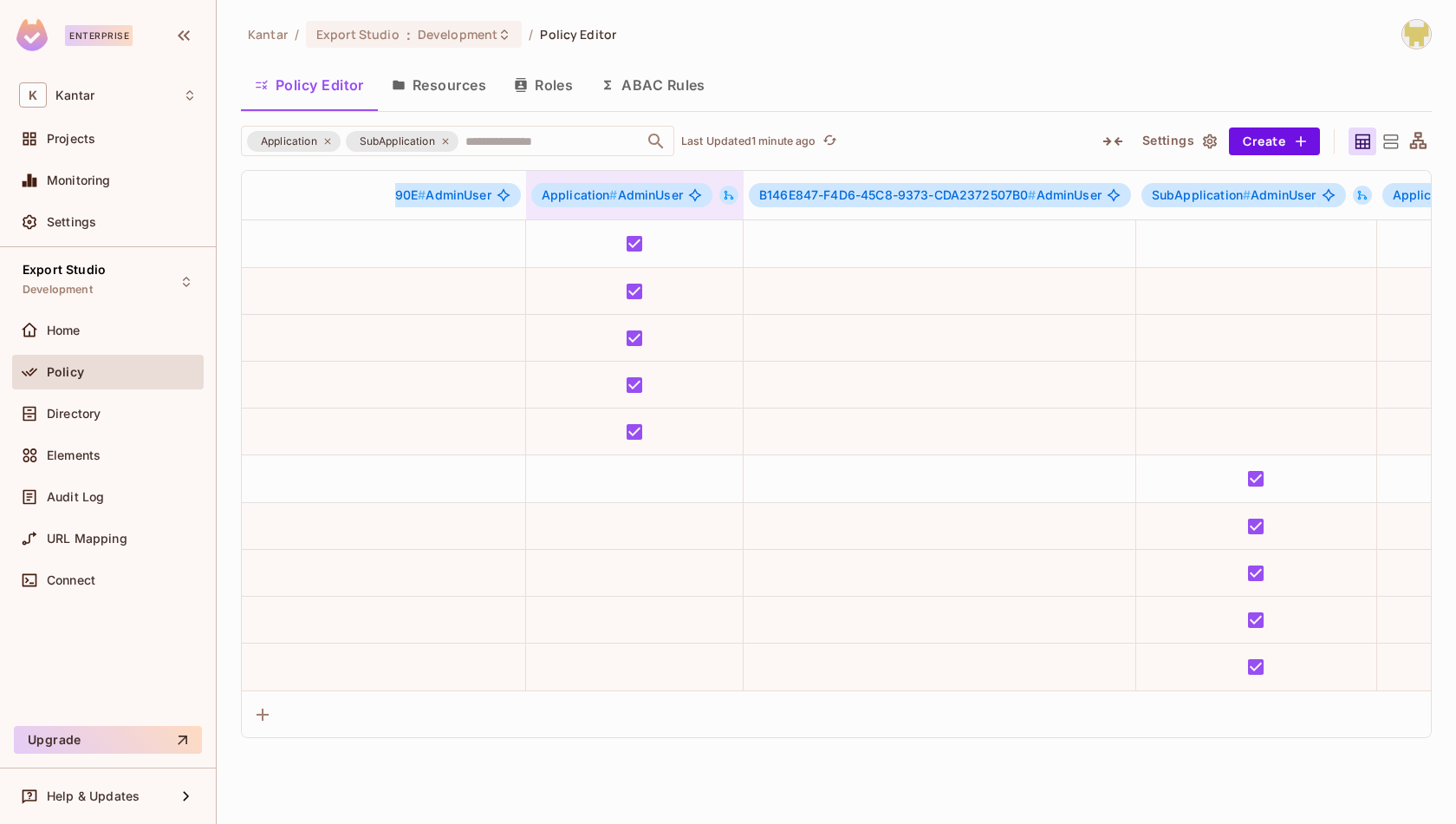
click at [734, 191] on icon at bounding box center [729, 196] width 10 height 10
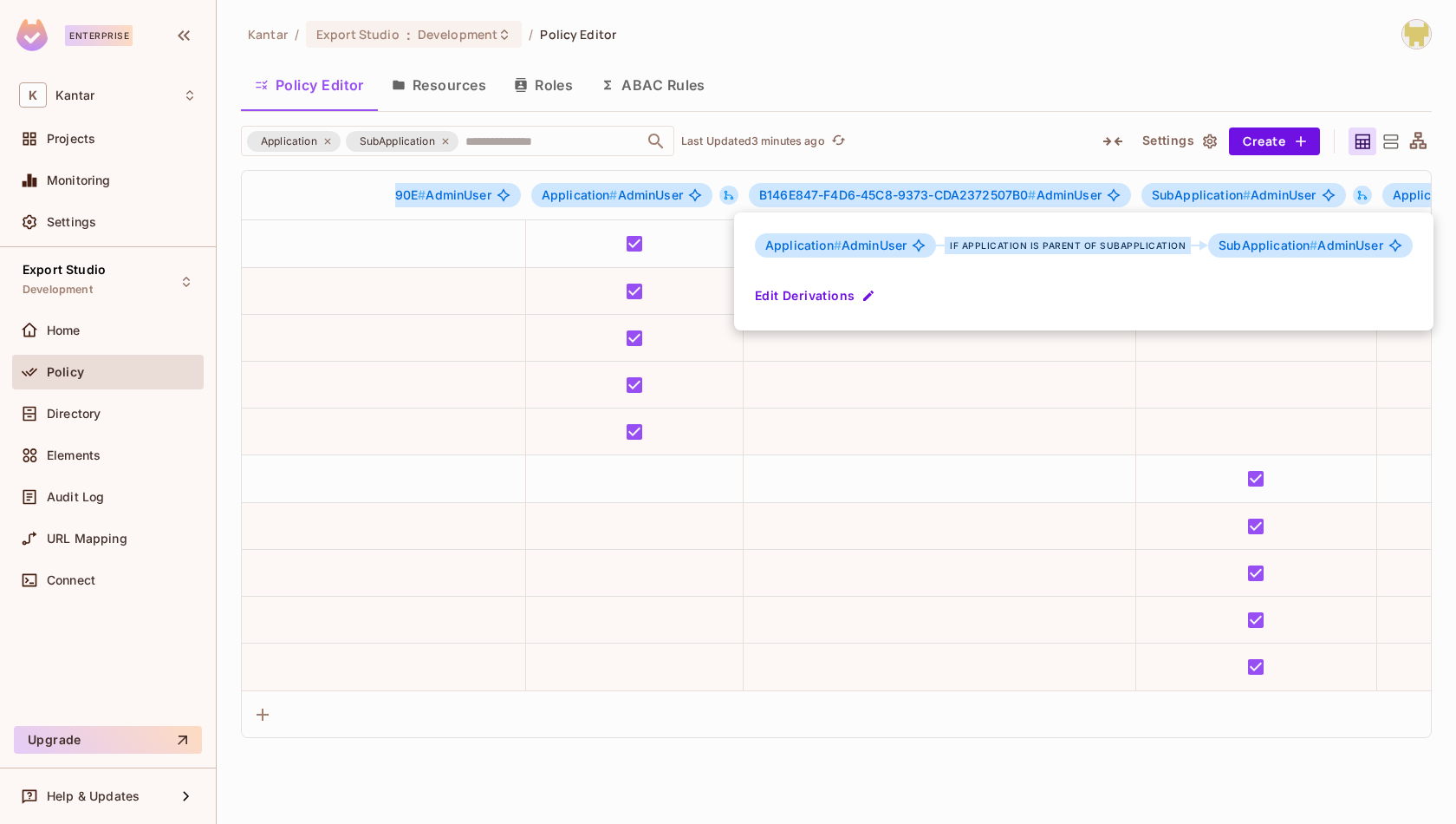
click at [1027, 108] on div at bounding box center [728, 412] width 1456 height 824
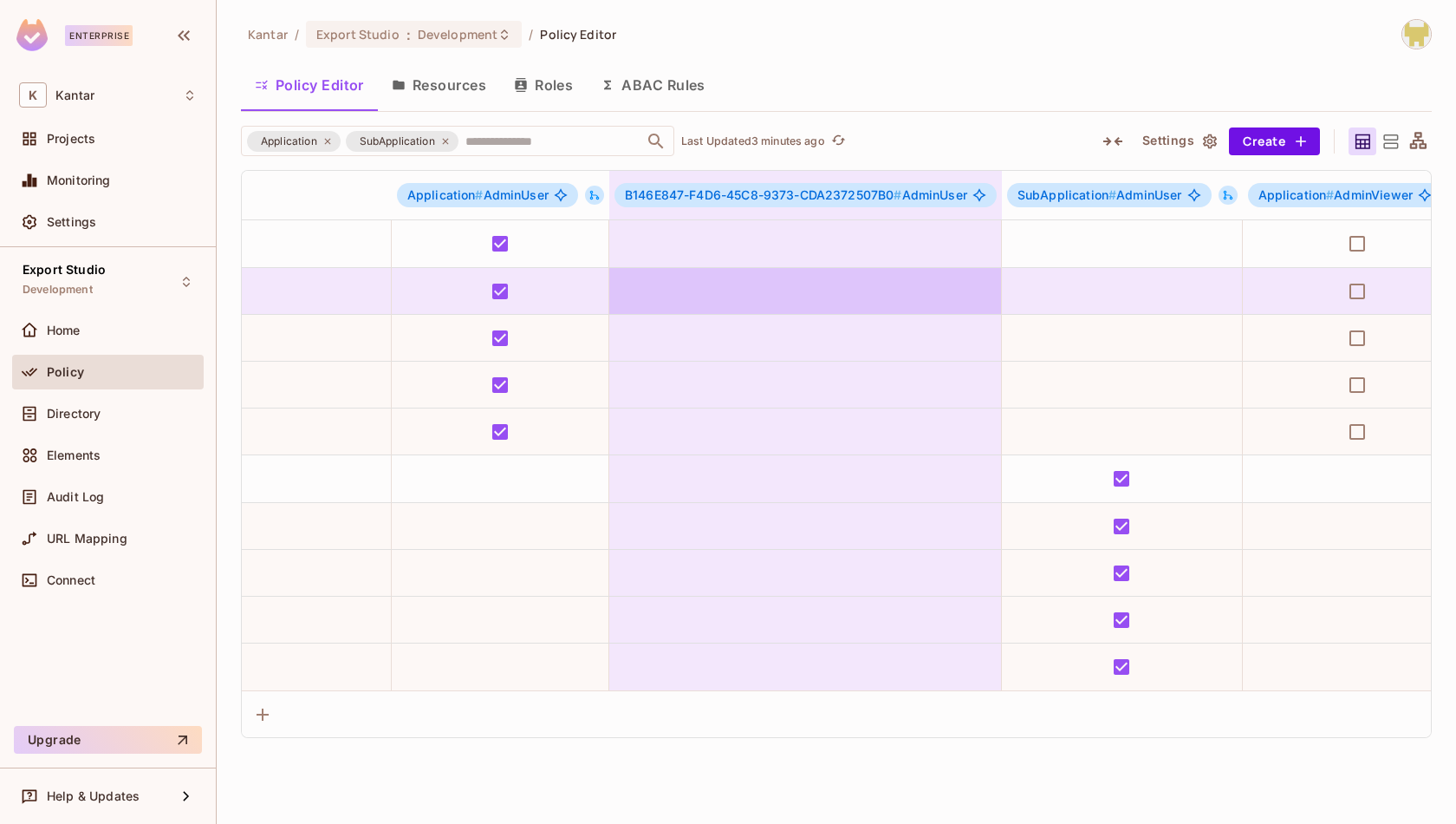
scroll to position [0, 3723]
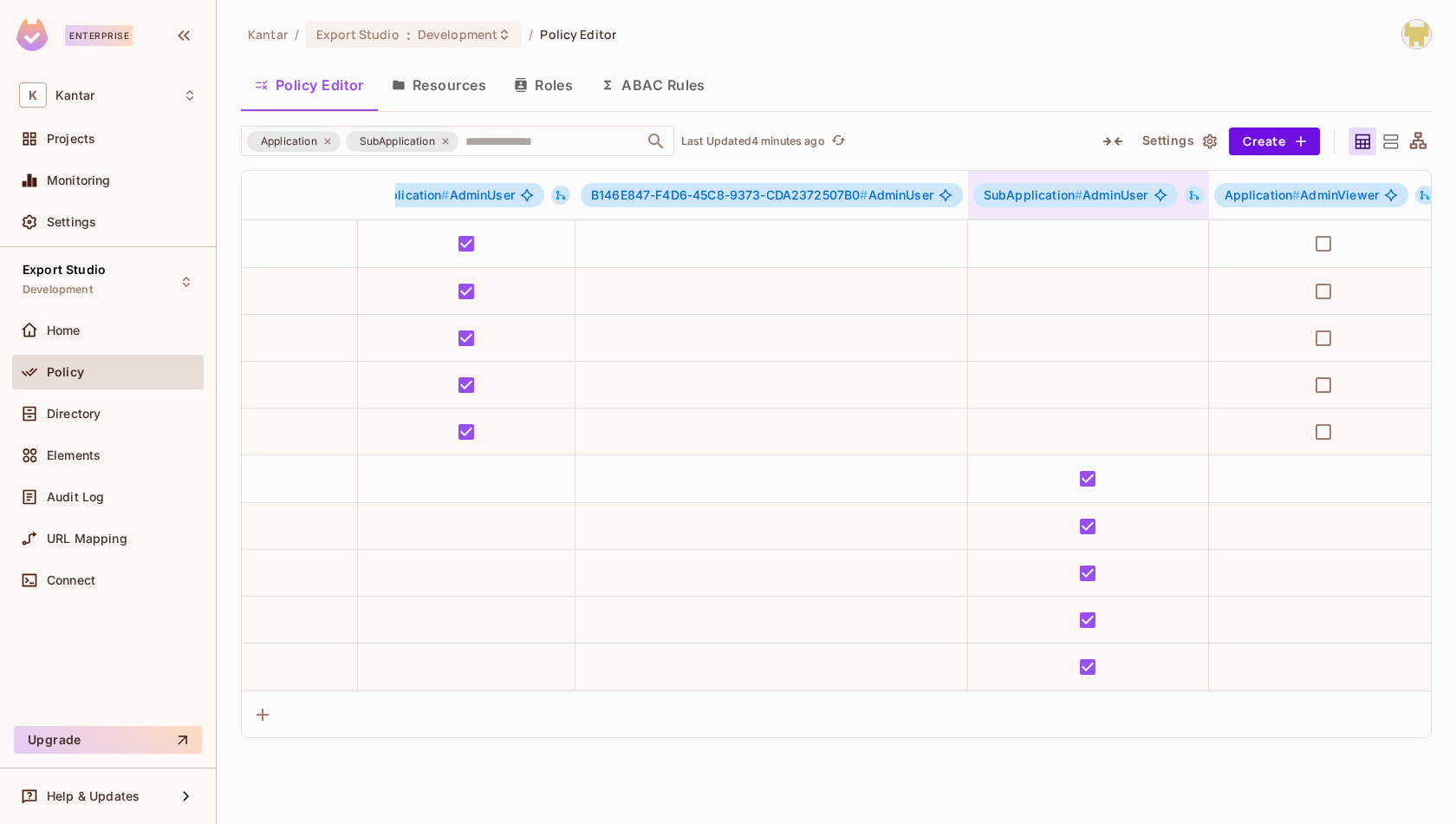
click at [1201, 188] on div "SubApplication # AdminUser" at bounding box center [1089, 195] width 241 height 24
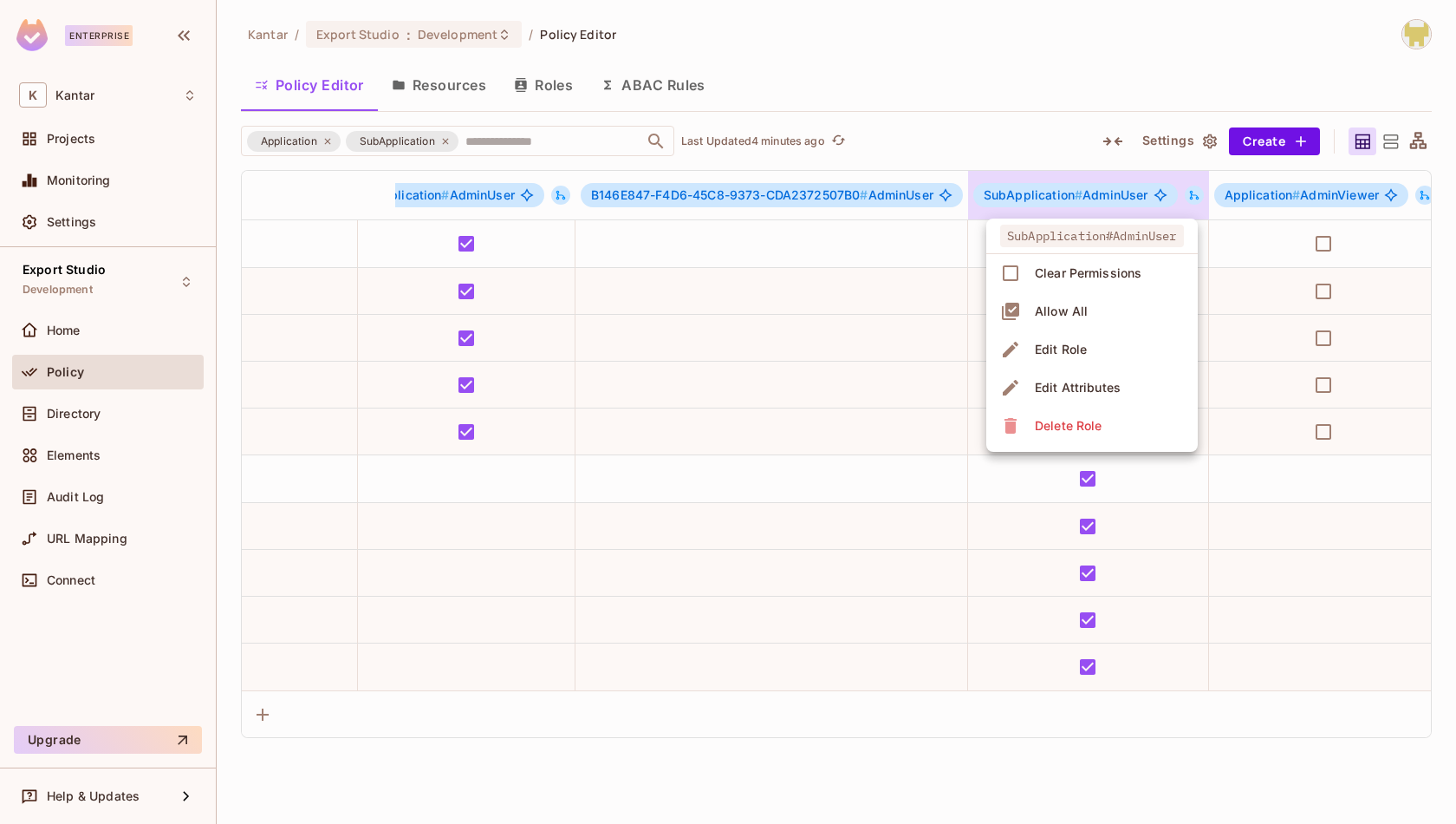
click at [1214, 189] on div at bounding box center [728, 412] width 1456 height 824
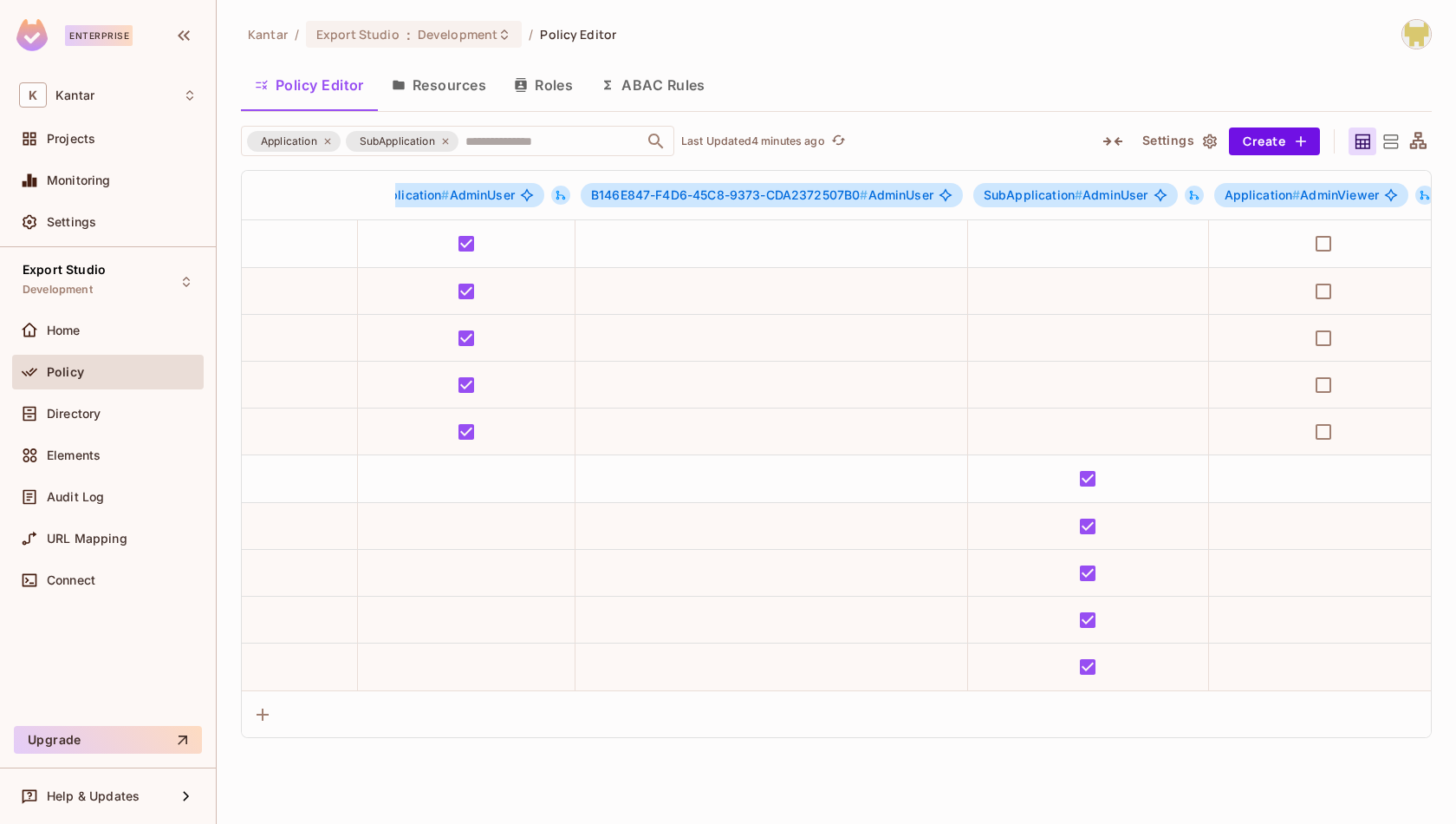
click at [1200, 189] on icon at bounding box center [1194, 195] width 12 height 12
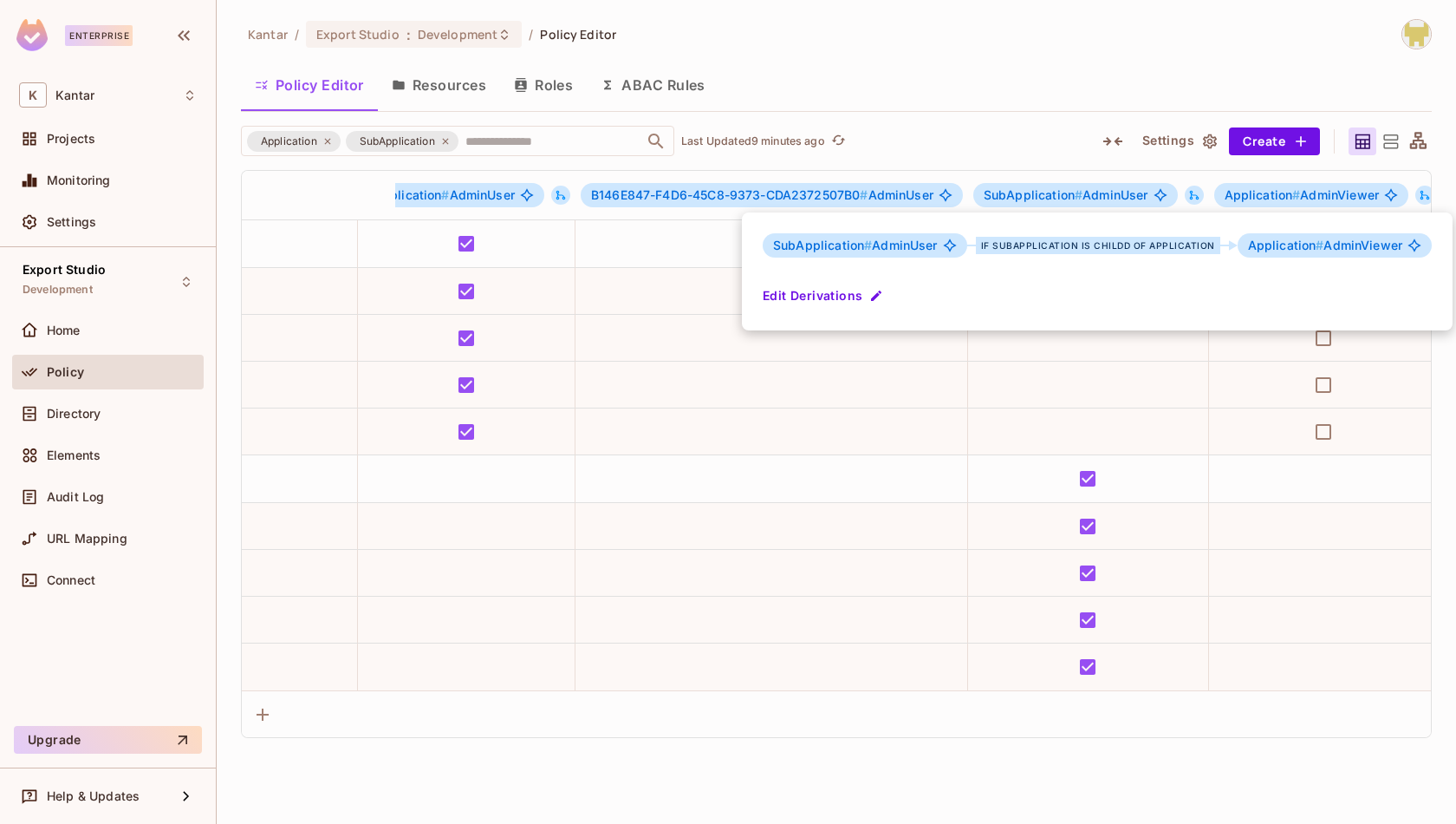
click at [989, 139] on div at bounding box center [728, 412] width 1456 height 824
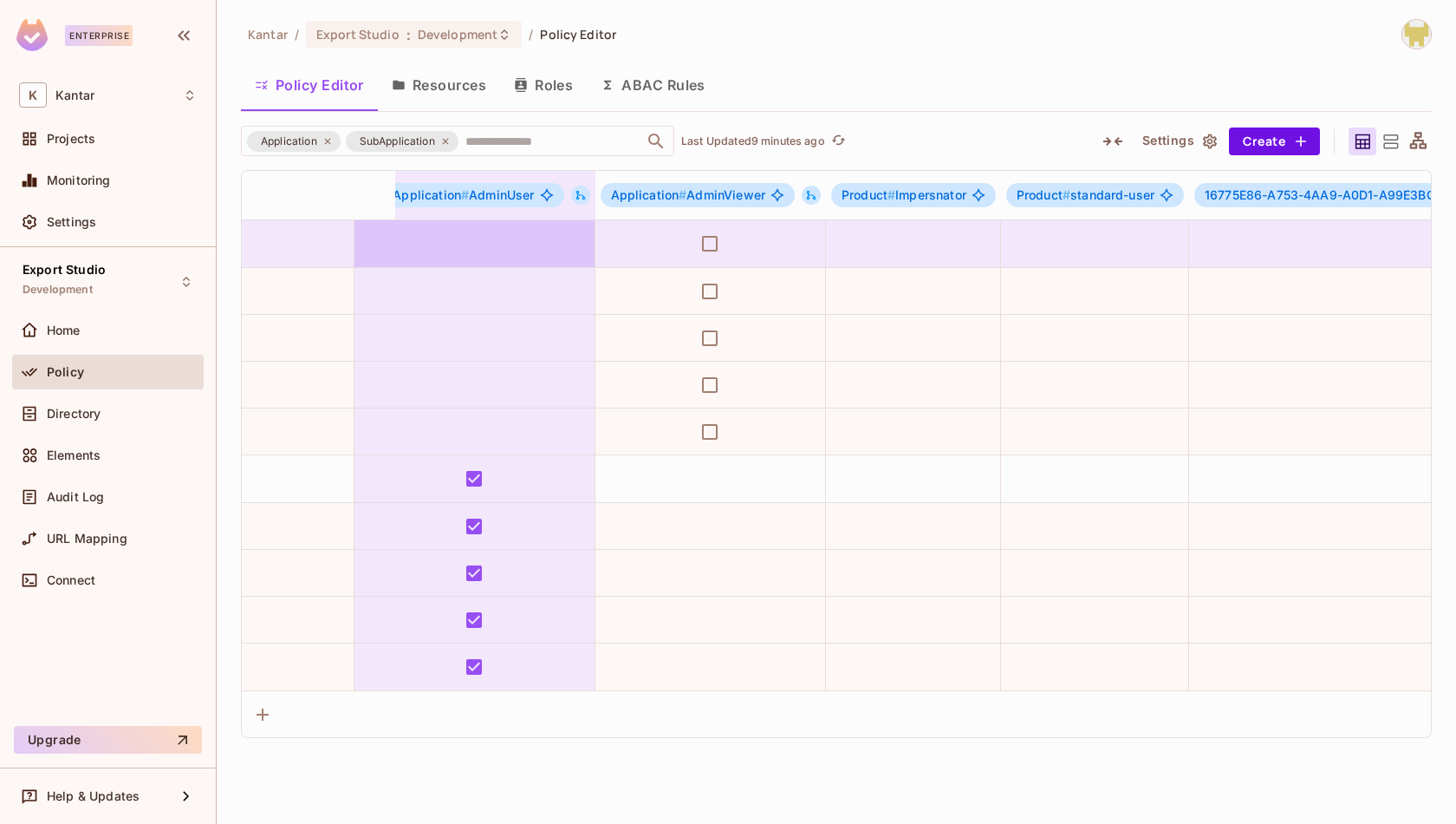
scroll to position [0, 4341]
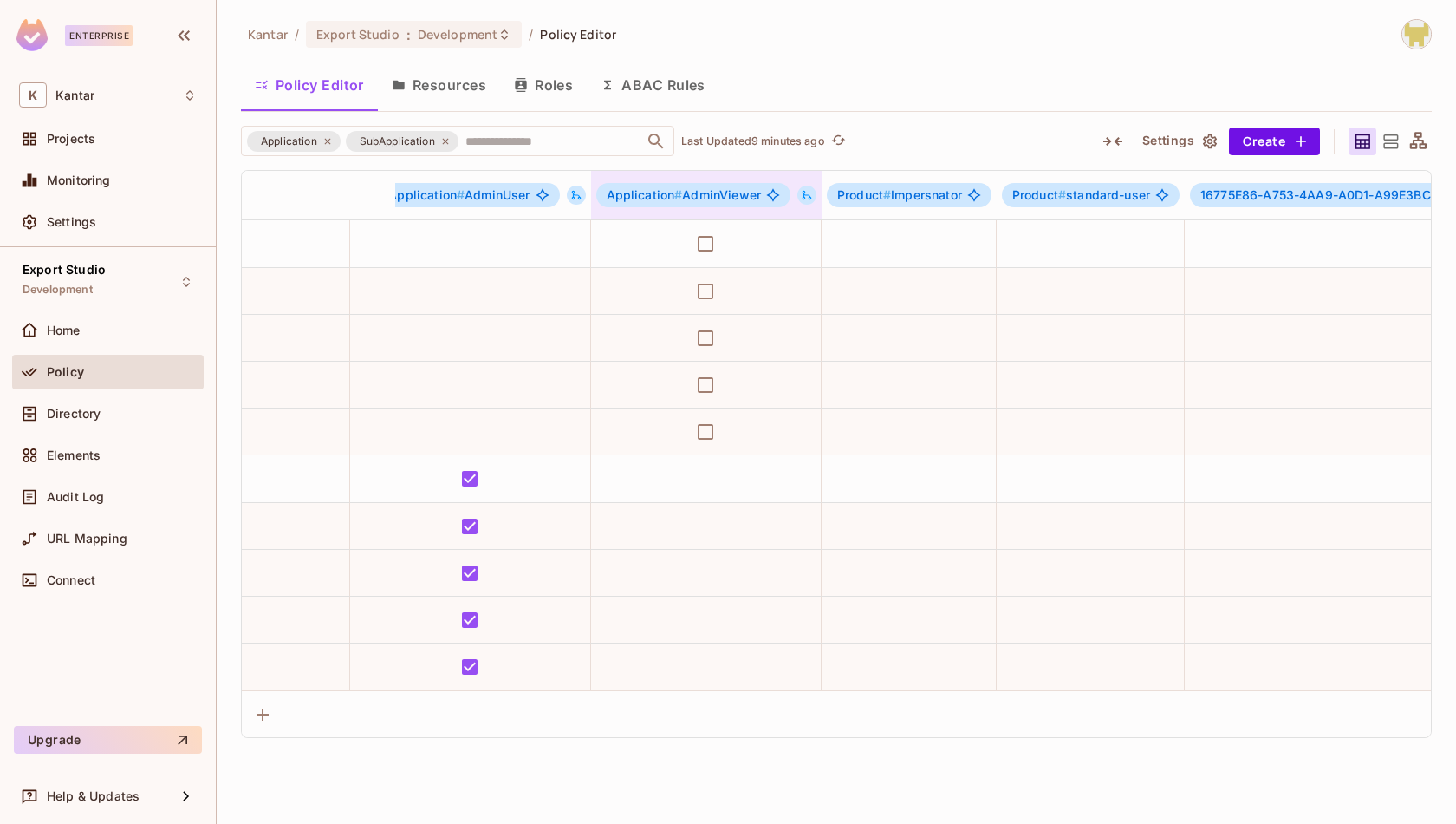
click at [813, 194] on icon at bounding box center [807, 195] width 12 height 12
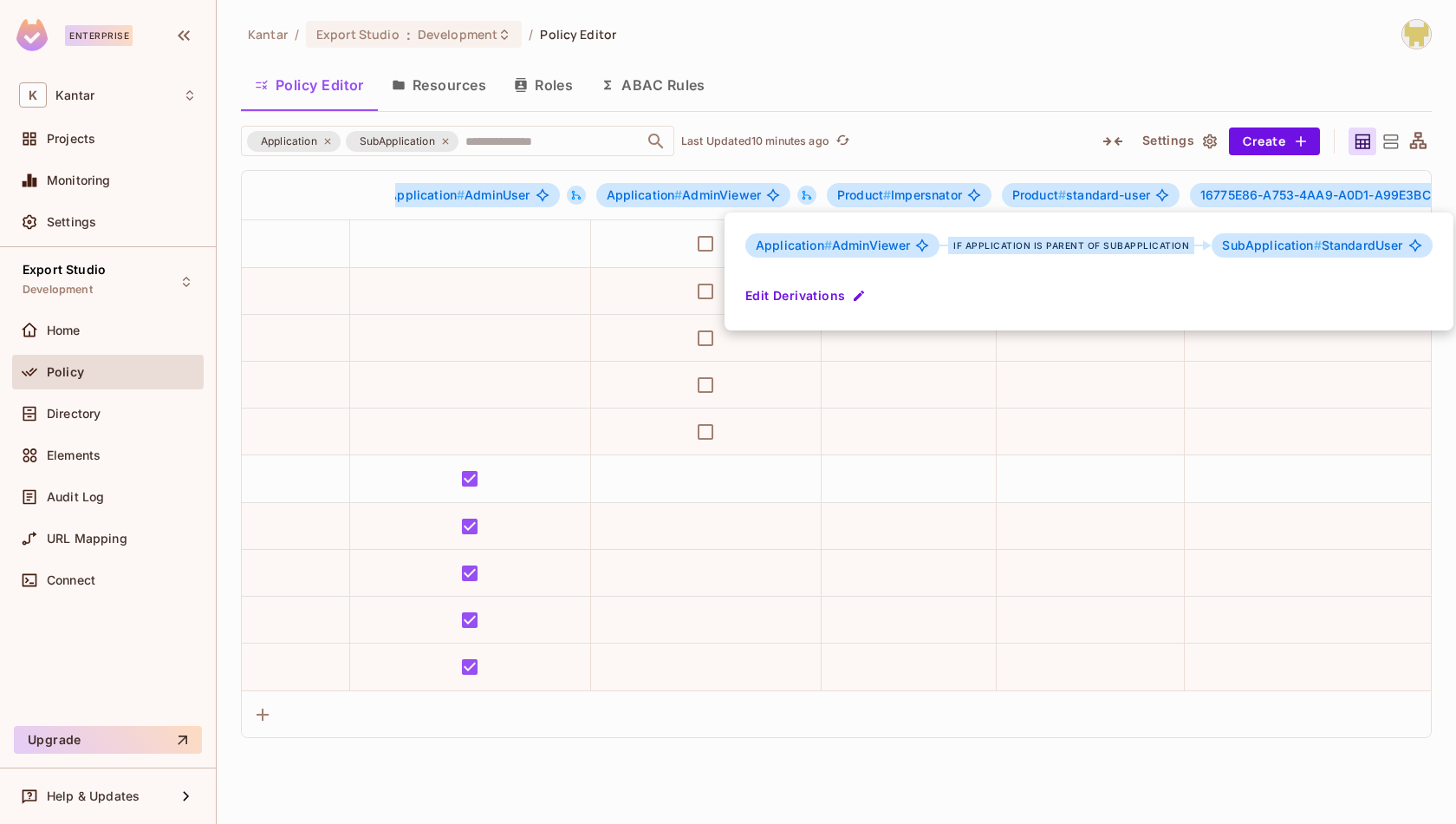
click at [595, 194] on div at bounding box center [728, 412] width 1456 height 824
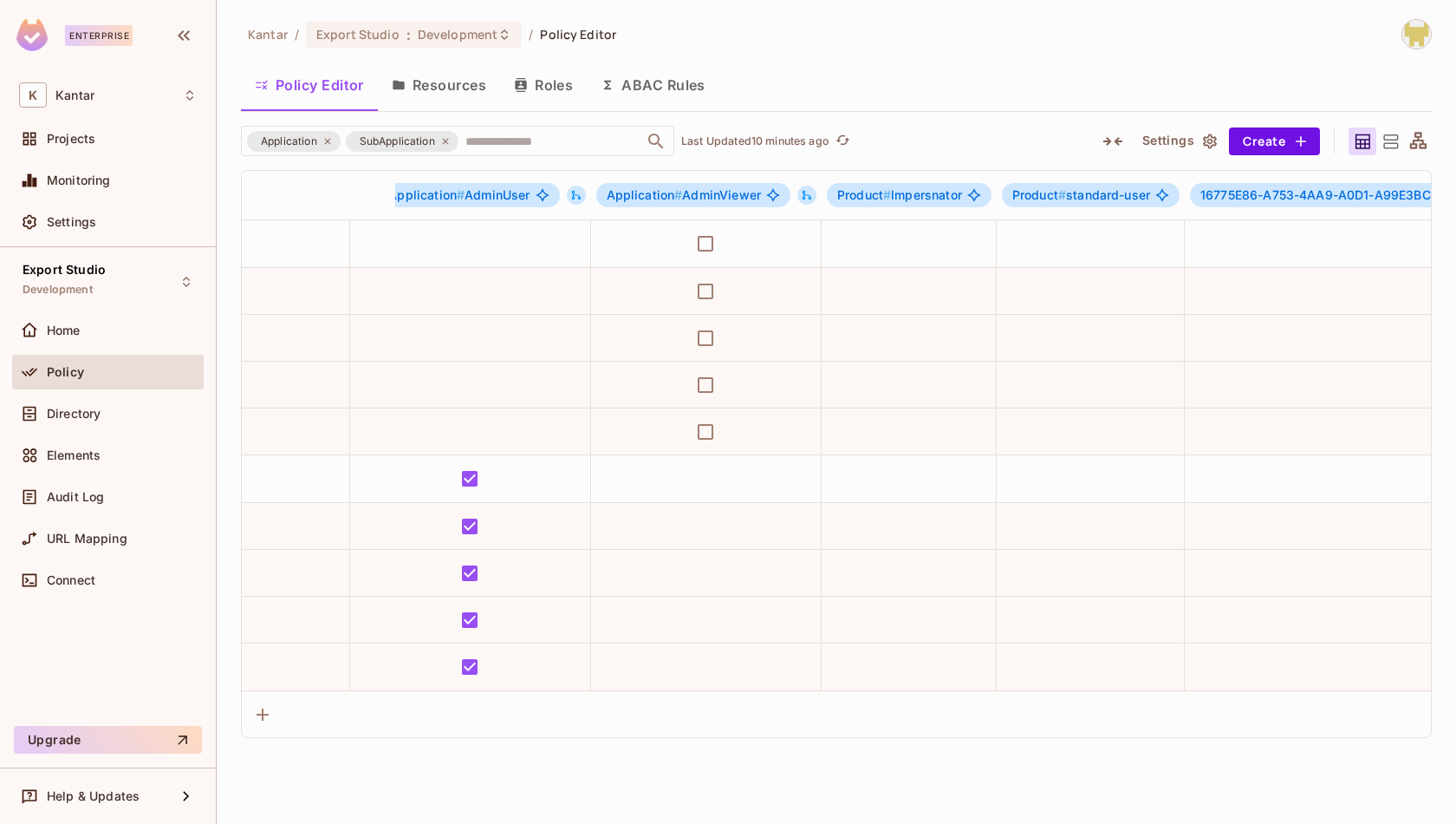
click at [583, 194] on icon at bounding box center [576, 195] width 12 height 12
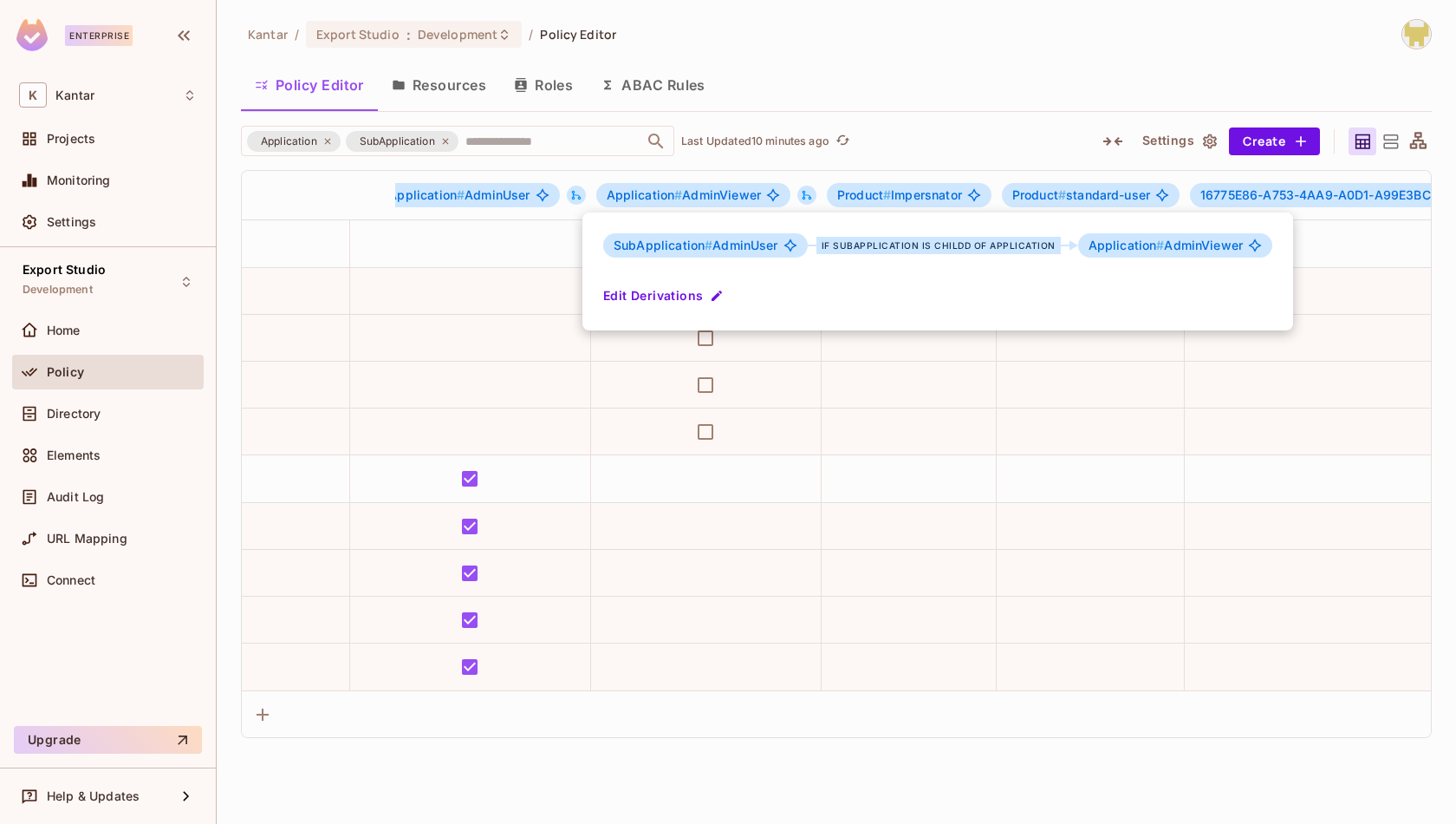
click at [885, 168] on div at bounding box center [728, 412] width 1456 height 824
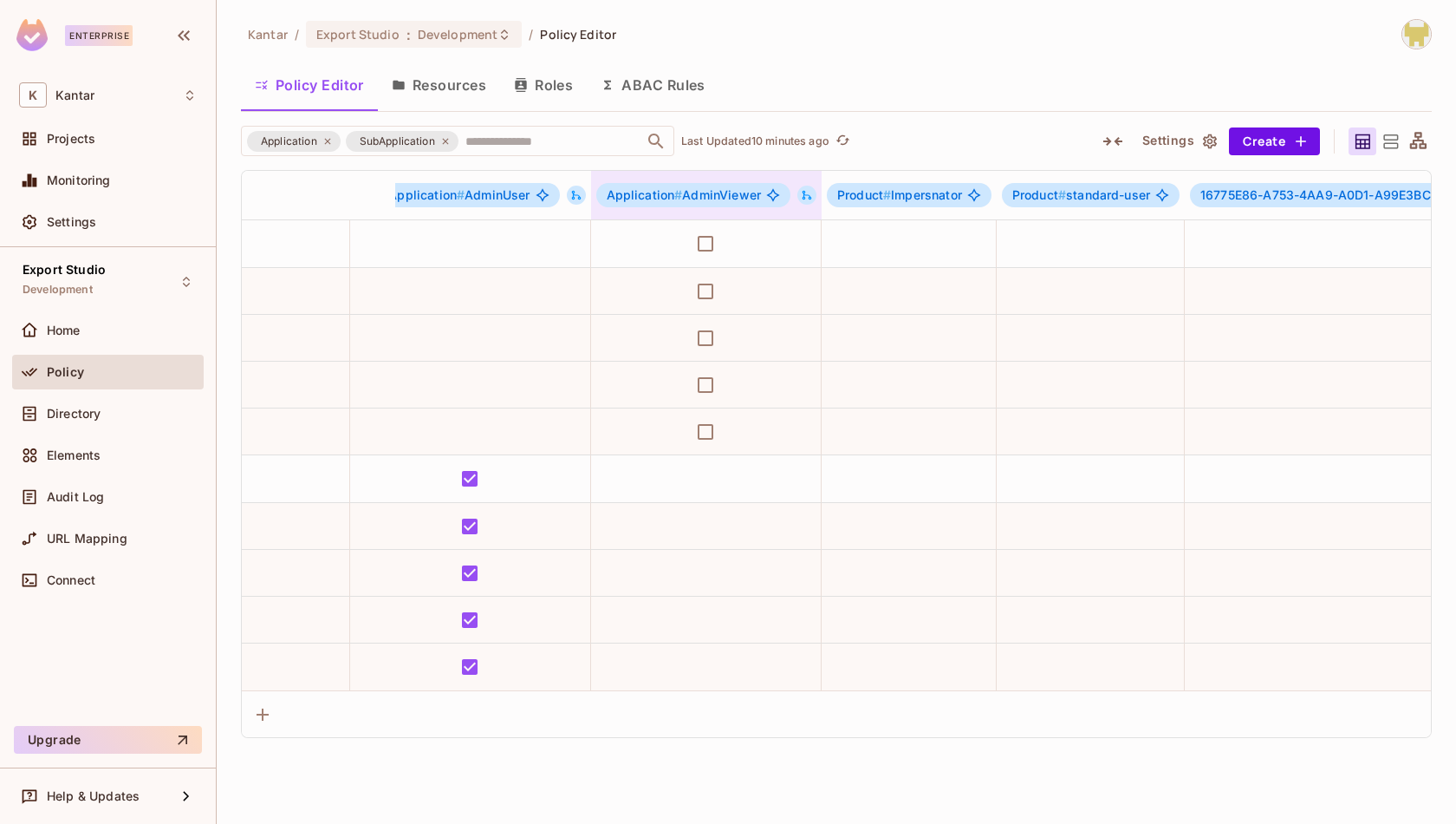
click at [812, 196] on icon at bounding box center [807, 196] width 10 height 10
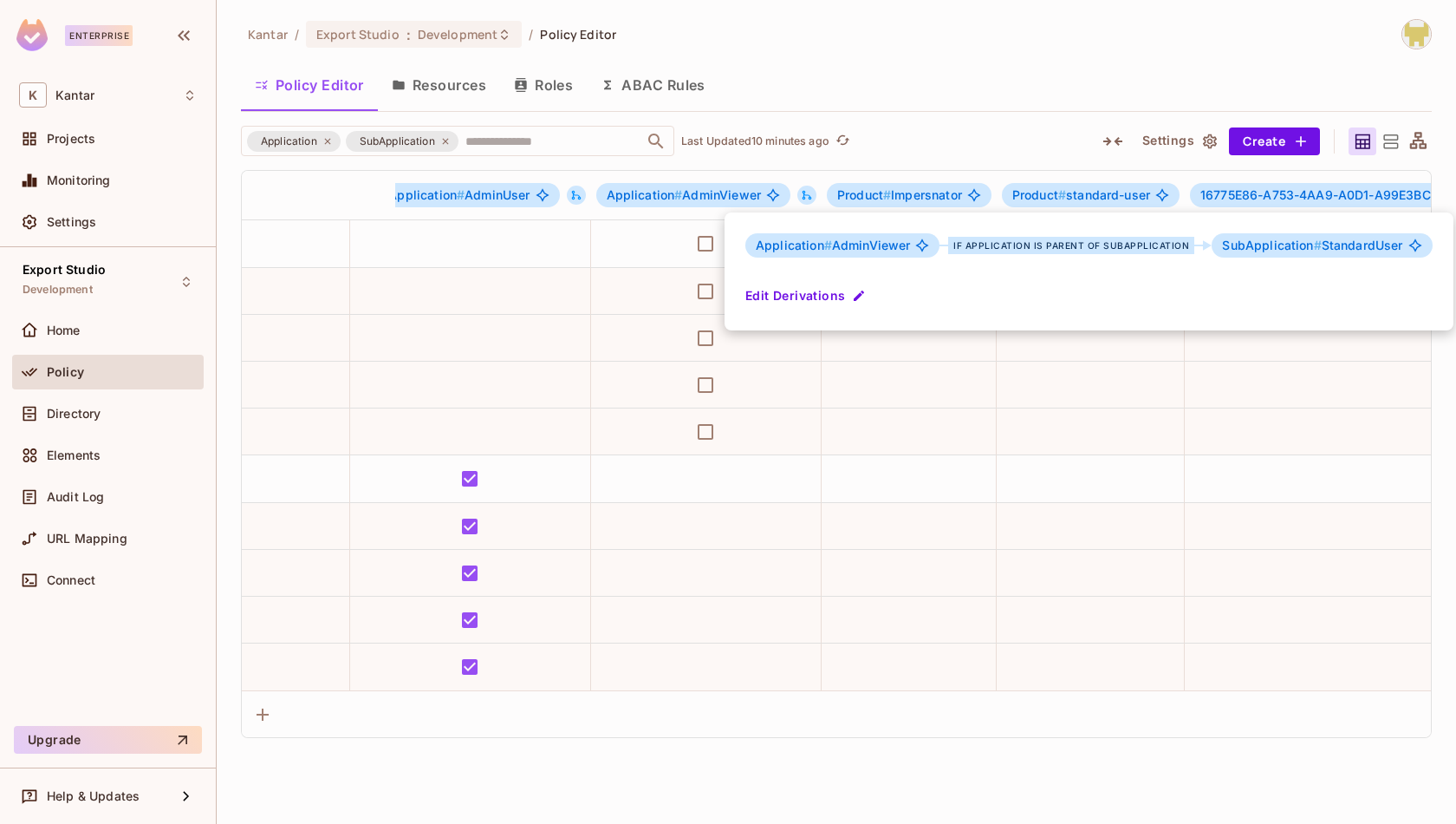
click at [855, 166] on div at bounding box center [728, 412] width 1456 height 824
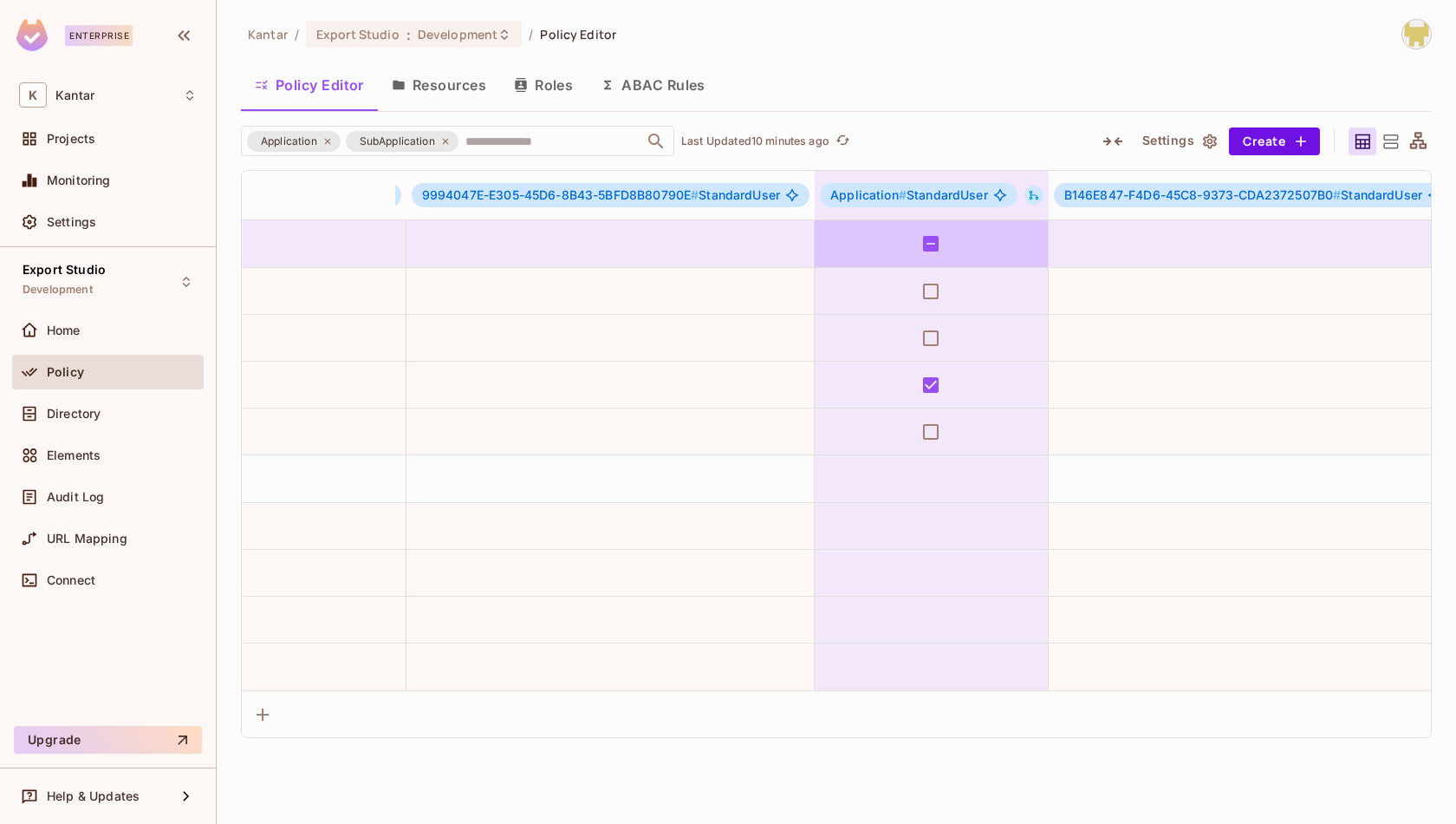
scroll to position [0, 7137]
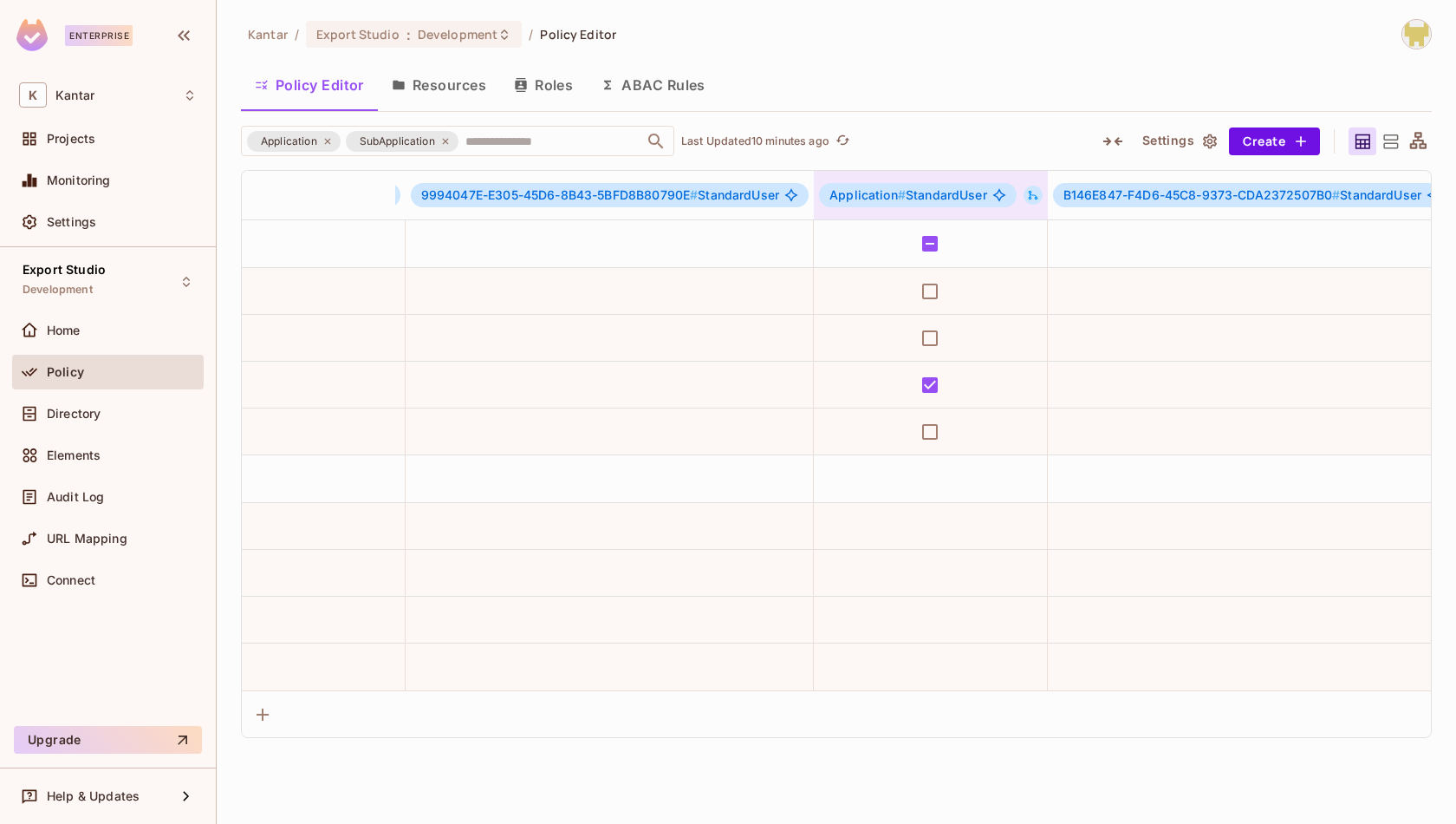
click at [1040, 199] on icon at bounding box center [1033, 195] width 12 height 12
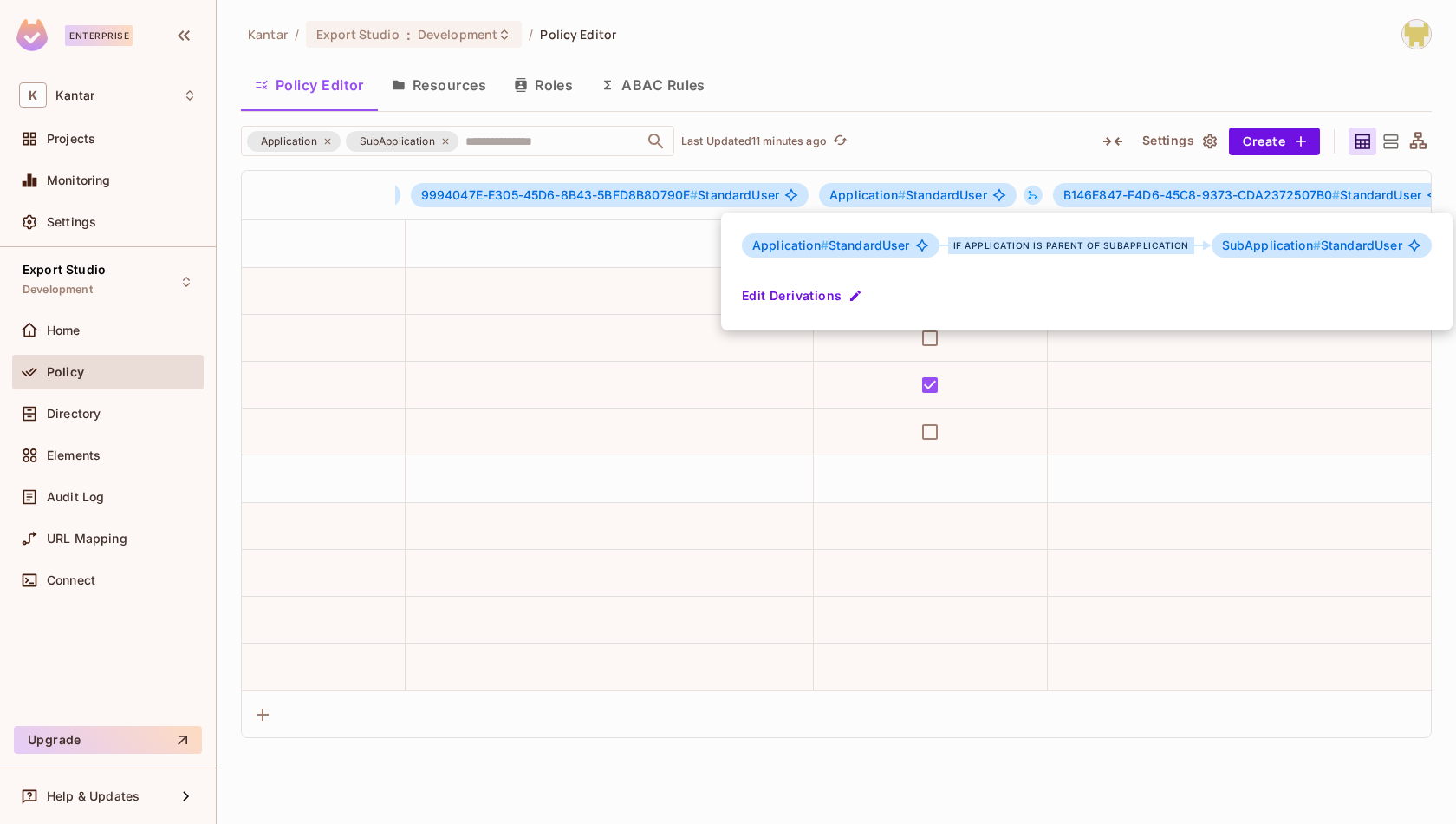
click at [1057, 197] on div at bounding box center [728, 412] width 1456 height 824
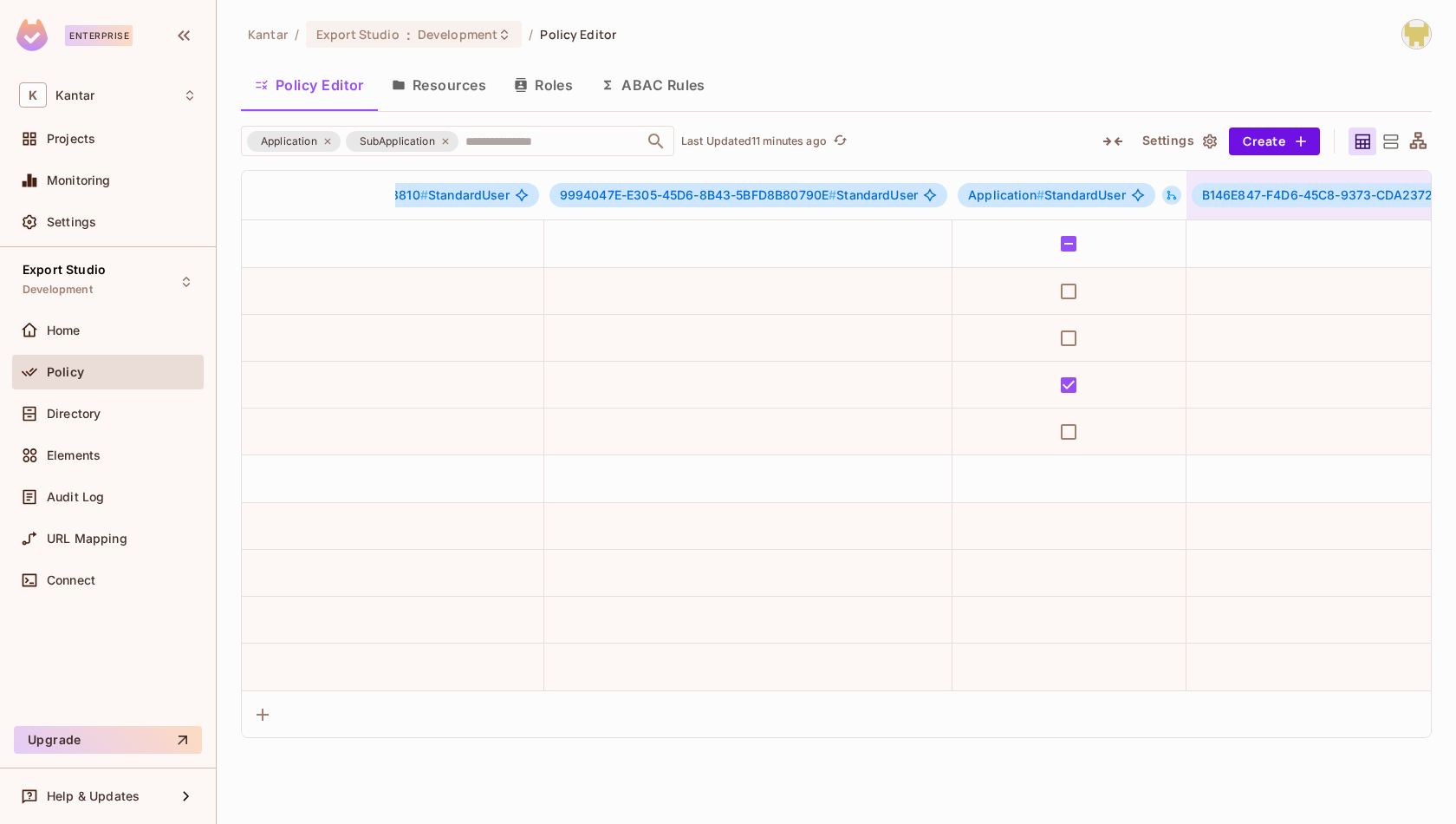
scroll to position [0, 6995]
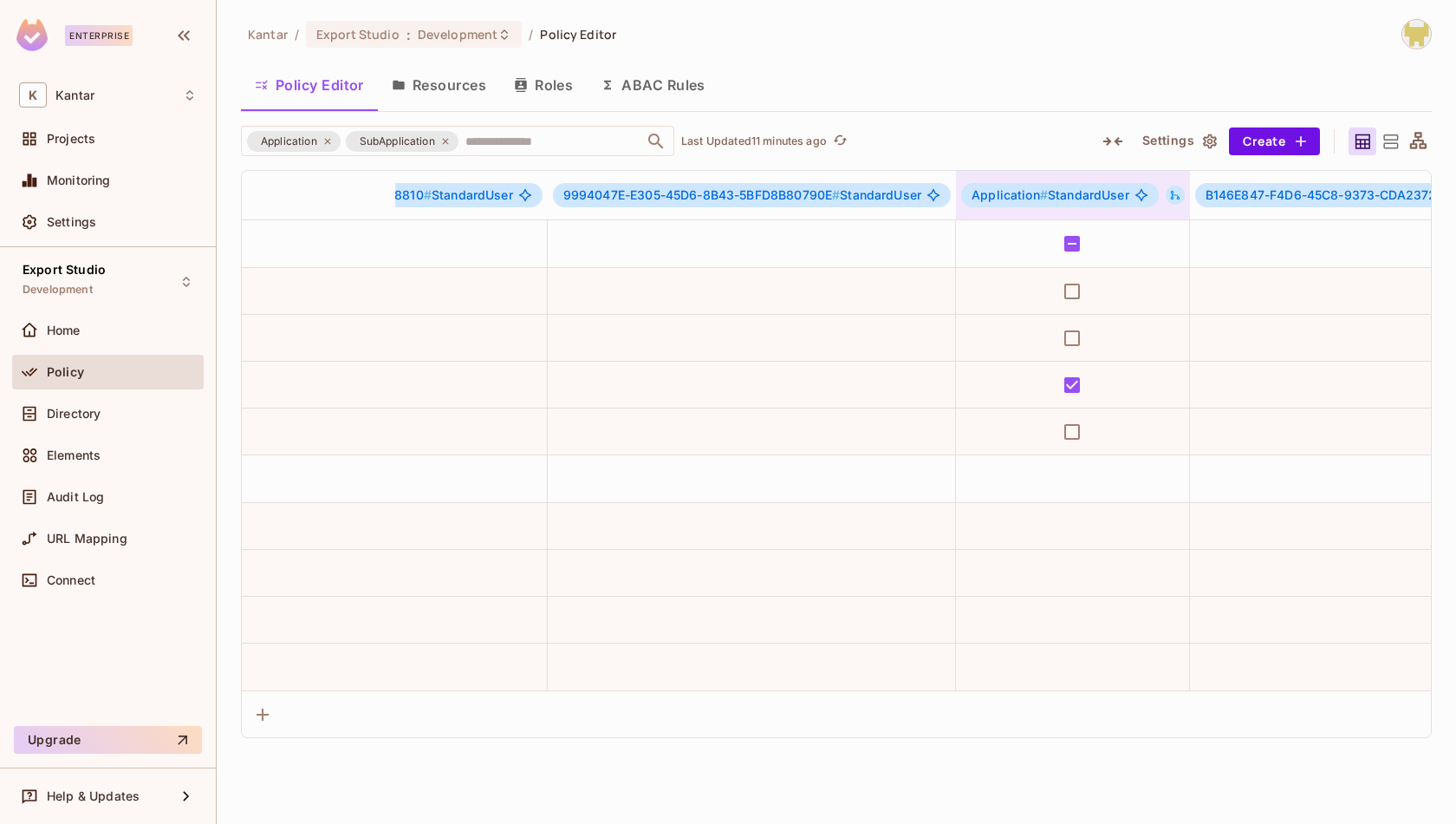
click at [1182, 199] on icon at bounding box center [1175, 195] width 12 height 12
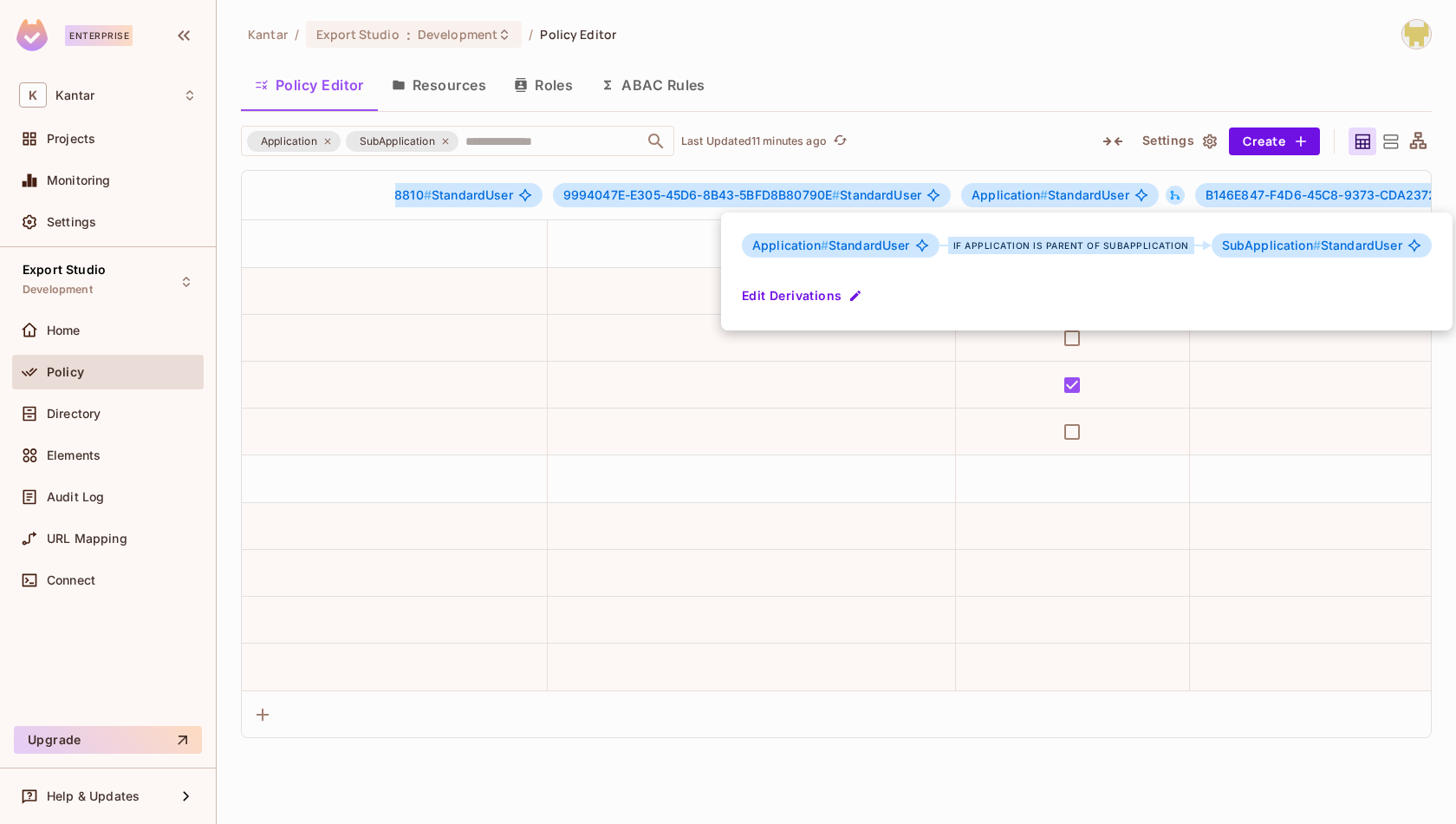
click at [985, 469] on div at bounding box center [728, 412] width 1456 height 824
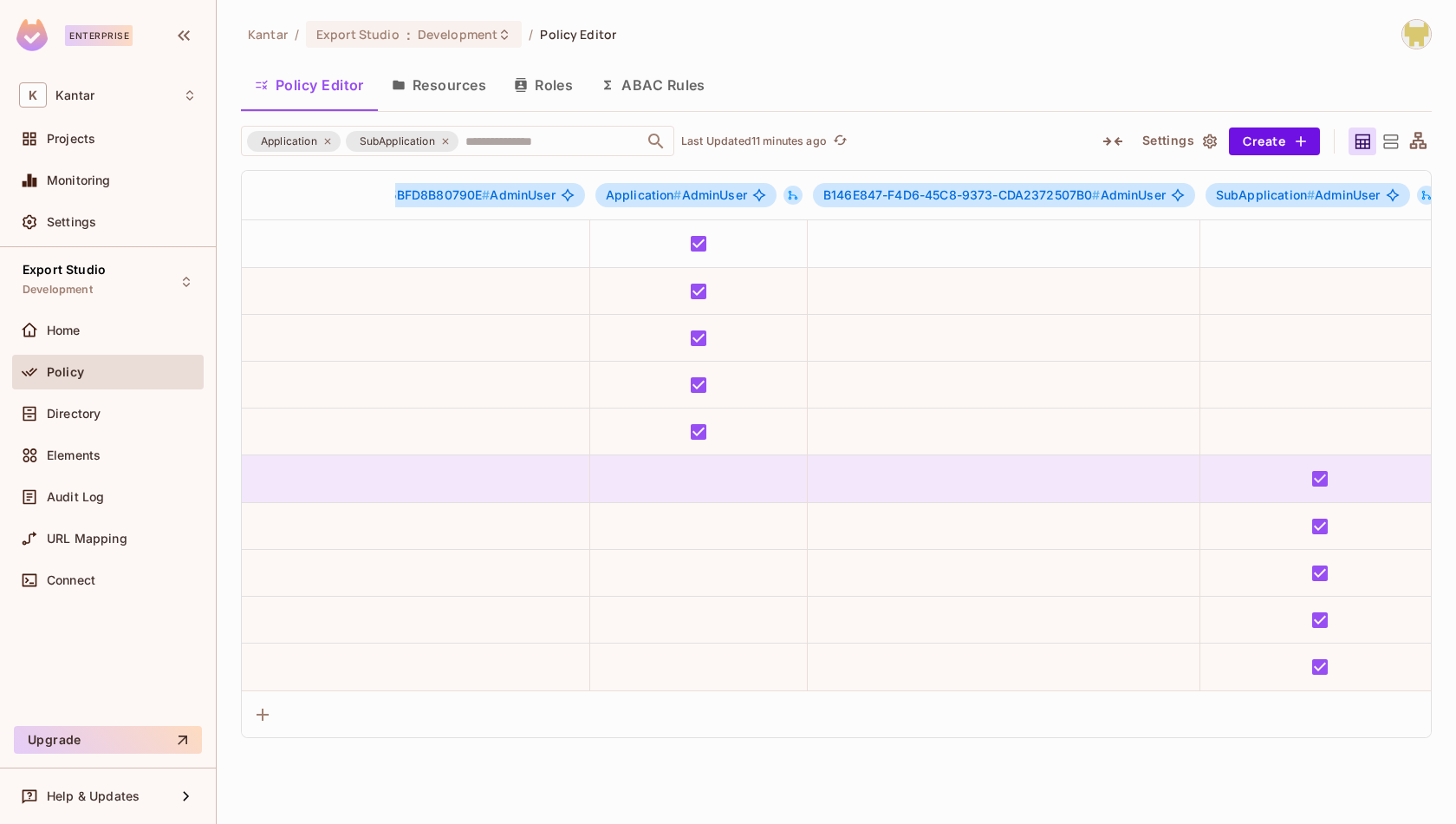
scroll to position [0, 3495]
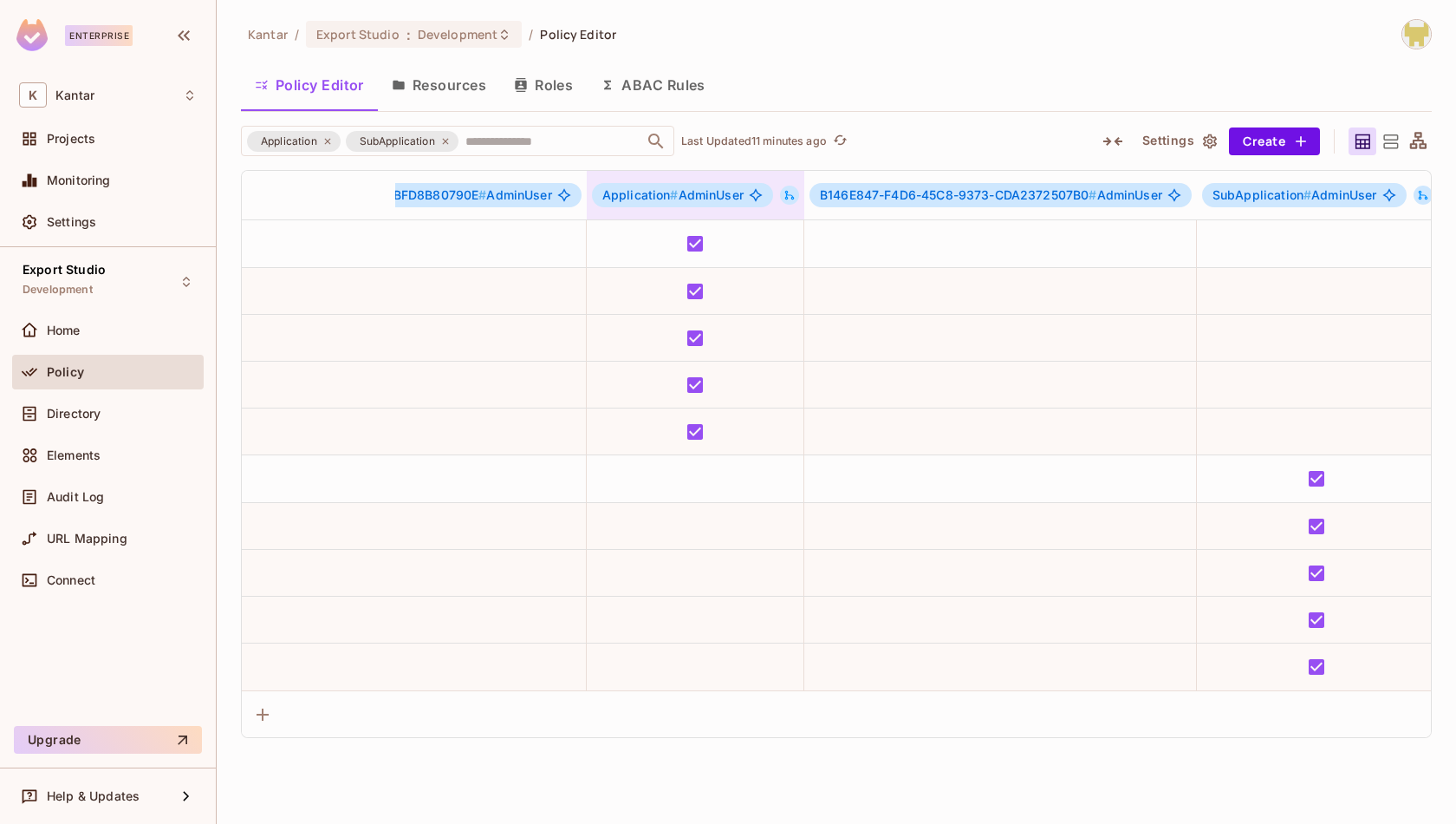
click at [795, 191] on icon at bounding box center [790, 196] width 10 height 10
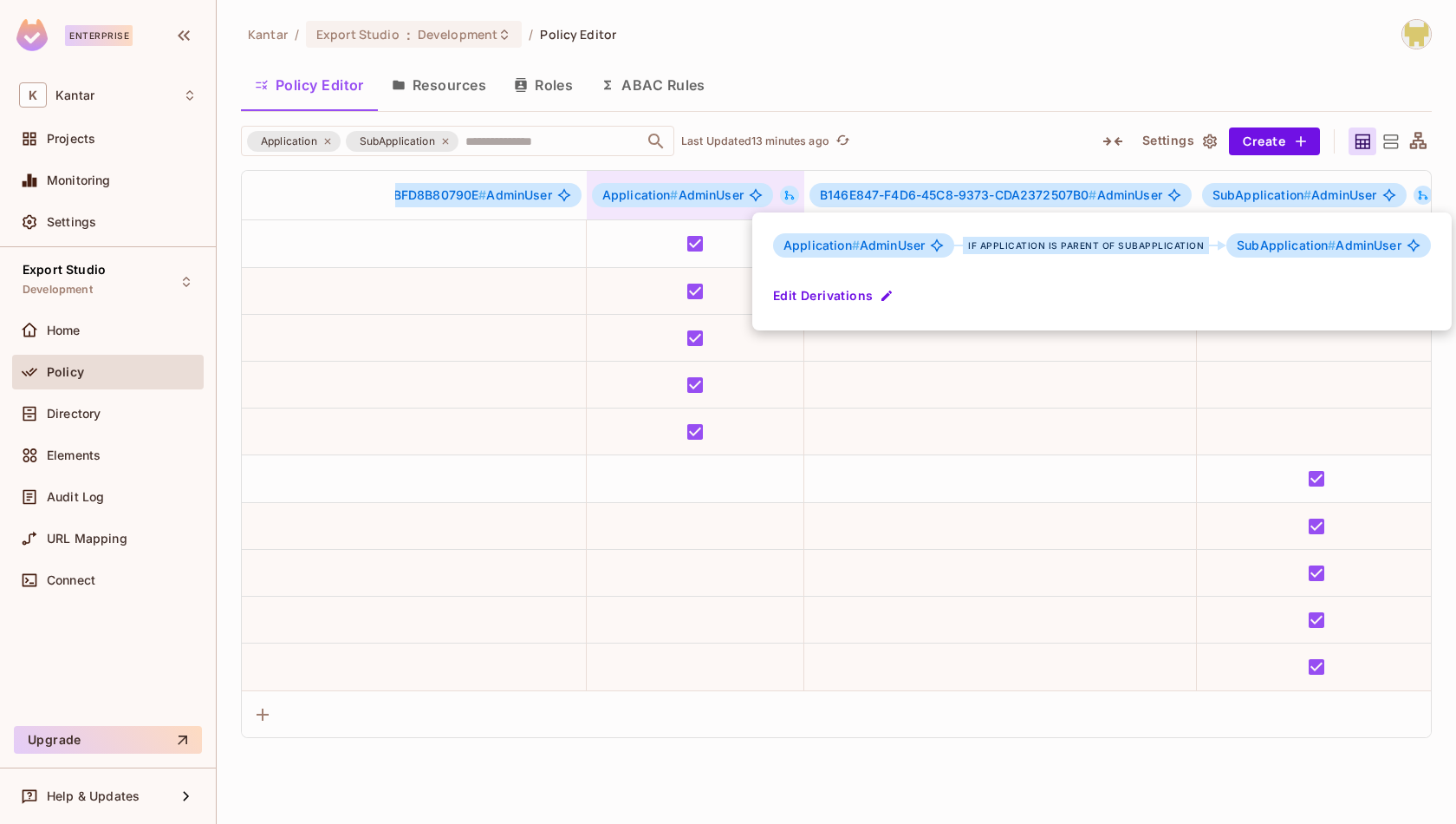
click at [801, 190] on div at bounding box center [728, 412] width 1456 height 824
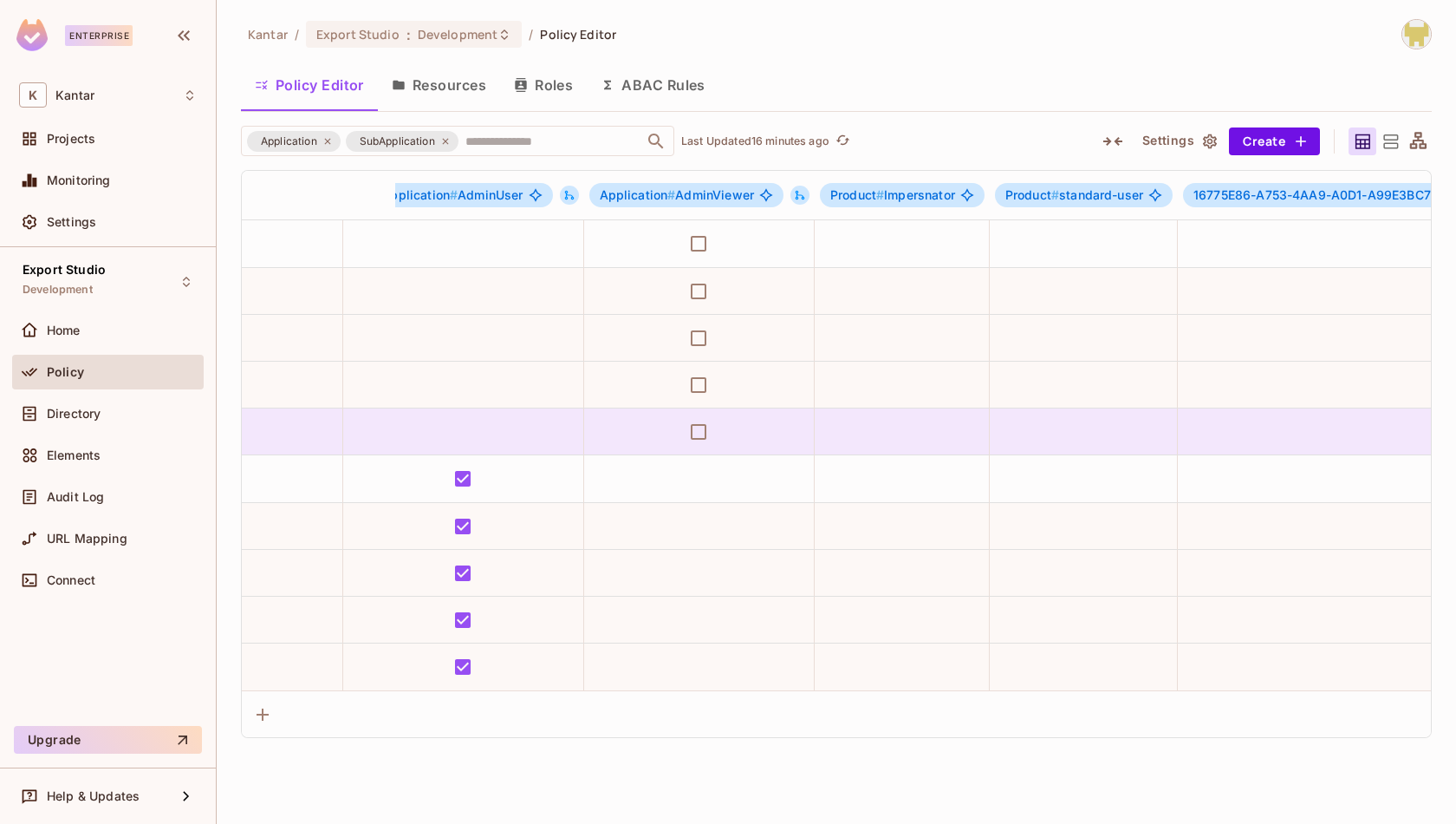
scroll to position [0, 4348]
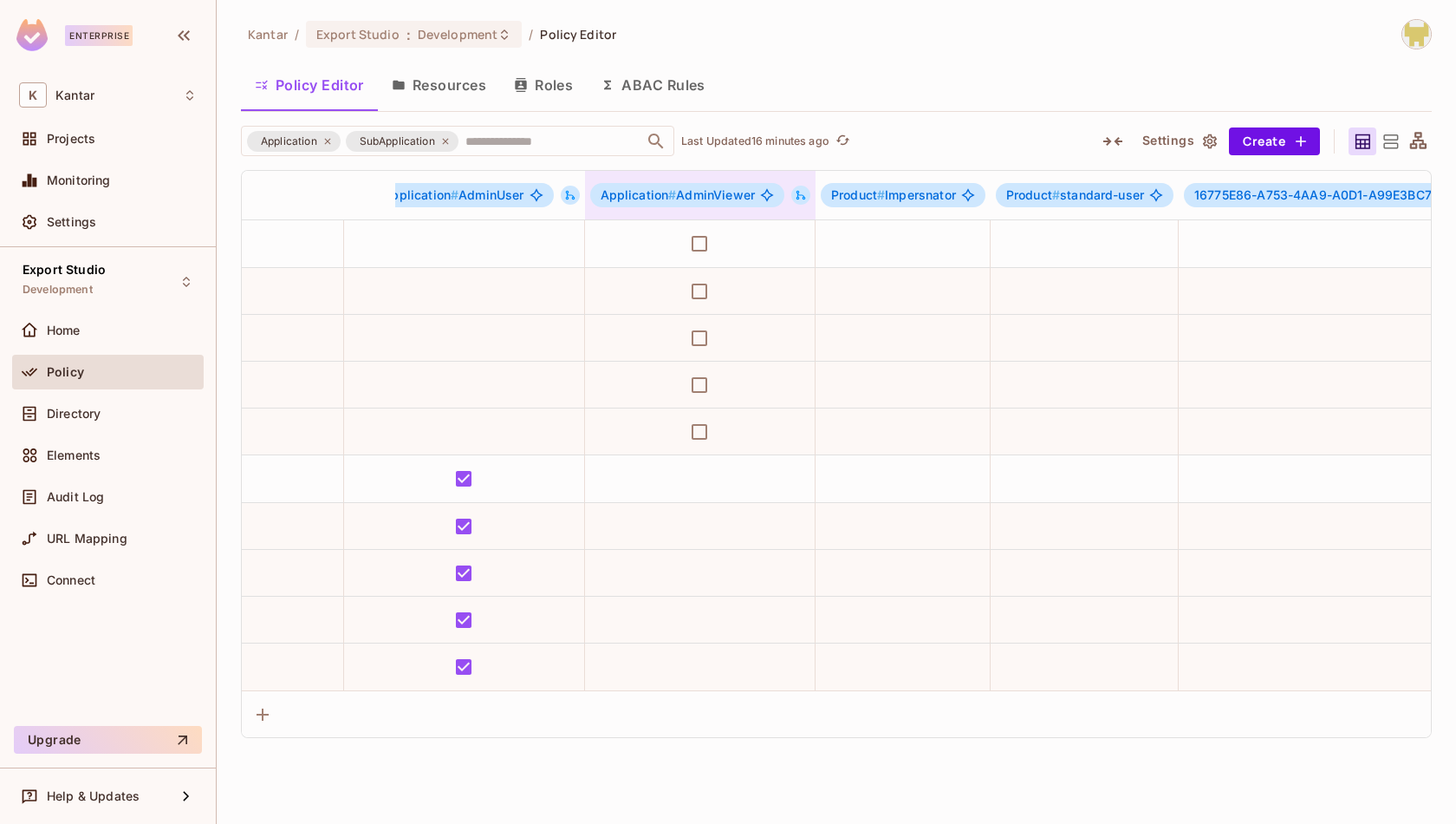
click at [807, 197] on icon at bounding box center [800, 195] width 12 height 12
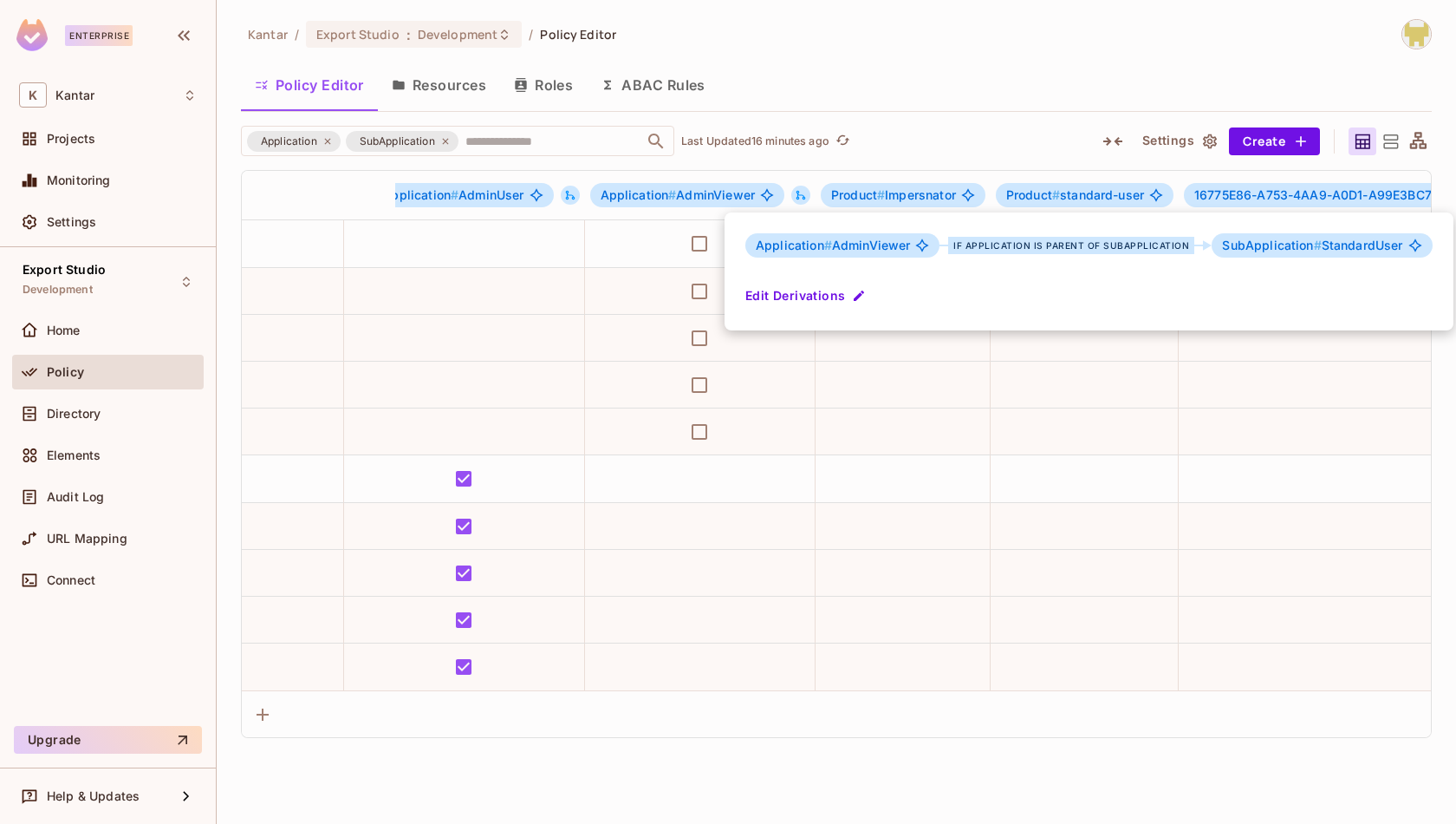
click at [813, 197] on div at bounding box center [728, 412] width 1456 height 824
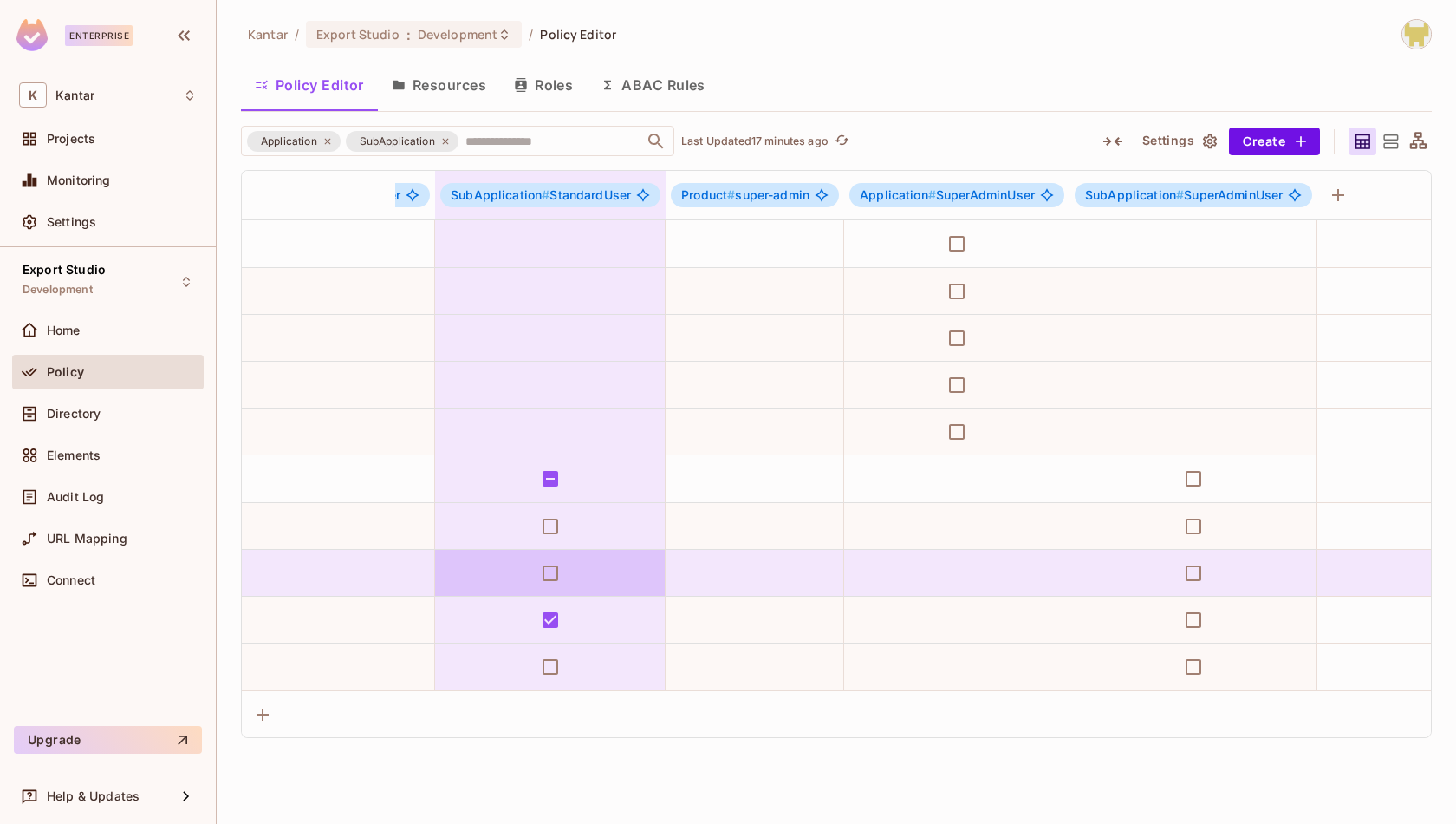
scroll to position [0, 8266]
